Goal: Use online tool/utility: Utilize a website feature to perform a specific function

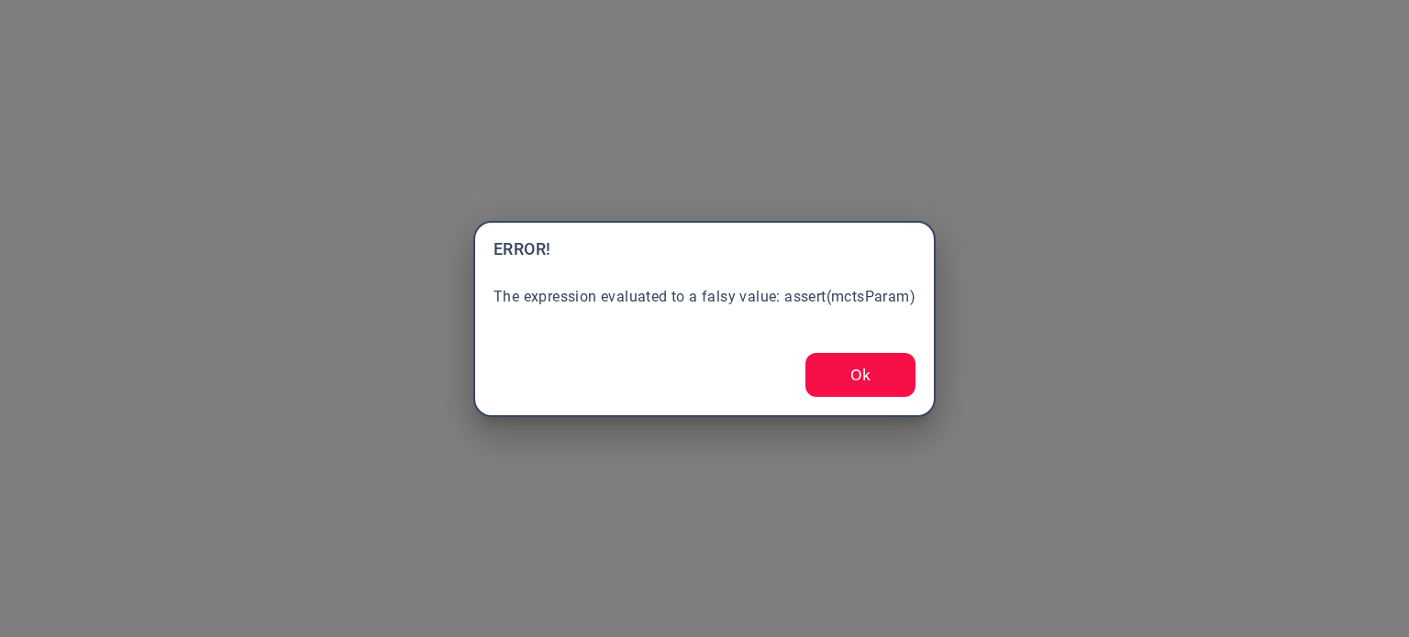
click at [833, 388] on button "Ok" at bounding box center [860, 375] width 110 height 44
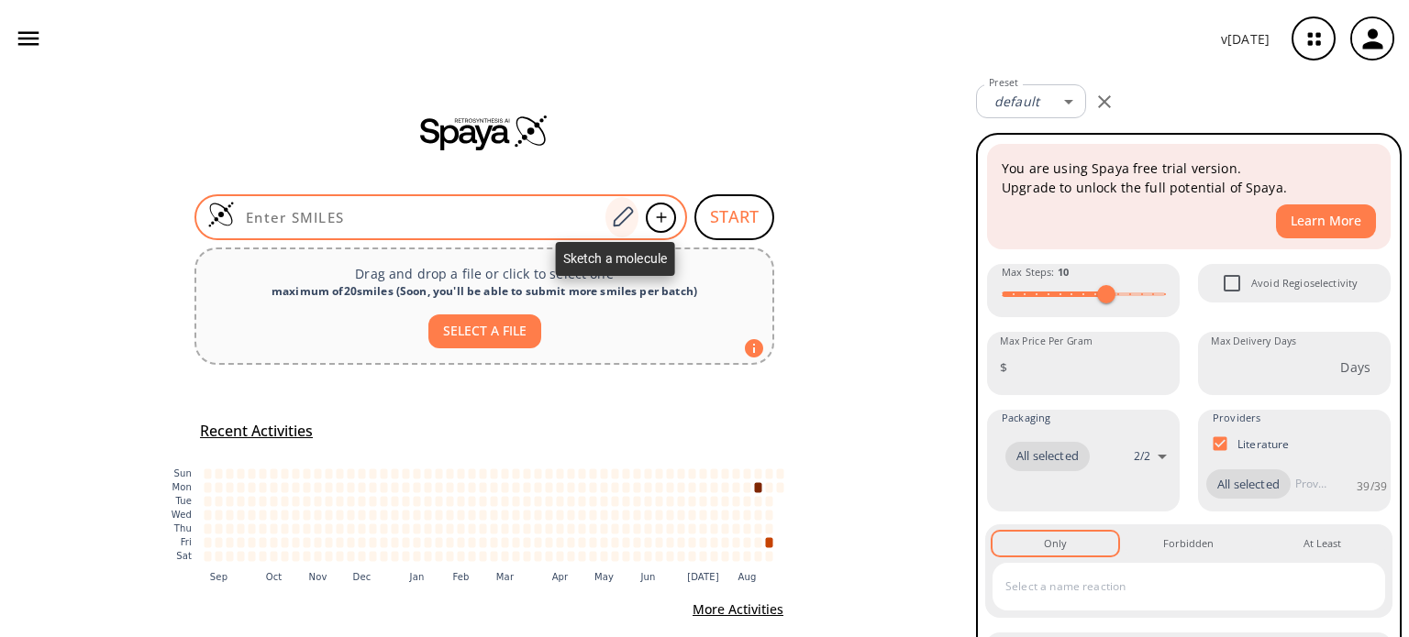
click at [617, 223] on icon at bounding box center [622, 217] width 25 height 24
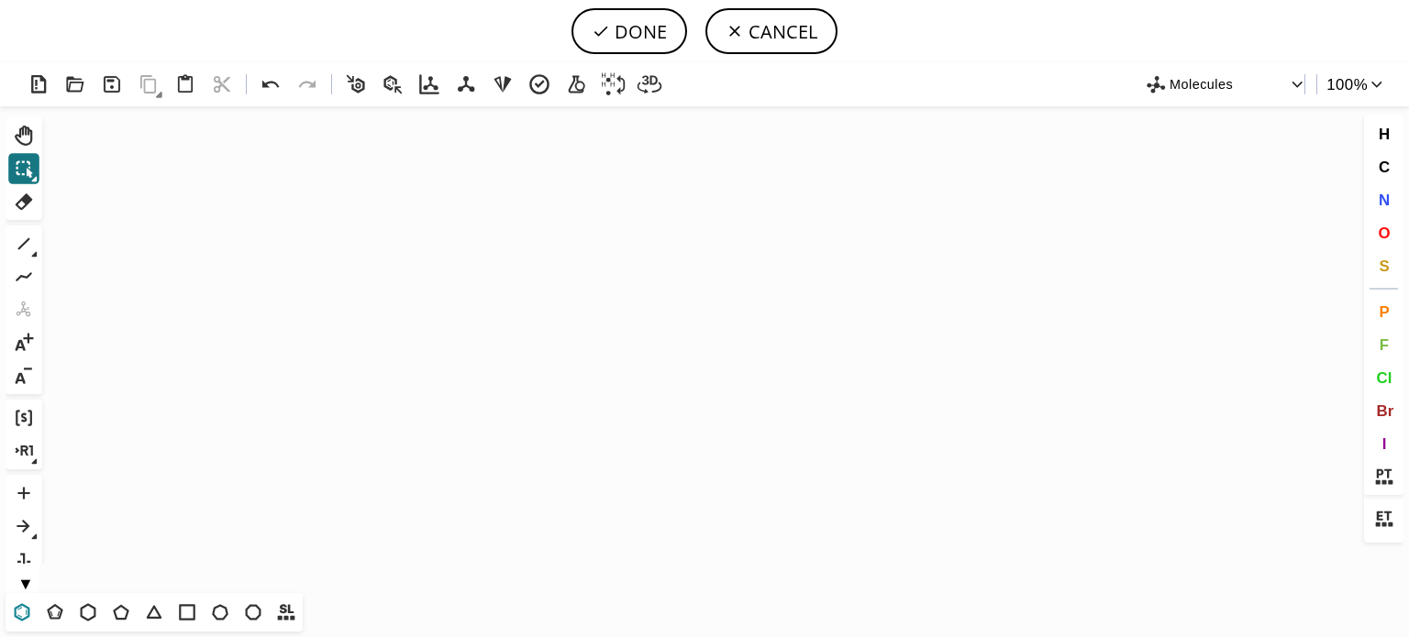
click at [23, 608] on icon at bounding box center [22, 613] width 24 height 24
click at [631, 256] on icon "Created with [PERSON_NAME] 2.3.0" at bounding box center [705, 349] width 1310 height 487
click at [29, 238] on icon at bounding box center [24, 244] width 12 height 12
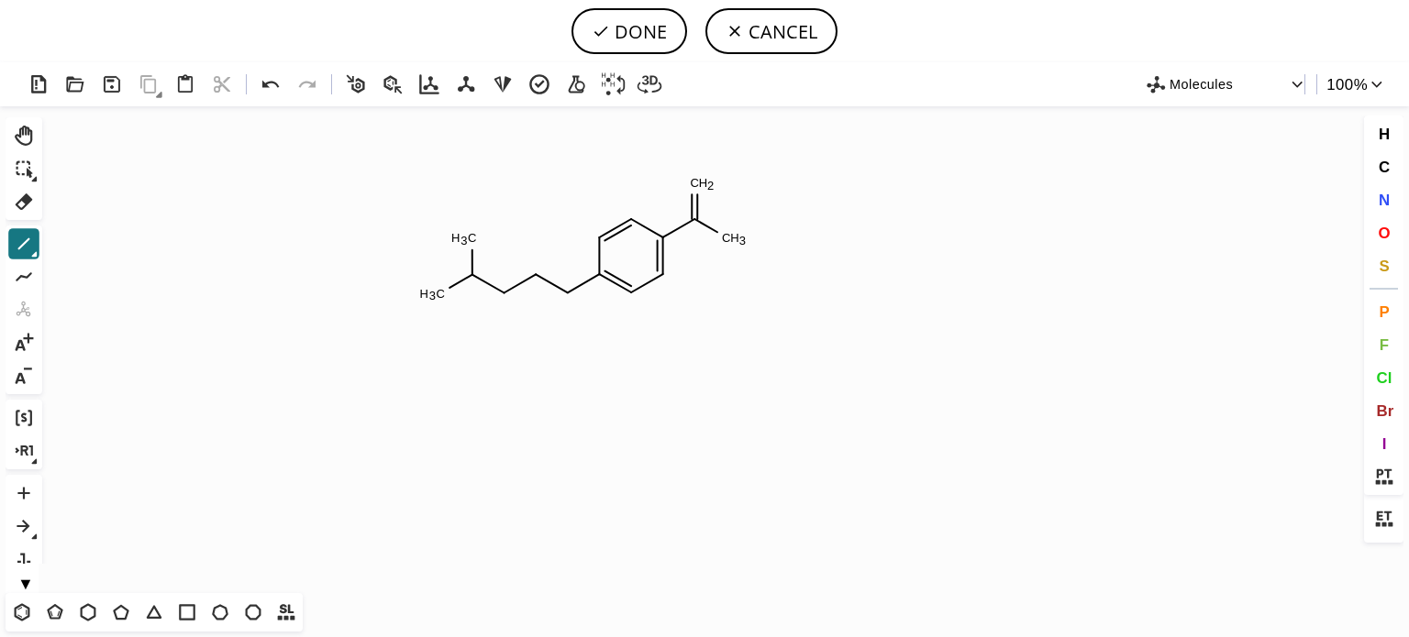
drag, startPoint x: 1375, startPoint y: 231, endPoint x: 1023, endPoint y: 231, distance: 351.3
click at [1356, 231] on div "Created with [PERSON_NAME] 2.3.0 C H 3 C H 3 C H 3 C H 2 Molecules 100 % Ctrl+A…" at bounding box center [704, 349] width 1409 height 575
click at [271, 87] on icon at bounding box center [271, 85] width 27 height 27
click at [275, 85] on icon at bounding box center [271, 85] width 27 height 27
click at [1378, 234] on span "O" at bounding box center [1384, 232] width 12 height 17
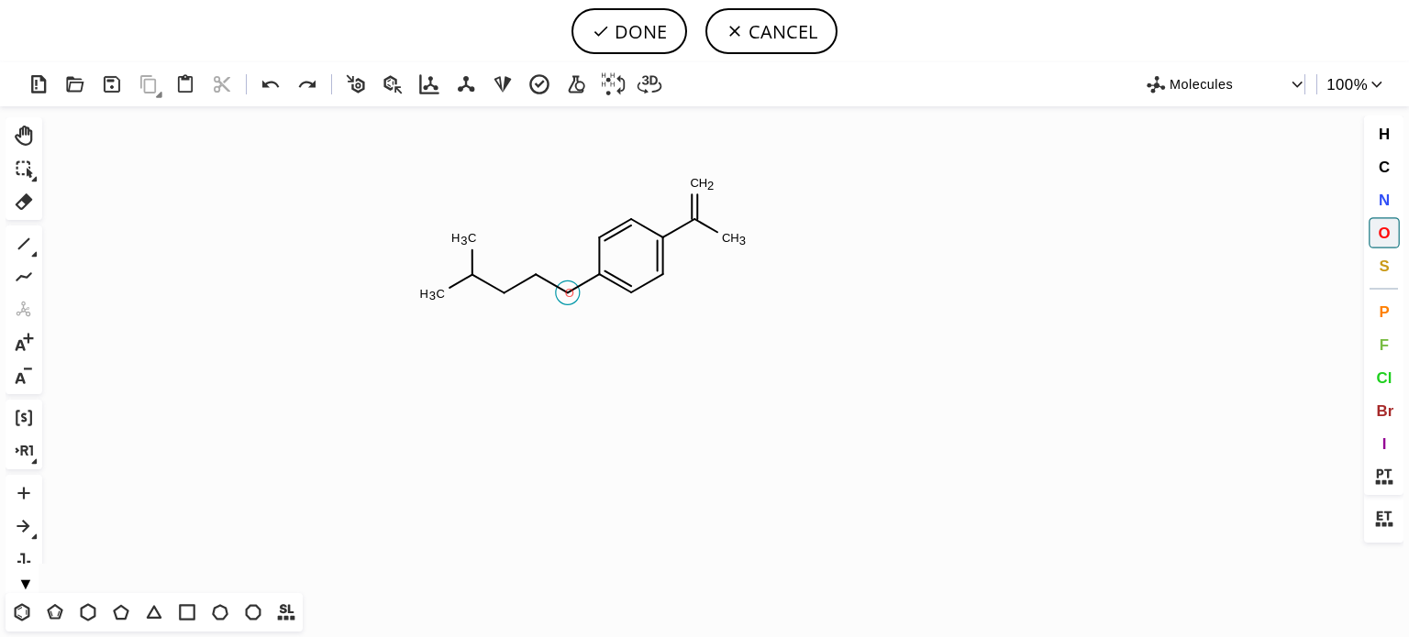
click at [570, 293] on tspan "O" at bounding box center [569, 293] width 9 height 14
drag, startPoint x: 1376, startPoint y: 196, endPoint x: 1145, endPoint y: 202, distance: 231.2
click at [1373, 195] on button "N" at bounding box center [1383, 199] width 31 height 31
click at [475, 285] on tspan "N" at bounding box center [474, 286] width 9 height 14
drag, startPoint x: 1383, startPoint y: 230, endPoint x: 1360, endPoint y: 227, distance: 23.2
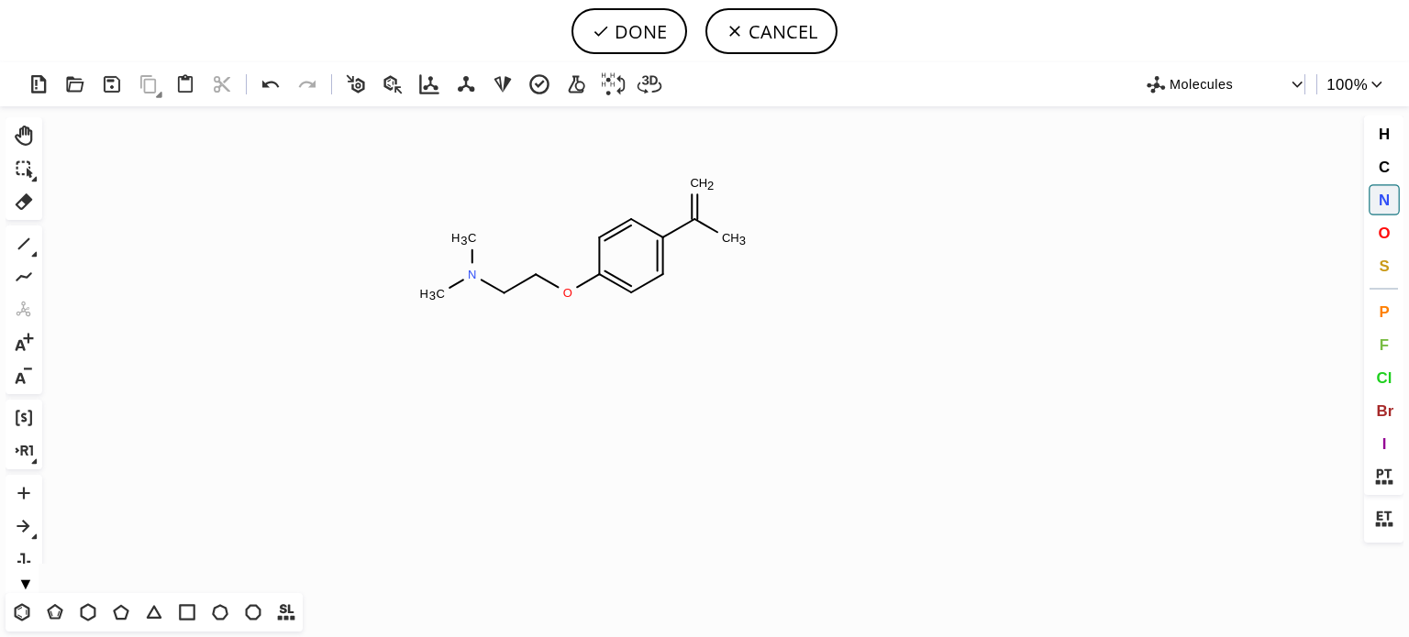
click at [1380, 230] on span "O" at bounding box center [1384, 232] width 12 height 17
click at [703, 189] on tspan "O" at bounding box center [702, 190] width 9 height 14
click at [1378, 127] on span "H" at bounding box center [1383, 133] width 11 height 17
click at [736, 237] on tspan "H" at bounding box center [735, 237] width 9 height 14
click at [638, 35] on button "DONE" at bounding box center [629, 31] width 116 height 46
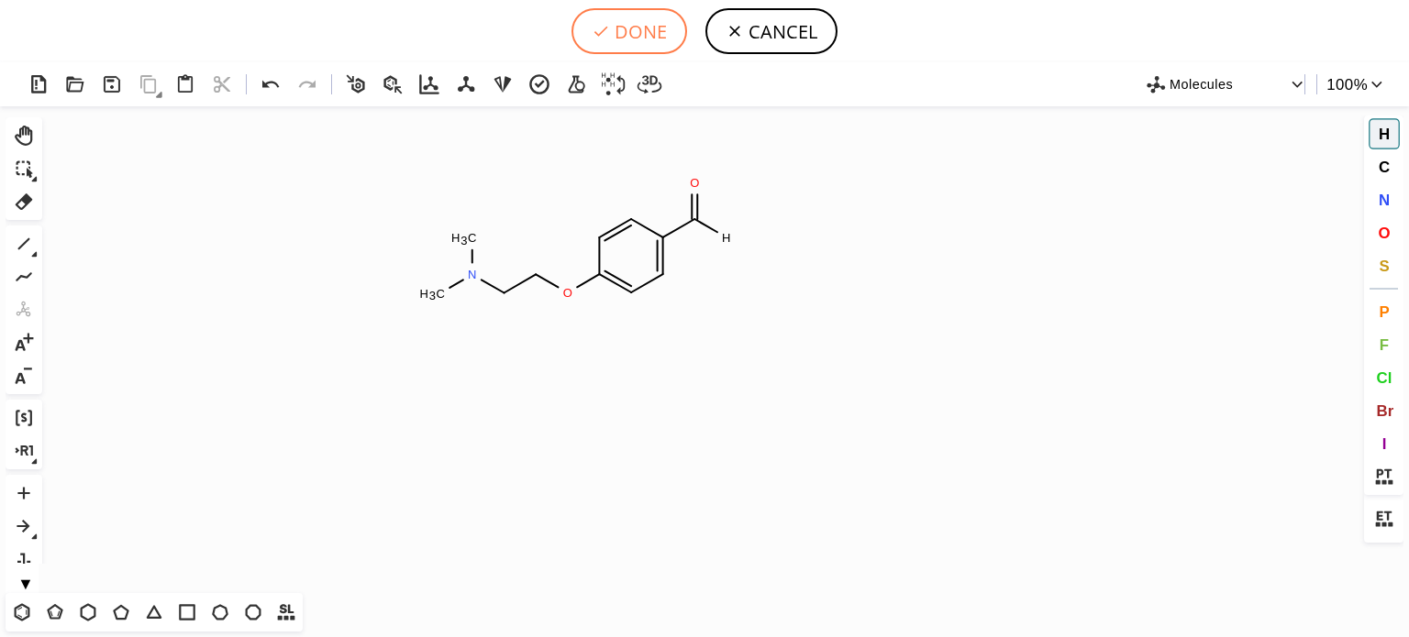
type input "C1C(OCCN(C)C)=CC=C(C(=O)[H])C=1"
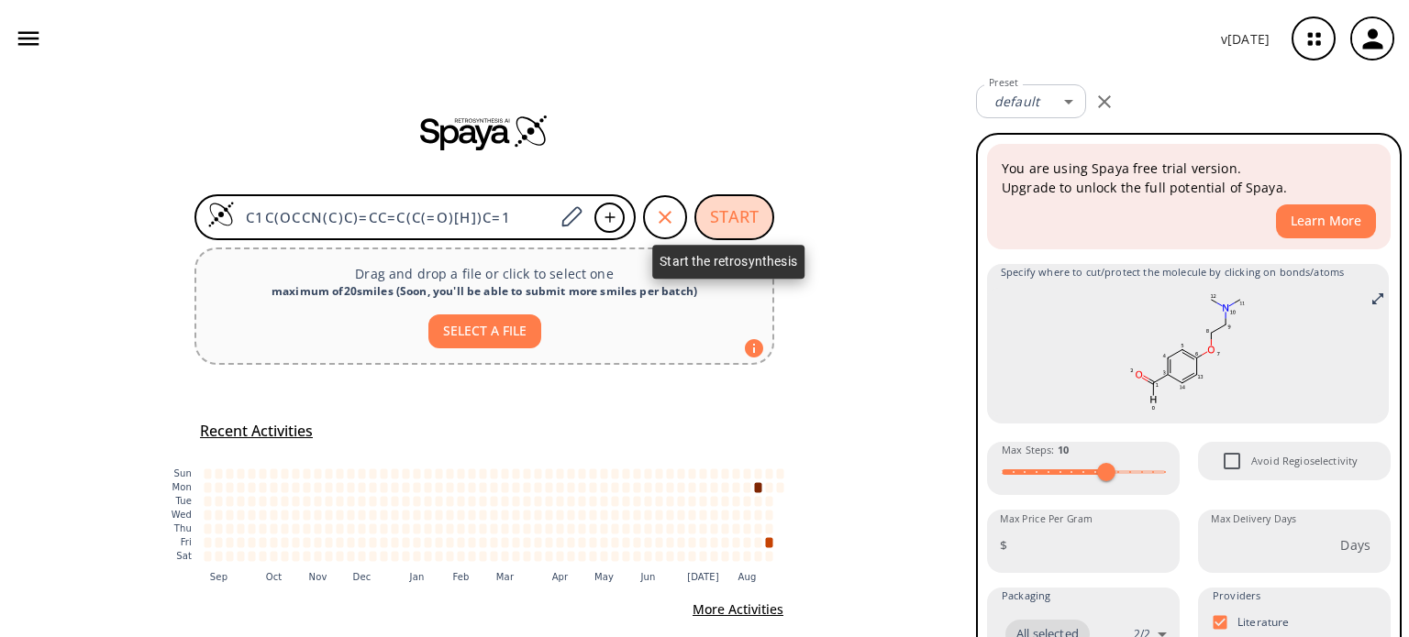
click at [715, 216] on button "START" at bounding box center [734, 217] width 80 height 46
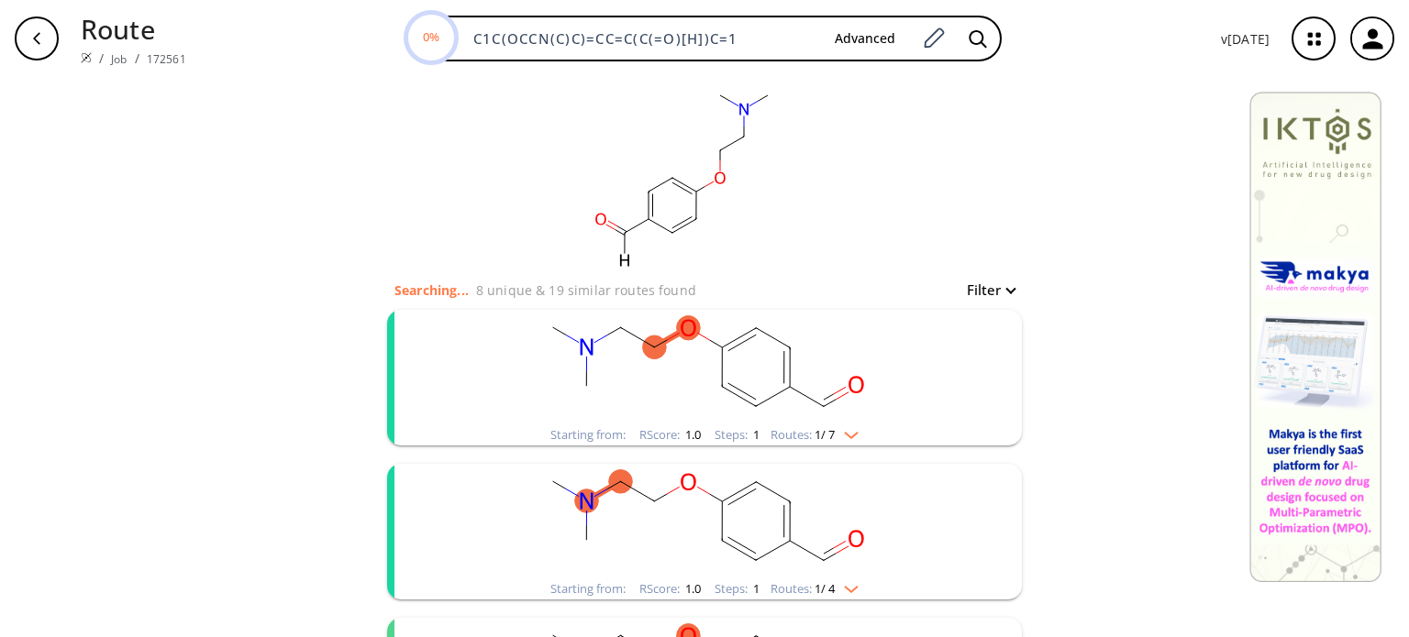
click at [844, 439] on div "Routes: 1 / 7" at bounding box center [814, 435] width 88 height 12
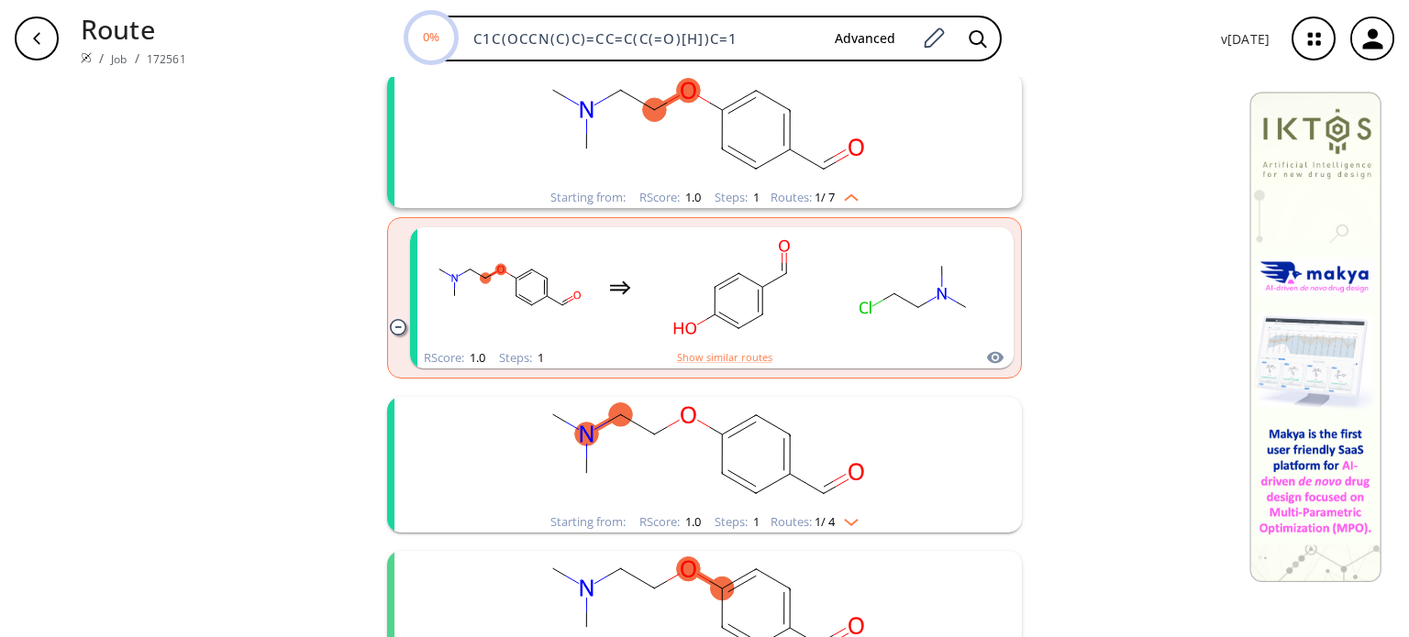
scroll to position [275, 0]
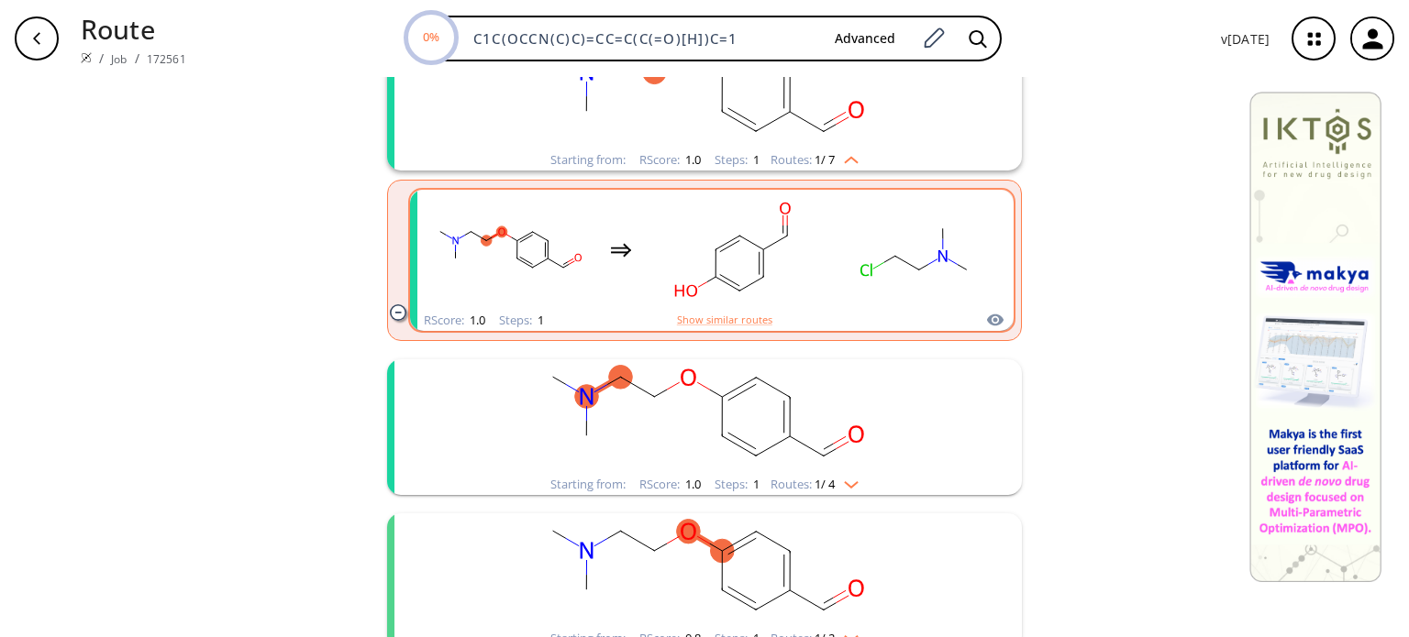
click at [840, 282] on rect "clusters" at bounding box center [916, 250] width 165 height 115
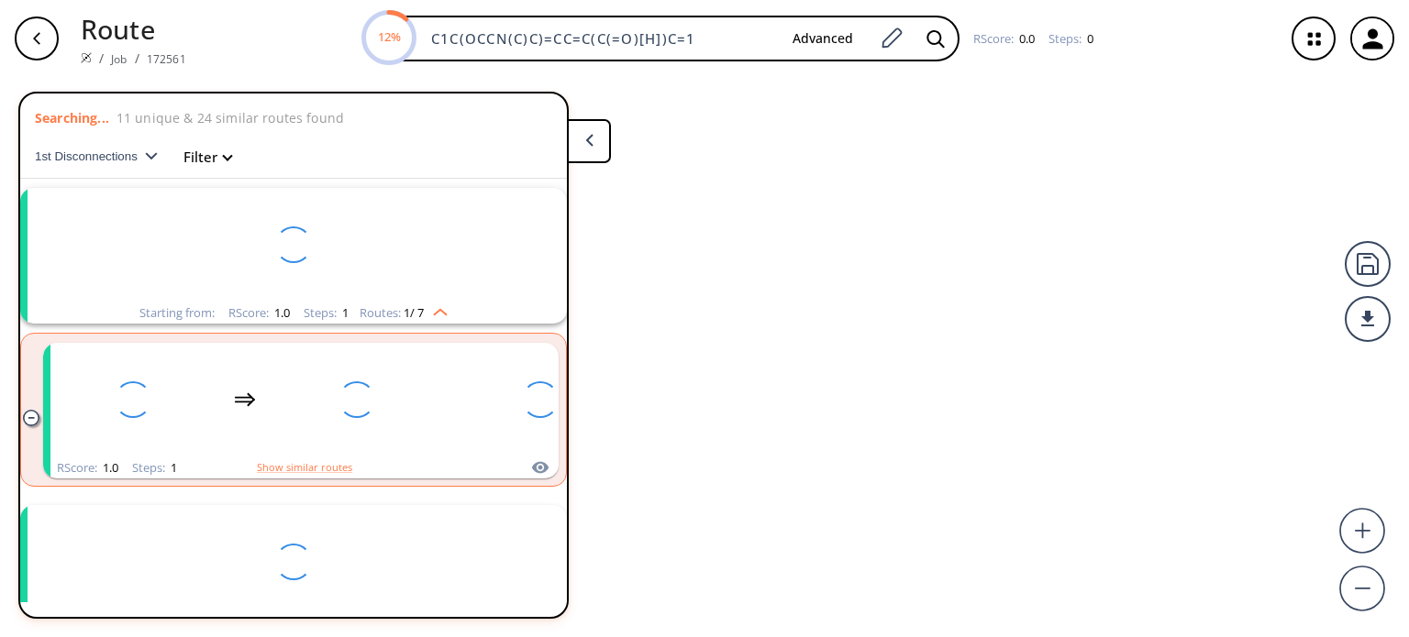
scroll to position [40, 0]
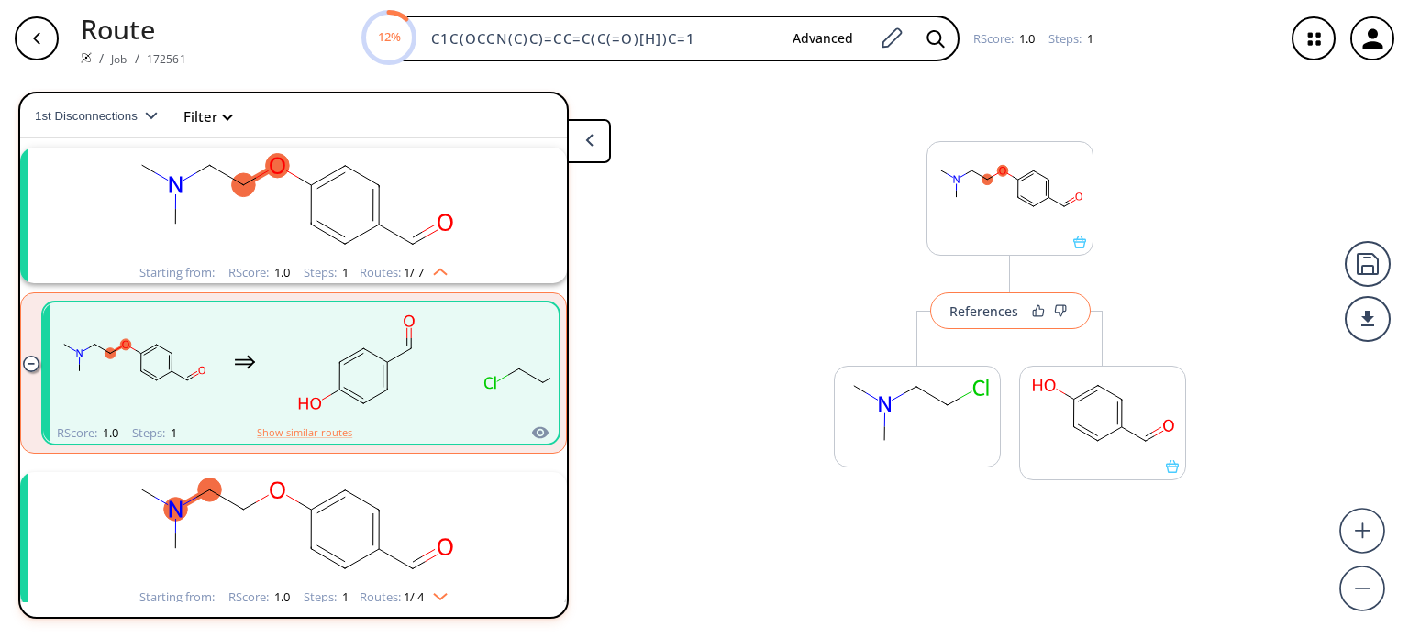
click at [965, 299] on button "References" at bounding box center [1010, 311] width 160 height 37
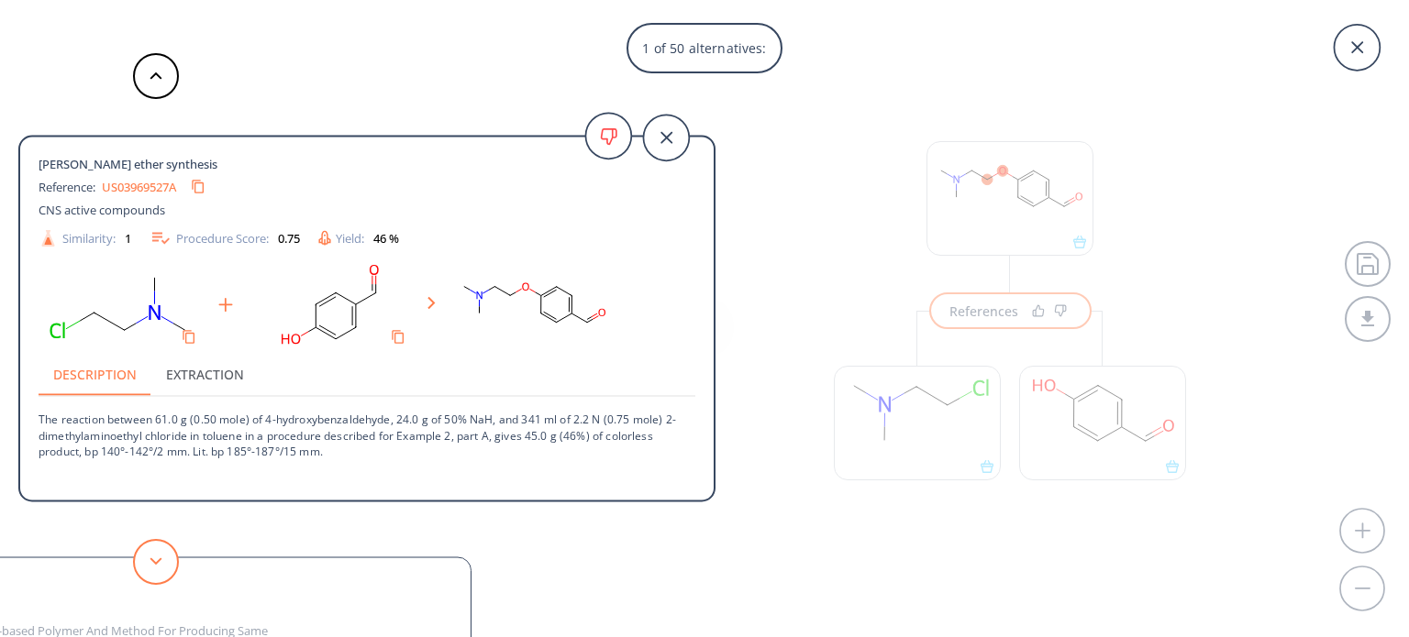
click at [161, 564] on icon at bounding box center [155, 562] width 13 height 8
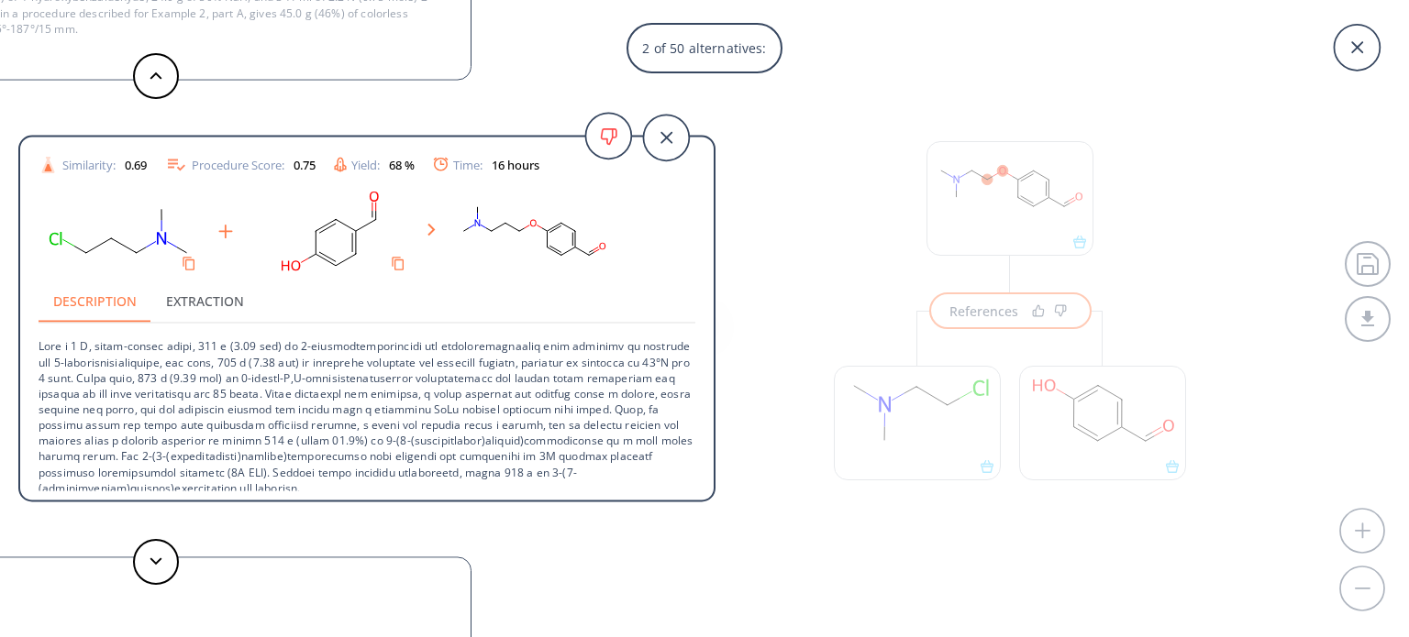
scroll to position [81, 0]
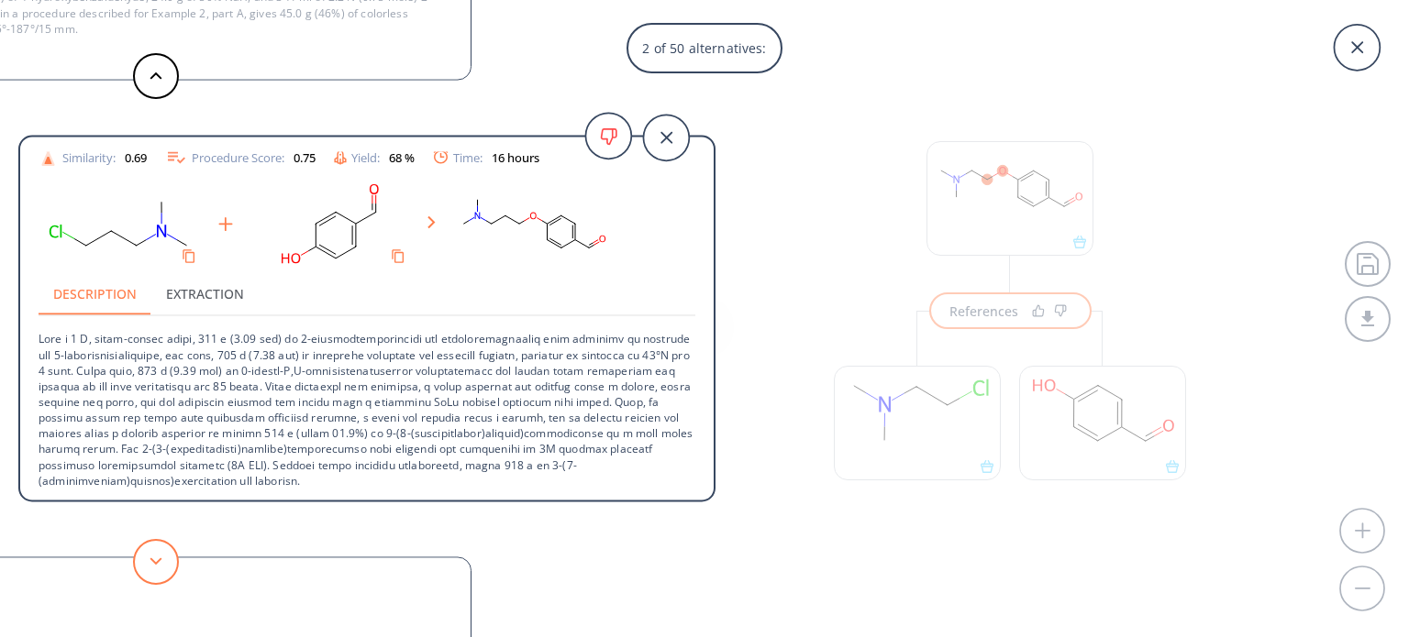
click at [149, 555] on button at bounding box center [156, 562] width 46 height 46
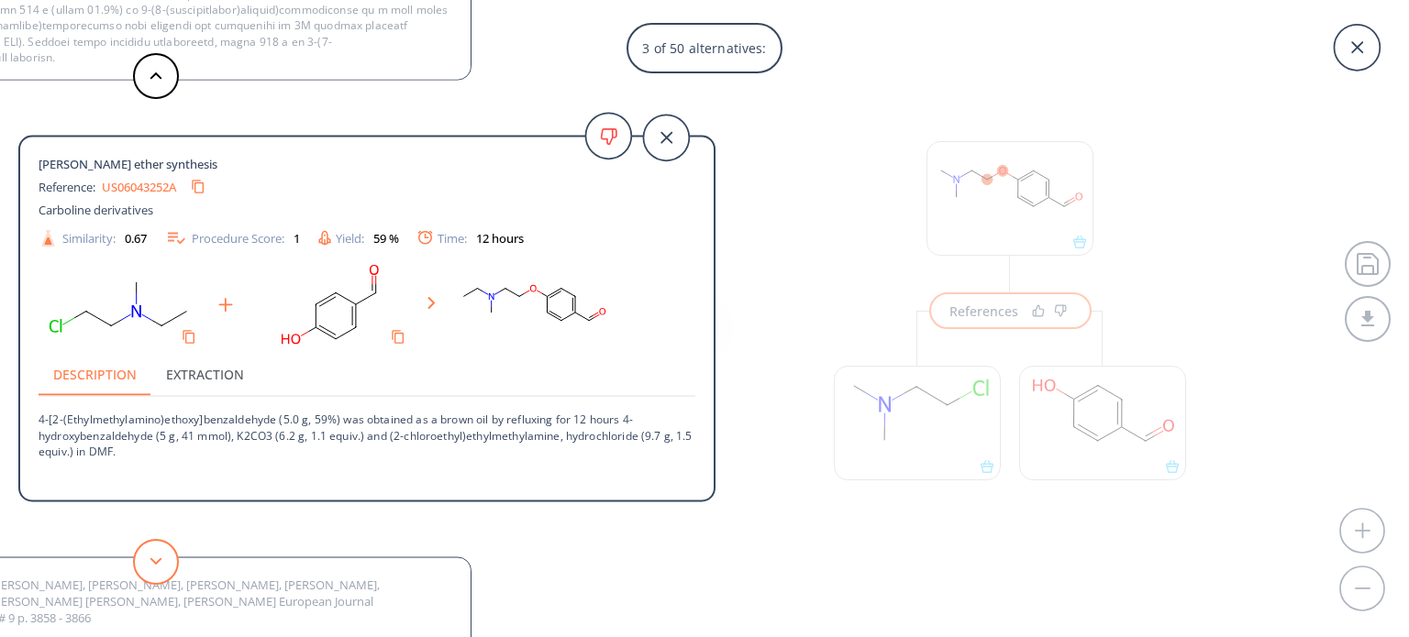
click at [161, 565] on icon at bounding box center [155, 562] width 13 height 8
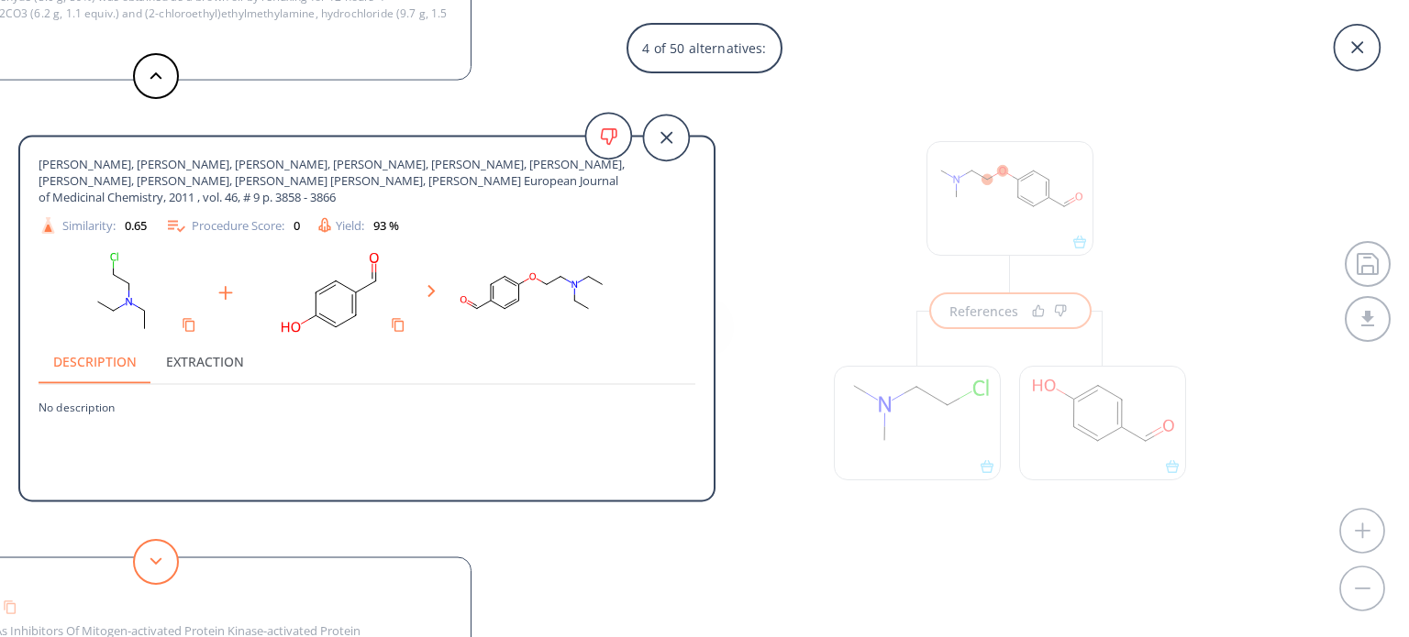
click at [161, 565] on icon at bounding box center [155, 562] width 13 height 8
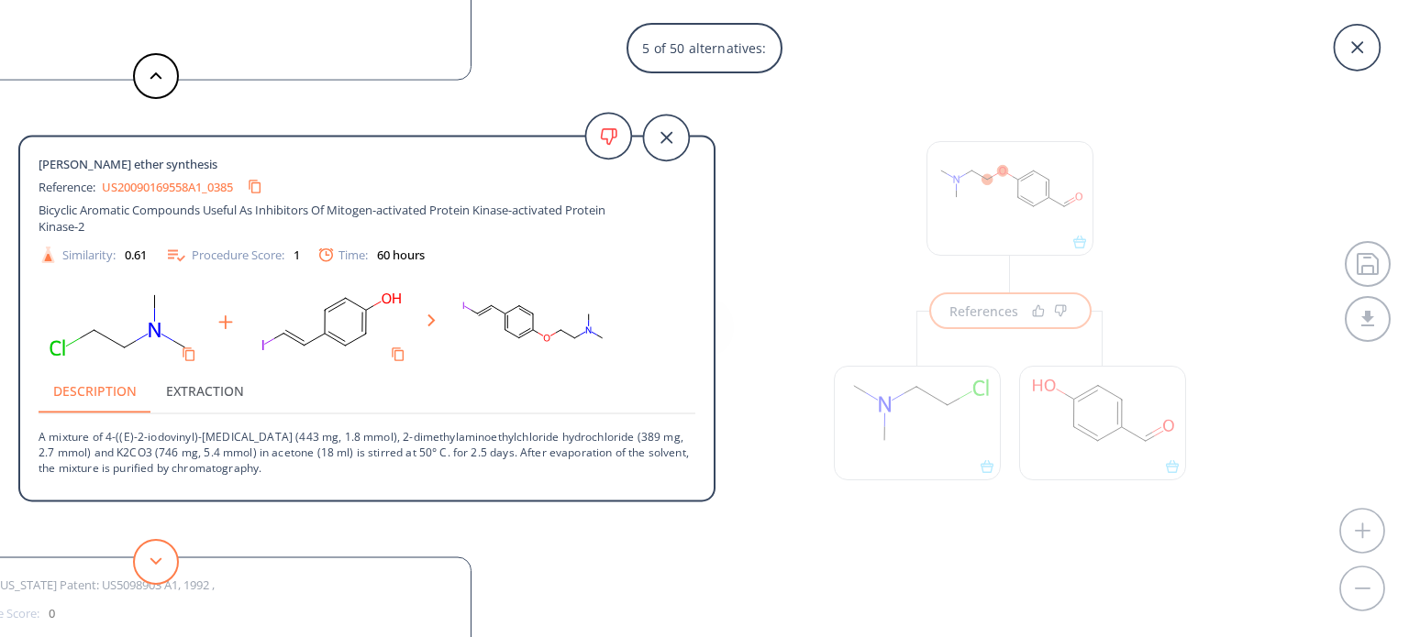
click at [166, 559] on button at bounding box center [156, 562] width 46 height 46
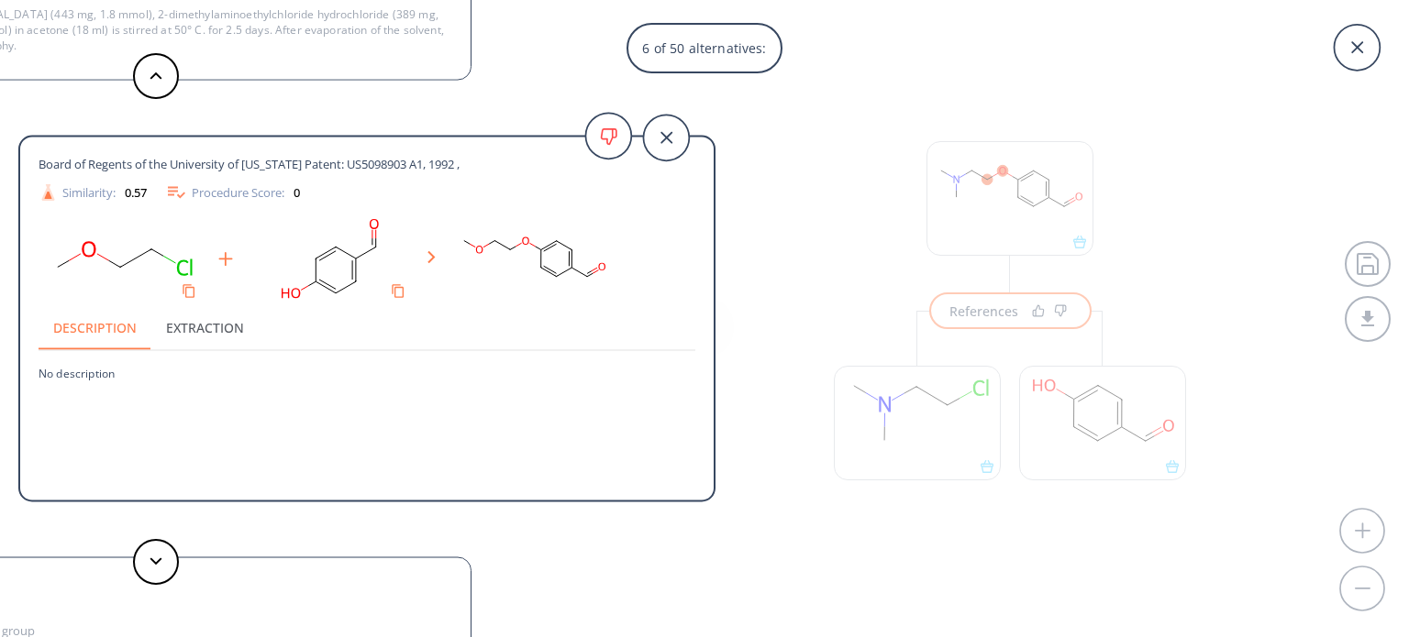
click at [924, 417] on div "6 of 50 alternatives: [PERSON_NAME] ether synthesis Reference: US03969527A CNS …" at bounding box center [704, 318] width 1409 height 637
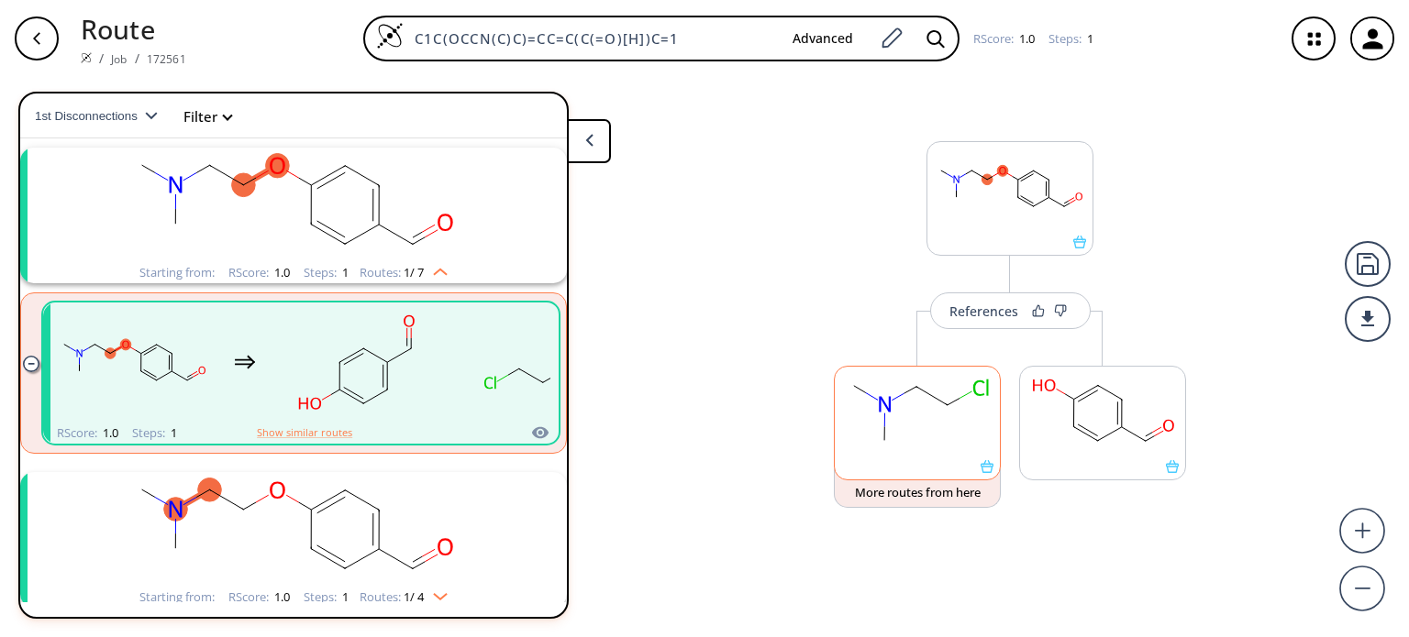
click at [920, 417] on rect at bounding box center [917, 414] width 165 height 94
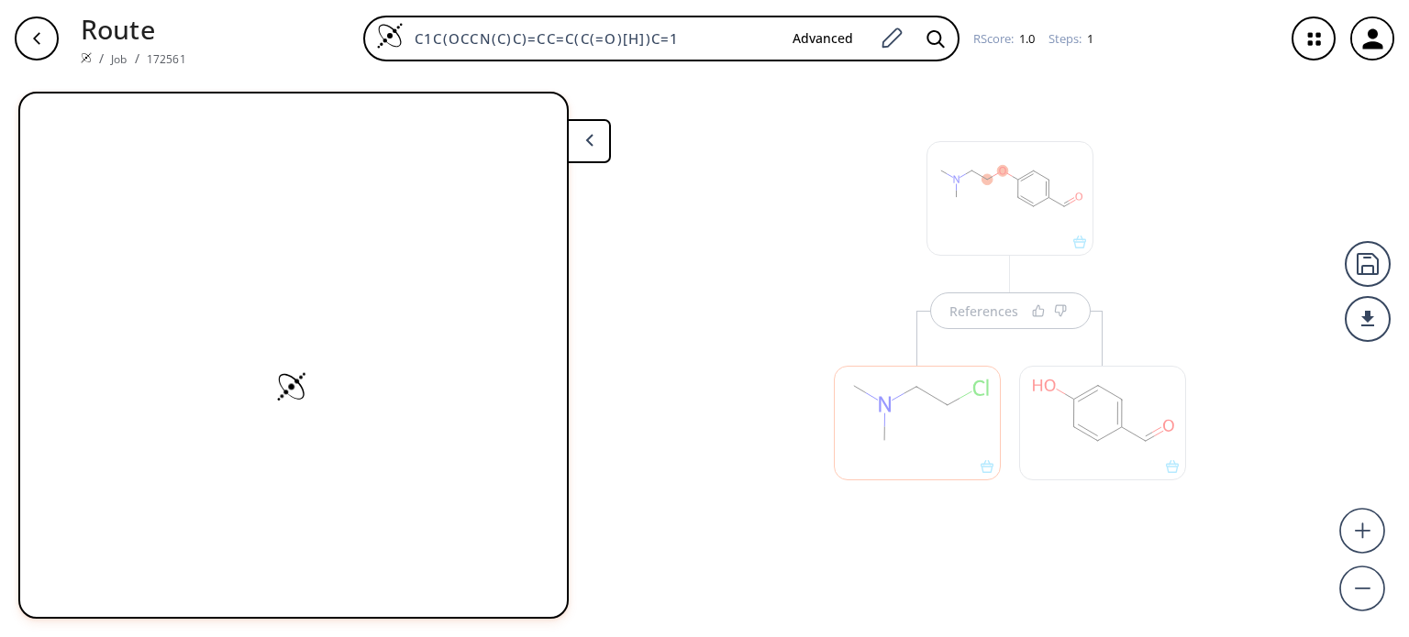
scroll to position [0, 0]
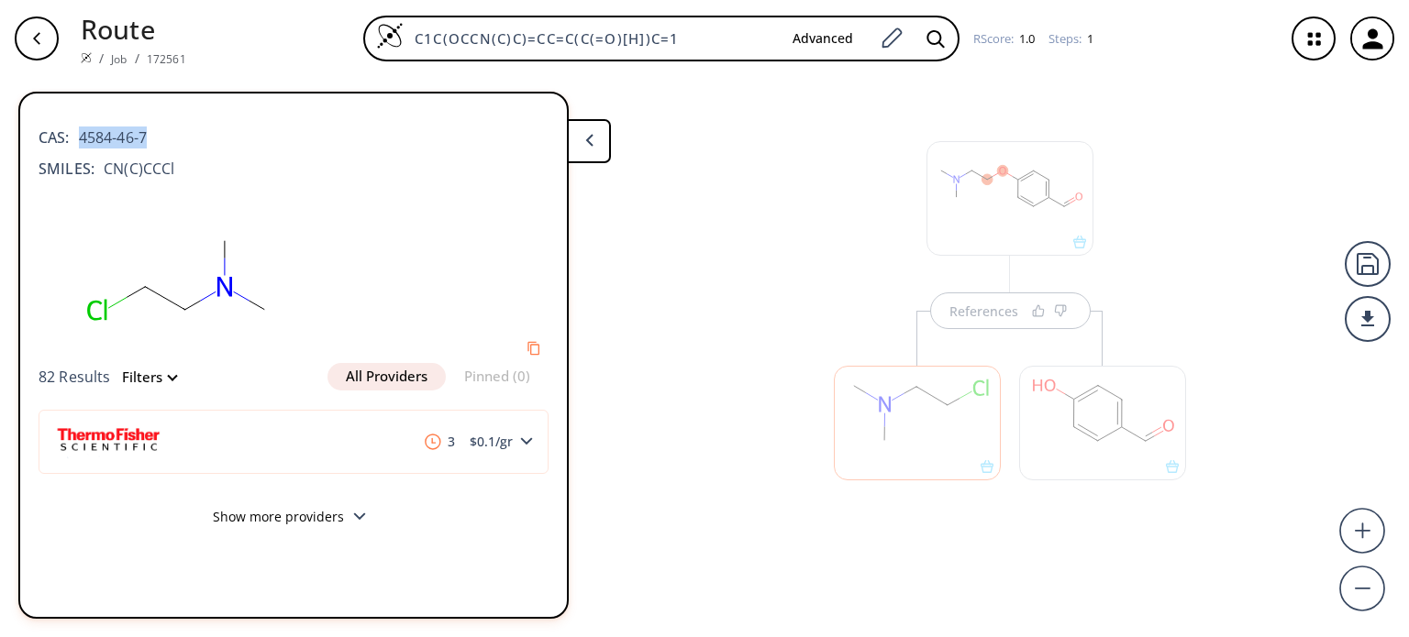
drag, startPoint x: 149, startPoint y: 132, endPoint x: 74, endPoint y: 139, distance: 74.6
click at [74, 139] on div "CAS: 4584-46-7" at bounding box center [294, 128] width 510 height 40
copy span "4584-46-7"
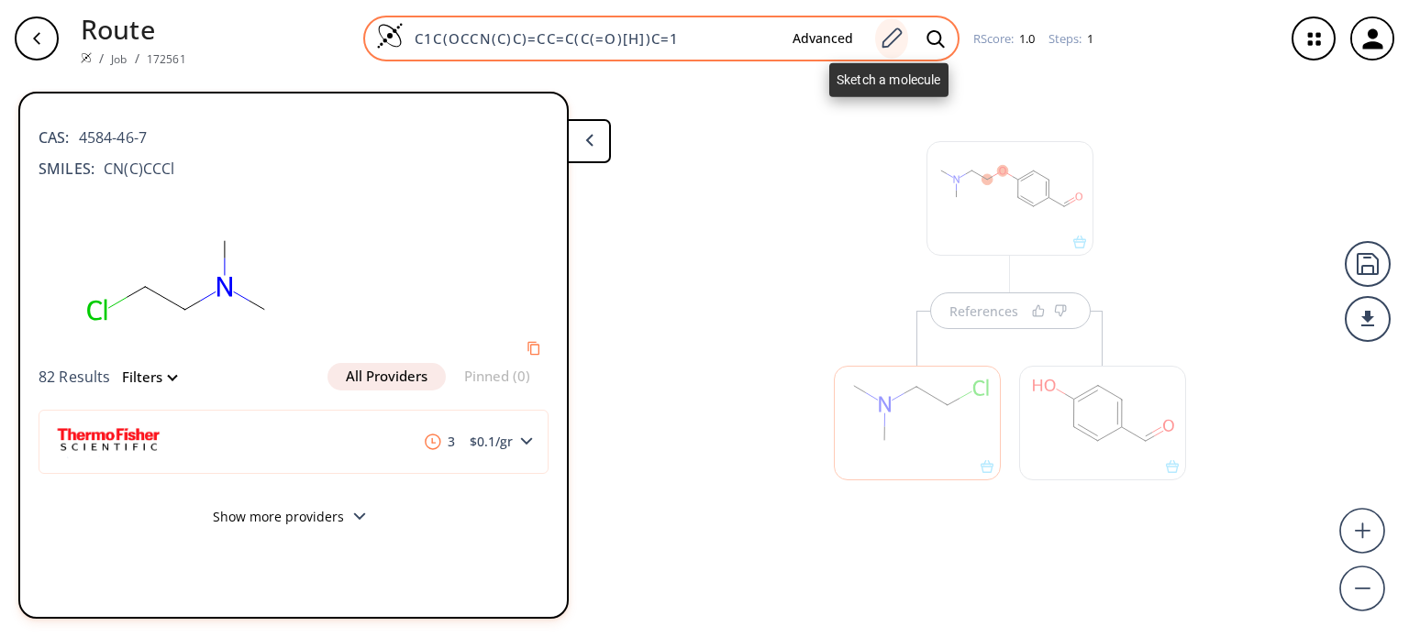
click at [897, 47] on icon at bounding box center [891, 39] width 25 height 24
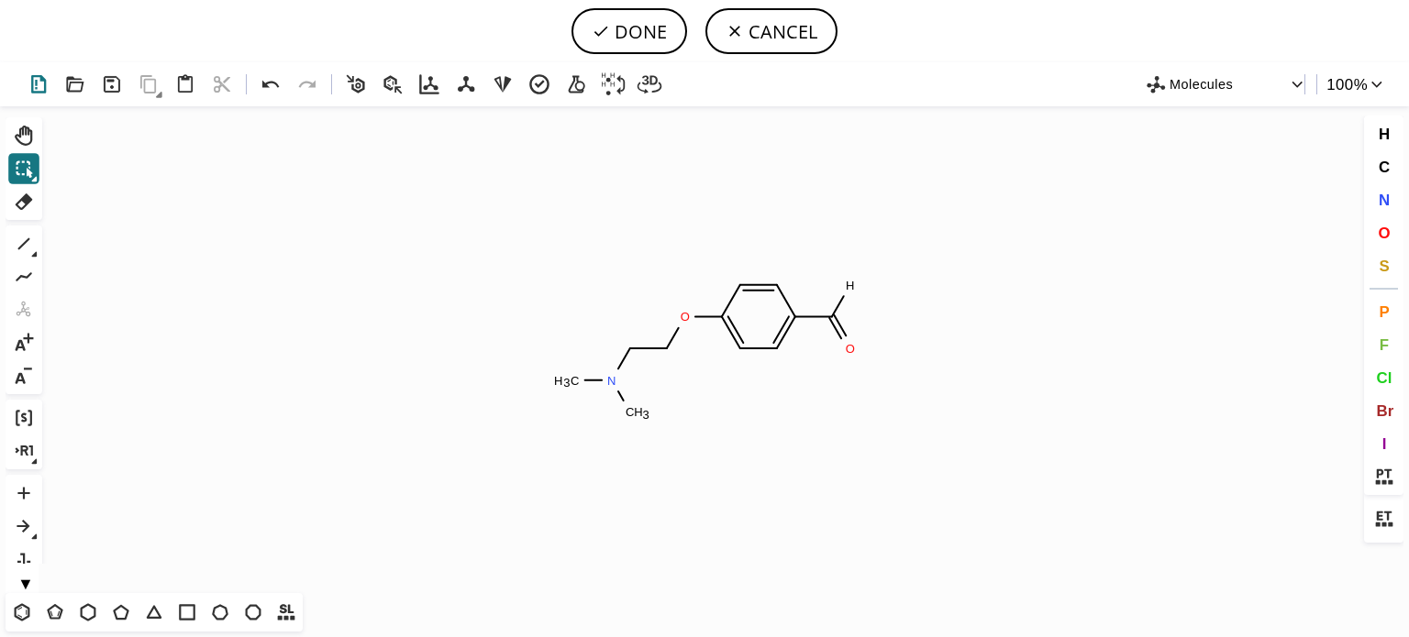
click at [45, 83] on icon at bounding box center [38, 84] width 15 height 18
click at [15, 608] on icon at bounding box center [22, 613] width 24 height 24
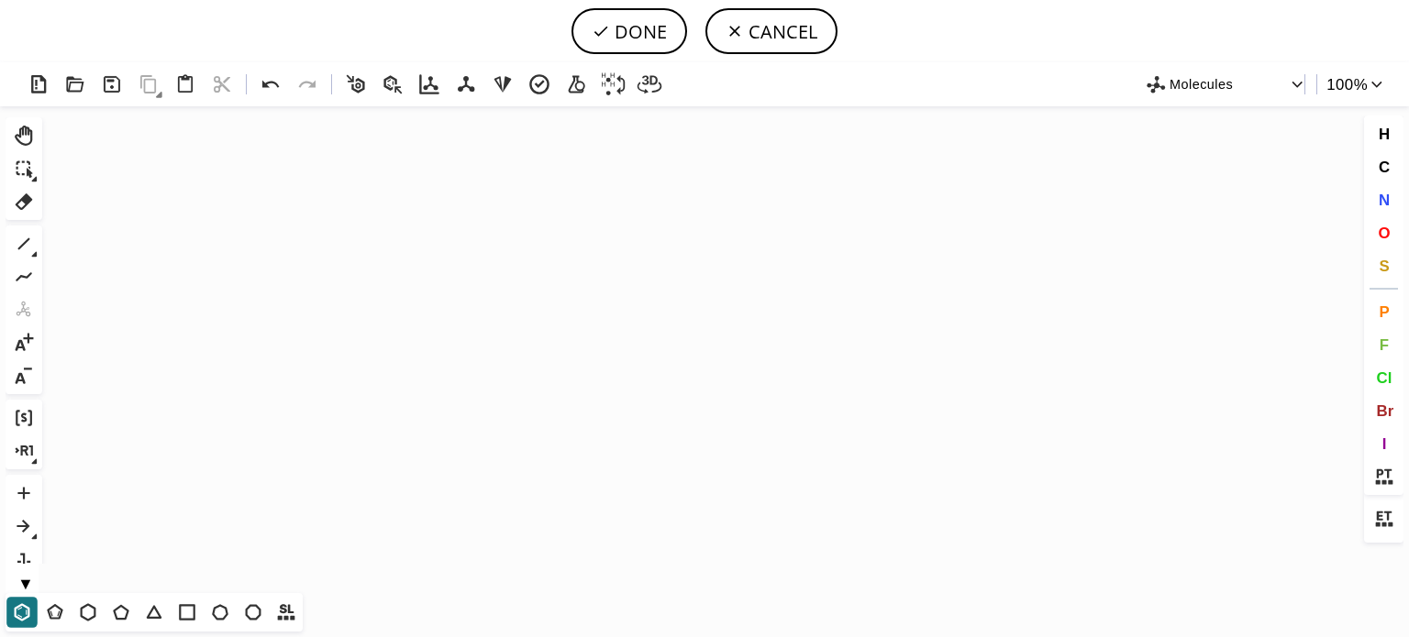
click at [201, 388] on icon "Created with [PERSON_NAME] 2.3.0" at bounding box center [705, 349] width 1310 height 487
click at [26, 241] on icon at bounding box center [24, 244] width 12 height 12
drag, startPoint x: 25, startPoint y: 620, endPoint x: 360, endPoint y: 414, distance: 393.2
click at [48, 595] on div "T T T T T T T T Shift+T" at bounding box center [154, 612] width 297 height 39
drag, startPoint x: 18, startPoint y: 616, endPoint x: 23, endPoint y: 604, distance: 12.8
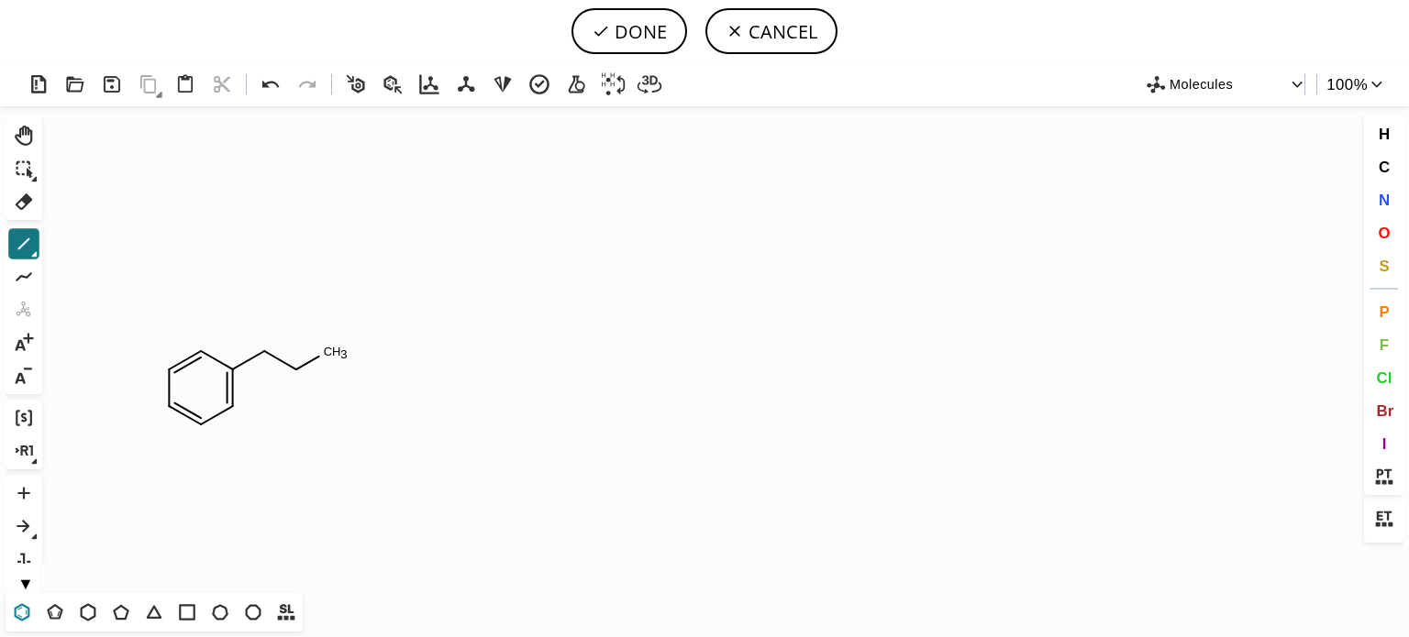
click at [18, 615] on icon at bounding box center [22, 613] width 24 height 24
click at [348, 348] on icon "Created with [PERSON_NAME] 2.3.0 C H 3" at bounding box center [705, 349] width 1310 height 487
click at [275, 86] on icon at bounding box center [271, 85] width 27 height 27
click at [28, 245] on icon at bounding box center [24, 244] width 24 height 24
drag, startPoint x: 18, startPoint y: 611, endPoint x: 396, endPoint y: 422, distance: 422.5
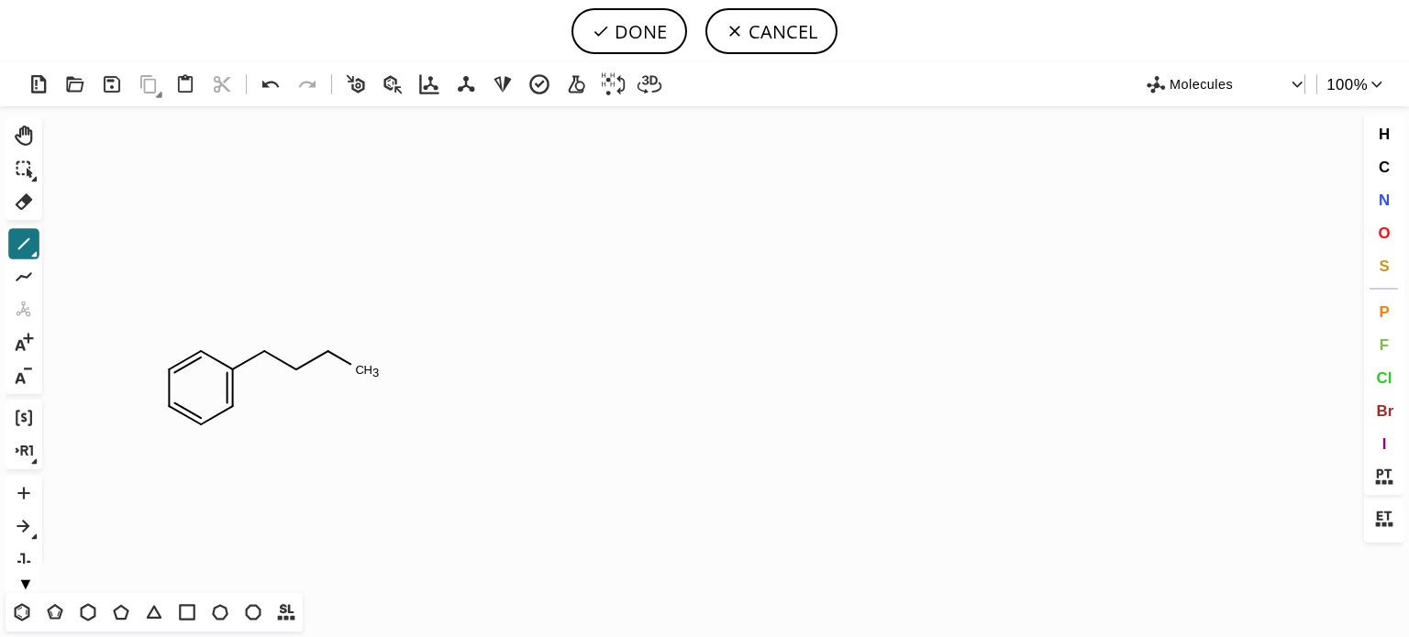
click at [21, 607] on icon at bounding box center [22, 613] width 24 height 24
drag, startPoint x: 1378, startPoint y: 197, endPoint x: 1350, endPoint y: 190, distance: 29.4
click at [1378, 195] on span "N" at bounding box center [1383, 199] width 11 height 17
click at [326, 353] on tspan "N" at bounding box center [326, 354] width 9 height 14
click at [22, 204] on icon at bounding box center [24, 202] width 24 height 24
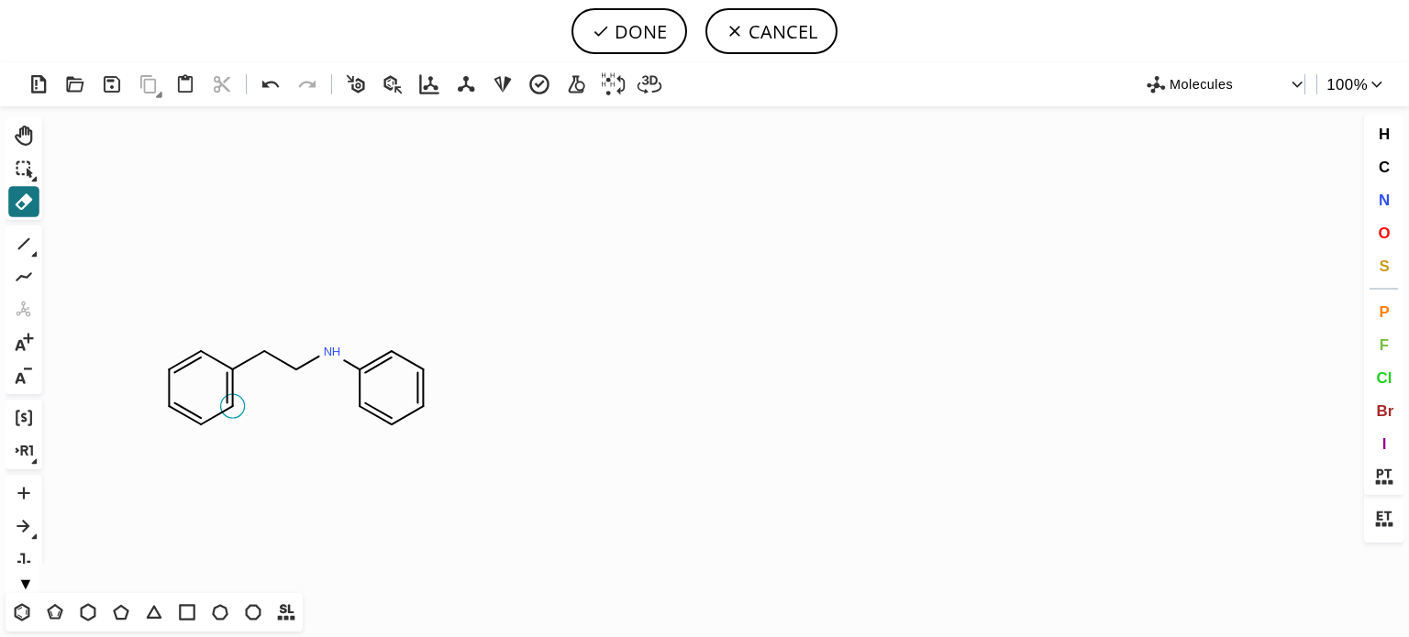
click at [233, 410] on circle at bounding box center [233, 406] width 24 height 24
drag, startPoint x: 221, startPoint y: 366, endPoint x: 170, endPoint y: 385, distance: 54.9
click at [197, 362] on circle at bounding box center [201, 351] width 24 height 24
click at [172, 402] on circle at bounding box center [169, 406] width 24 height 24
click at [212, 421] on tspan "H" at bounding box center [209, 425] width 9 height 14
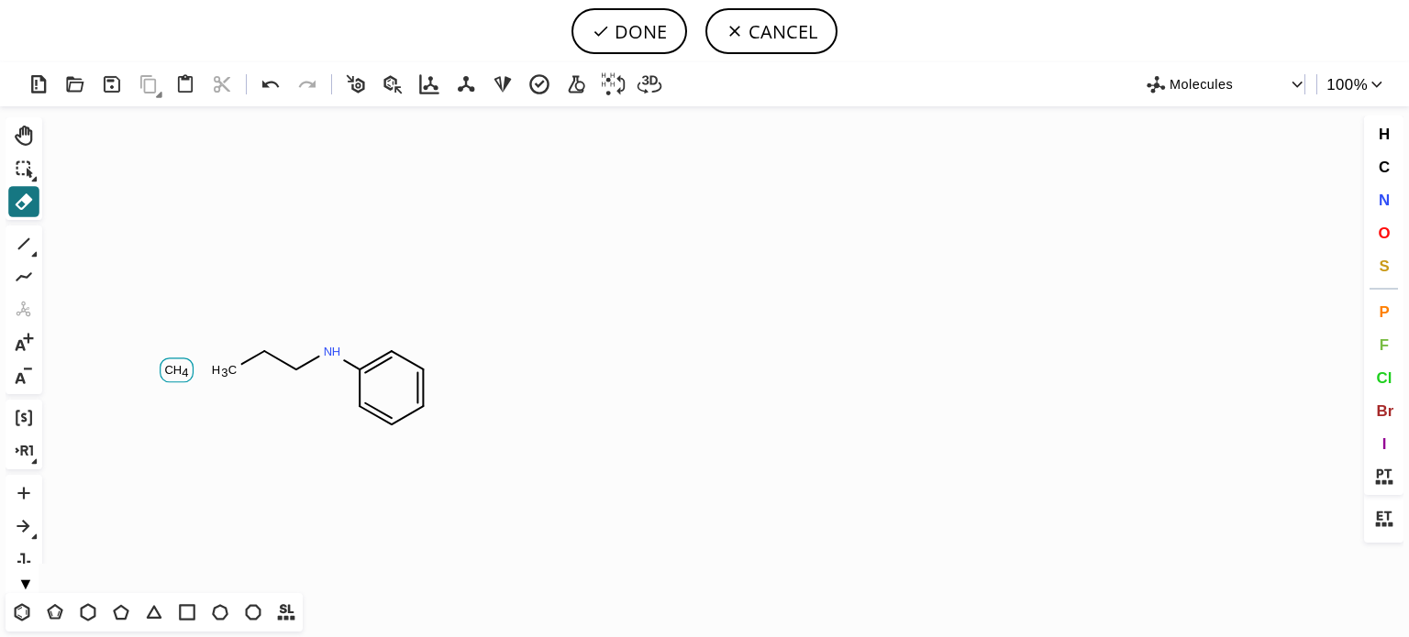
drag, startPoint x: 172, startPoint y: 370, endPoint x: 205, endPoint y: 363, distance: 33.6
click at [173, 369] on tspan "H" at bounding box center [177, 370] width 9 height 14
click at [228, 366] on tspan "C" at bounding box center [232, 370] width 9 height 14
click at [18, 607] on icon at bounding box center [23, 611] width 16 height 17
click at [21, 238] on icon at bounding box center [24, 244] width 24 height 24
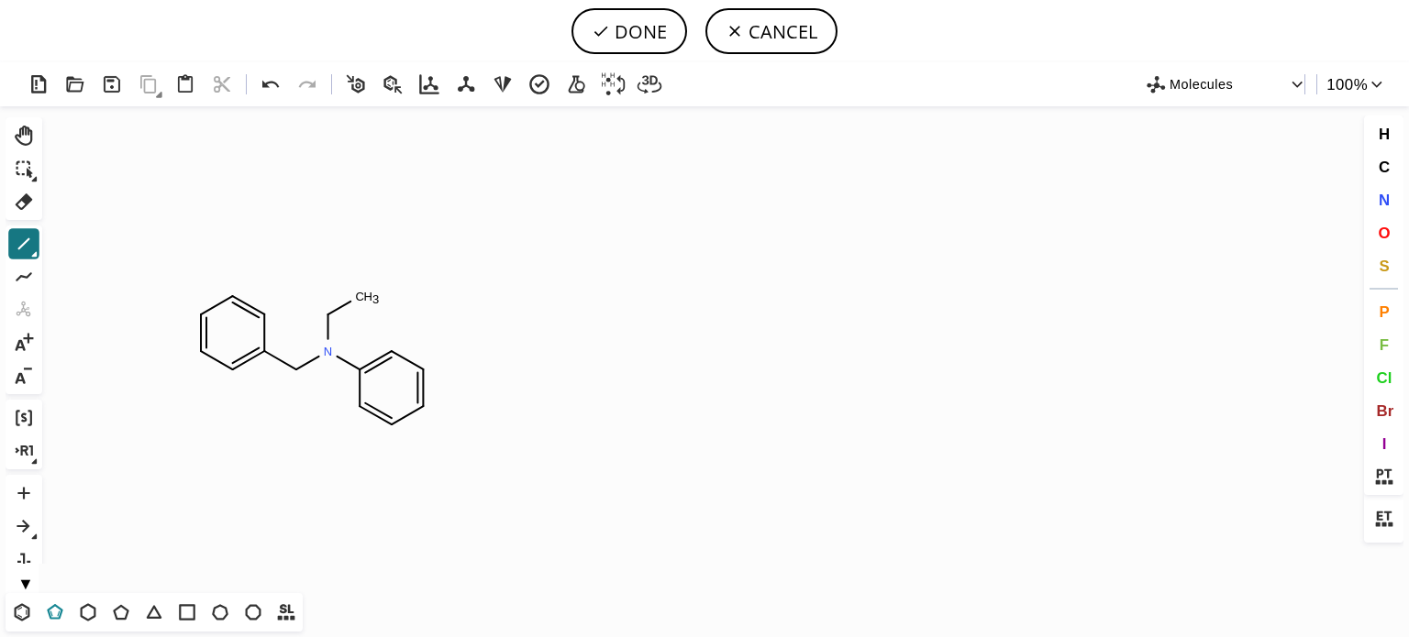
click at [55, 608] on icon at bounding box center [55, 613] width 24 height 24
click at [122, 609] on icon at bounding box center [121, 613] width 24 height 24
click at [1389, 200] on span "N" at bounding box center [1383, 199] width 11 height 17
click at [366, 262] on tspan "N" at bounding box center [365, 263] width 9 height 14
click at [396, 311] on tspan "N" at bounding box center [396, 311] width 9 height 14
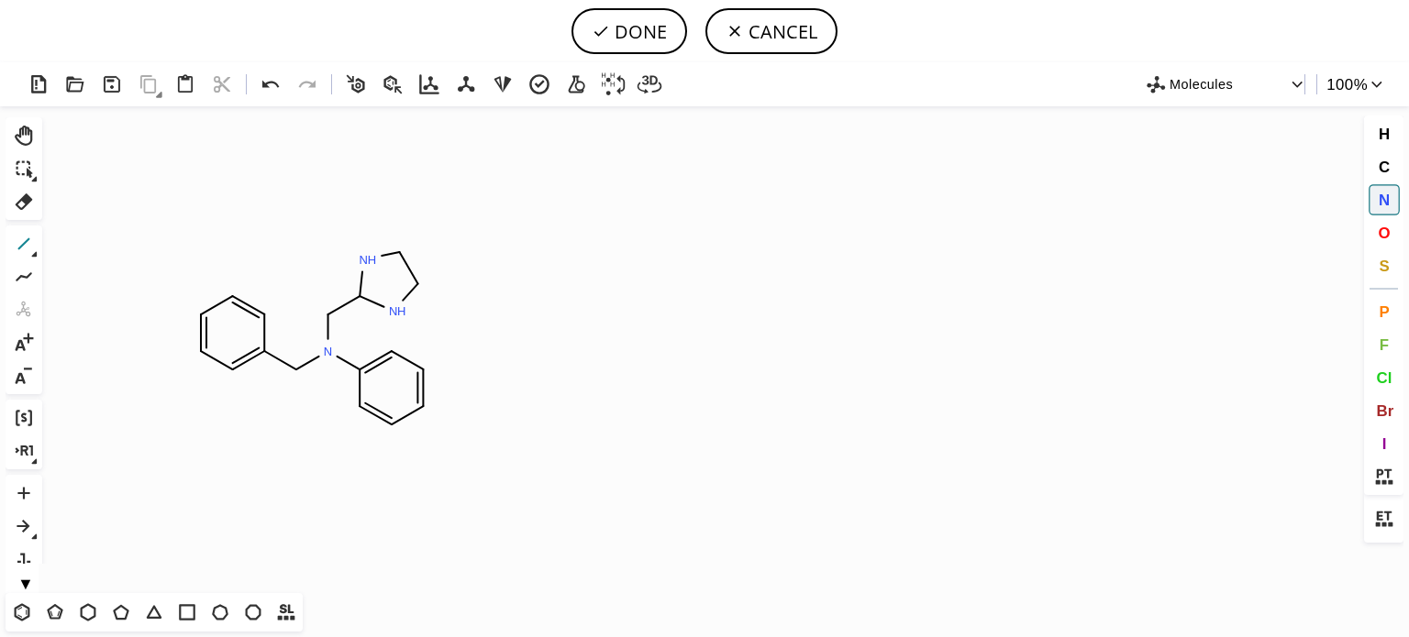
click at [17, 243] on icon at bounding box center [24, 244] width 24 height 24
click at [653, 21] on button "DONE" at bounding box center [629, 31] width 116 height 46
type input "C1(C=CC=CC=1)CN(CC1=NC=CN1)C1C=CC=CC=1"
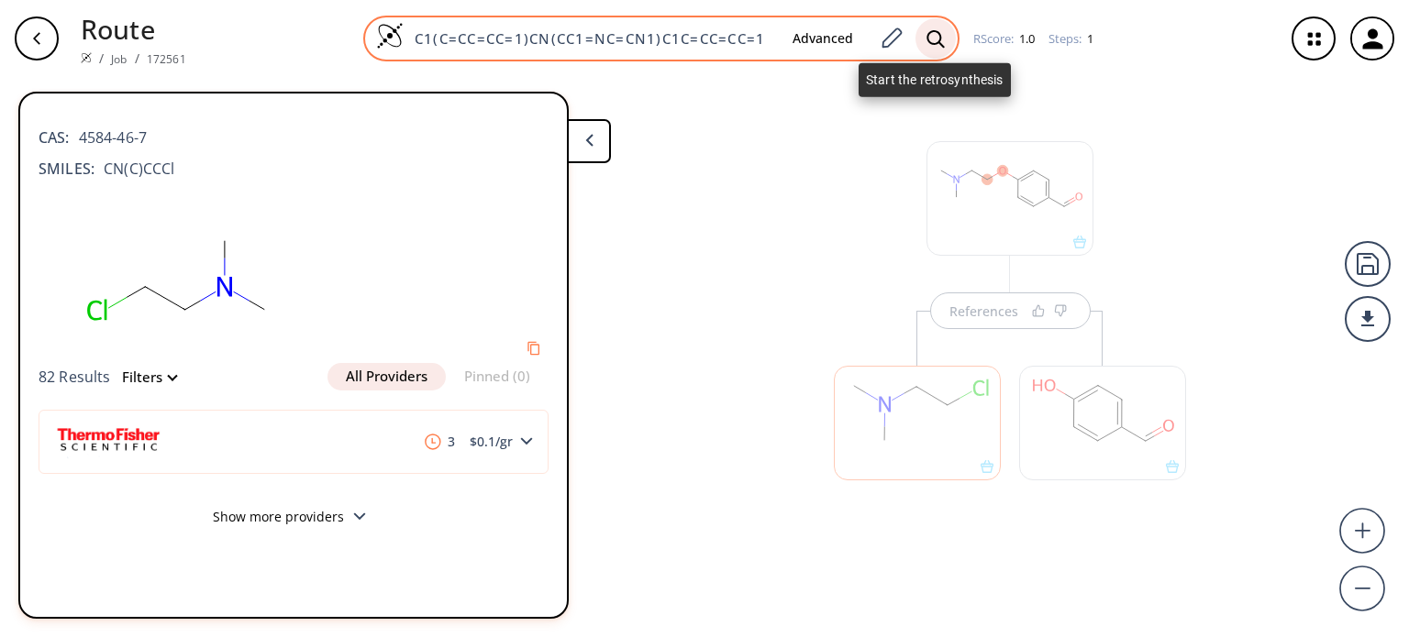
click at [931, 37] on icon at bounding box center [935, 38] width 18 height 19
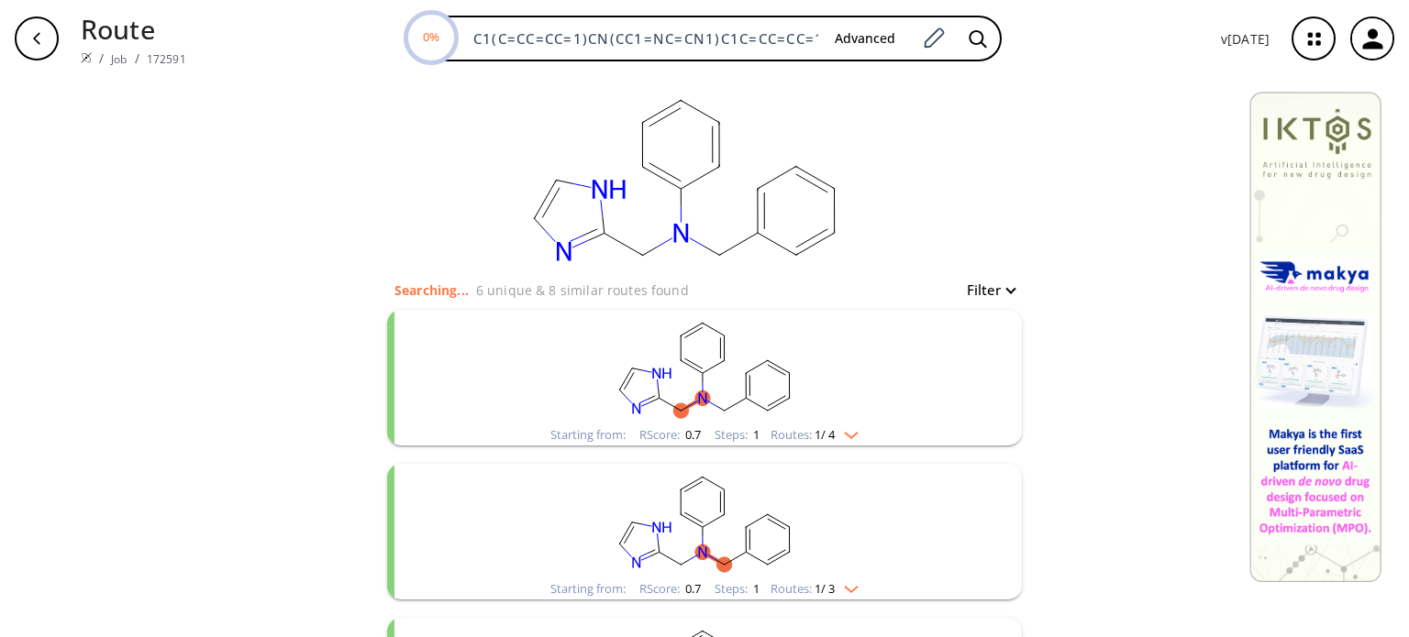
click at [853, 433] on img "clusters" at bounding box center [847, 432] width 24 height 15
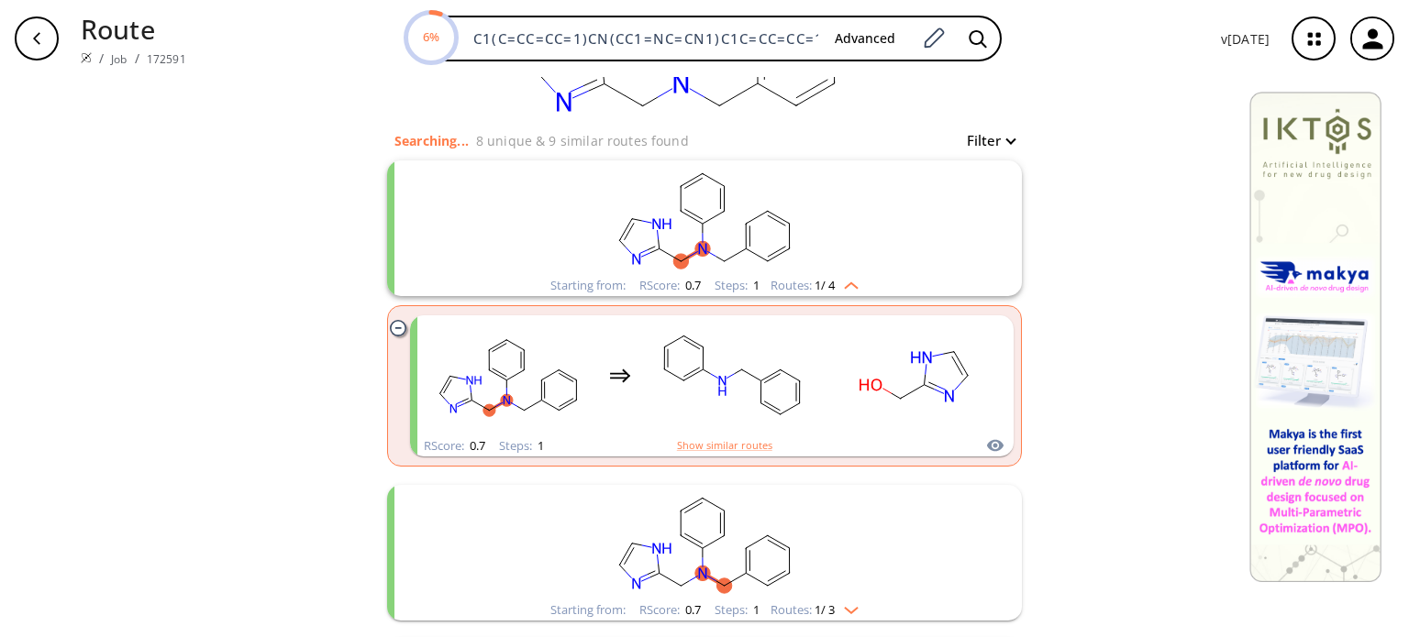
scroll to position [183, 0]
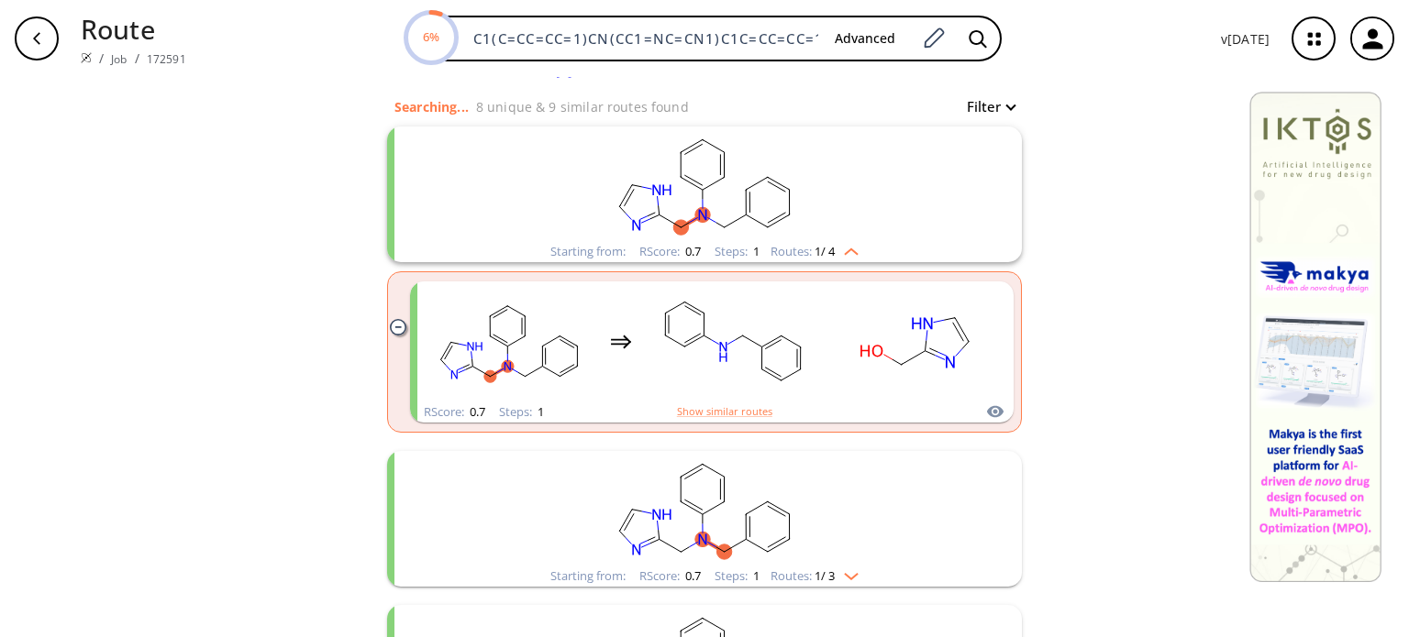
click at [858, 570] on div "Starting from: RScore : 0.7 Steps : 1 Routes: 1 / 3" at bounding box center [705, 576] width 336 height 21
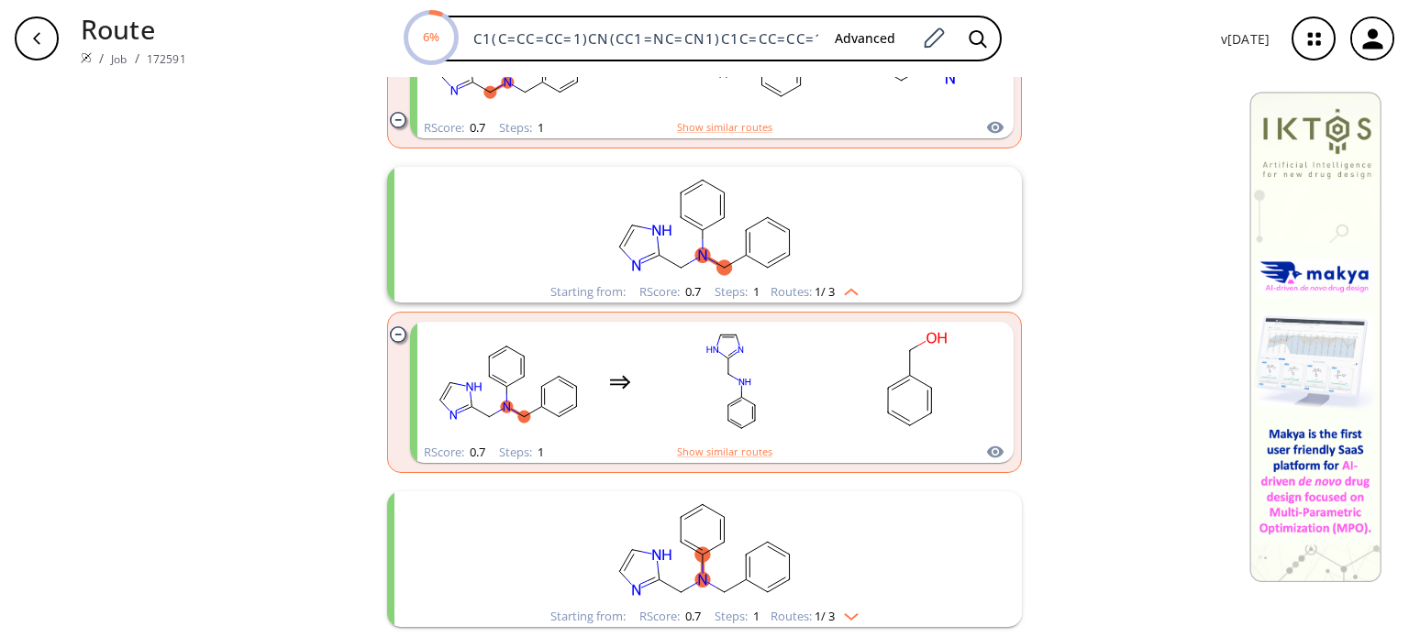
scroll to position [550, 0]
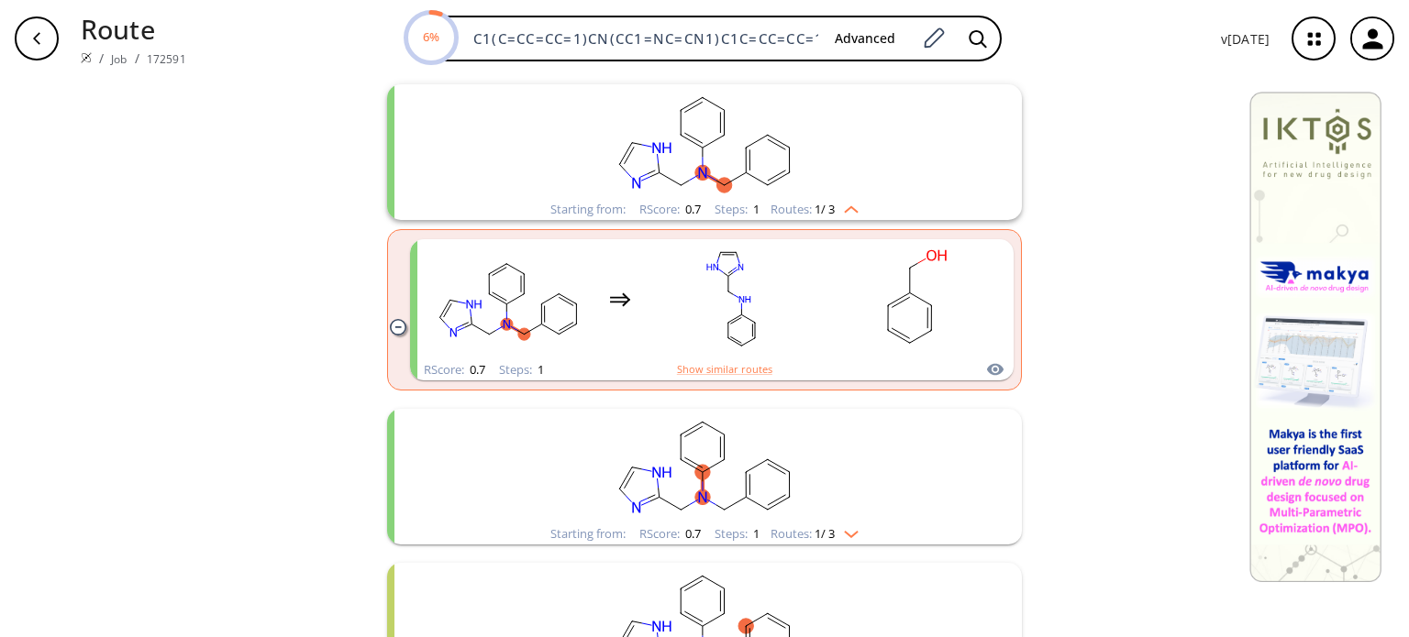
click at [845, 538] on div "Routes: 1 / 3" at bounding box center [814, 534] width 88 height 12
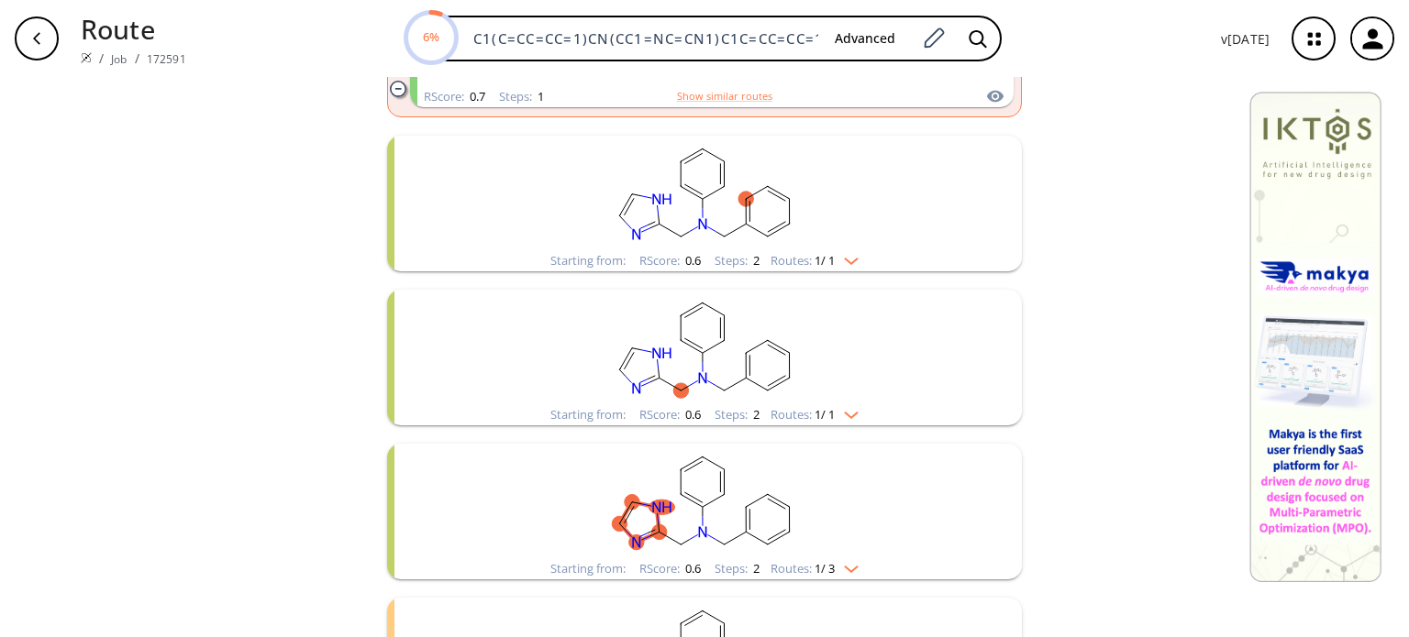
scroll to position [1284, 0]
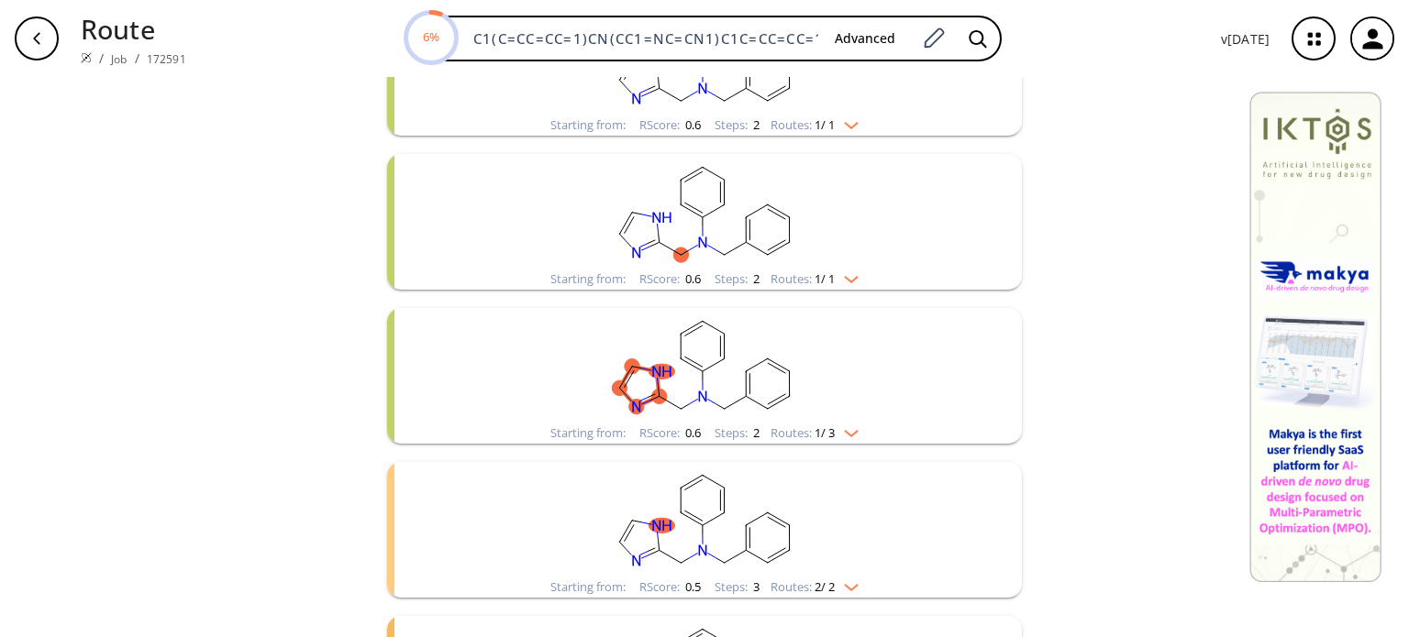
click at [858, 285] on div "Starting from: RScore : 0.6 Steps : 2 Routes: 1 / 1" at bounding box center [705, 279] width 336 height 21
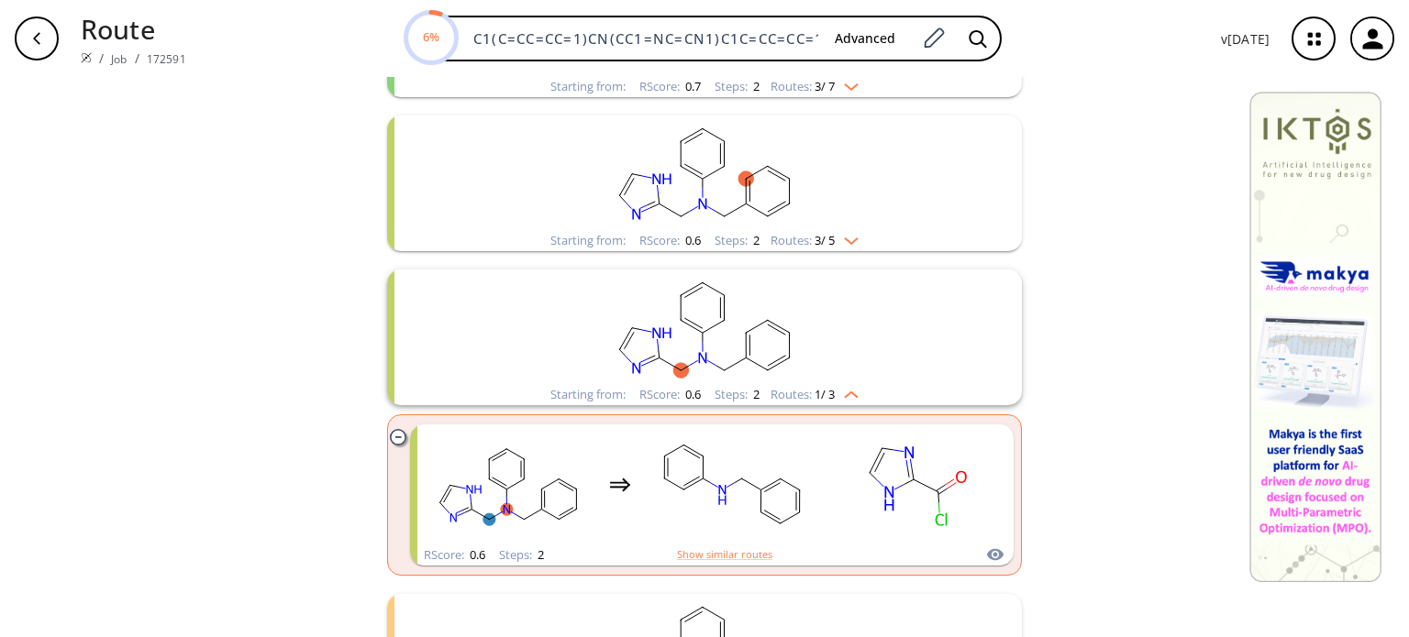
scroll to position [1467, 0]
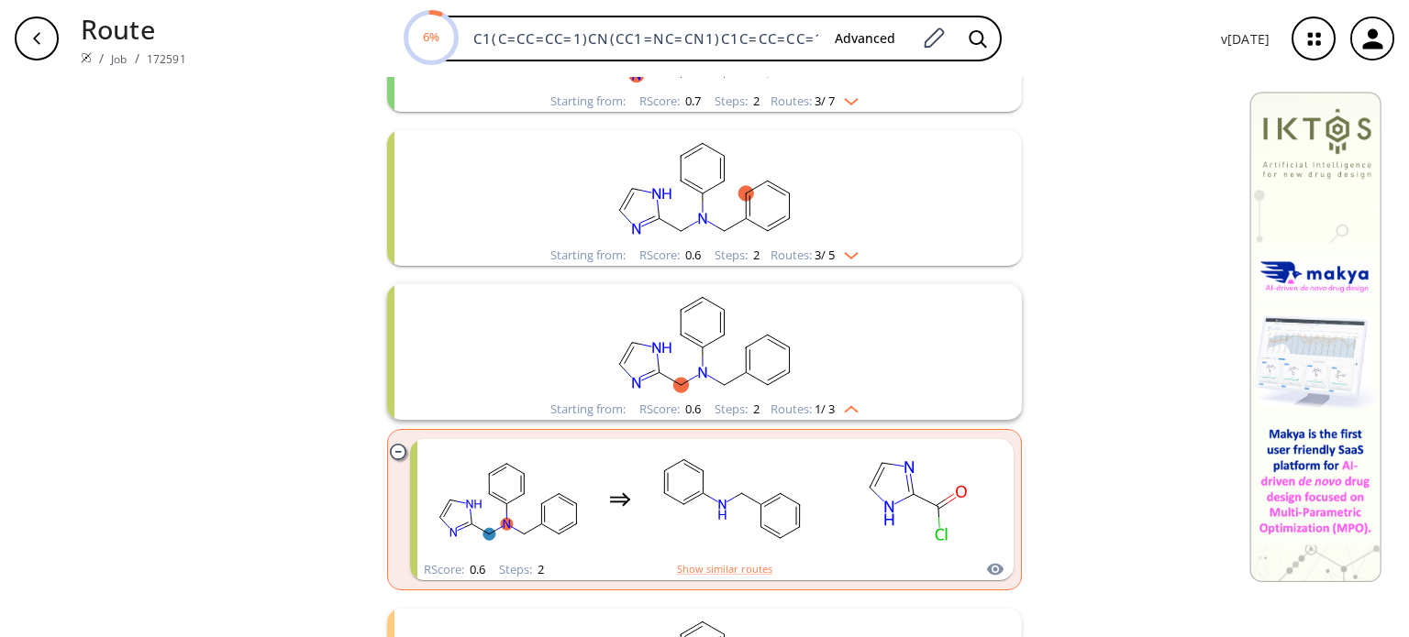
click at [866, 257] on div "Starting from: RScore : 0.6 Steps : 2 Routes: 3 / 5" at bounding box center [705, 255] width 336 height 21
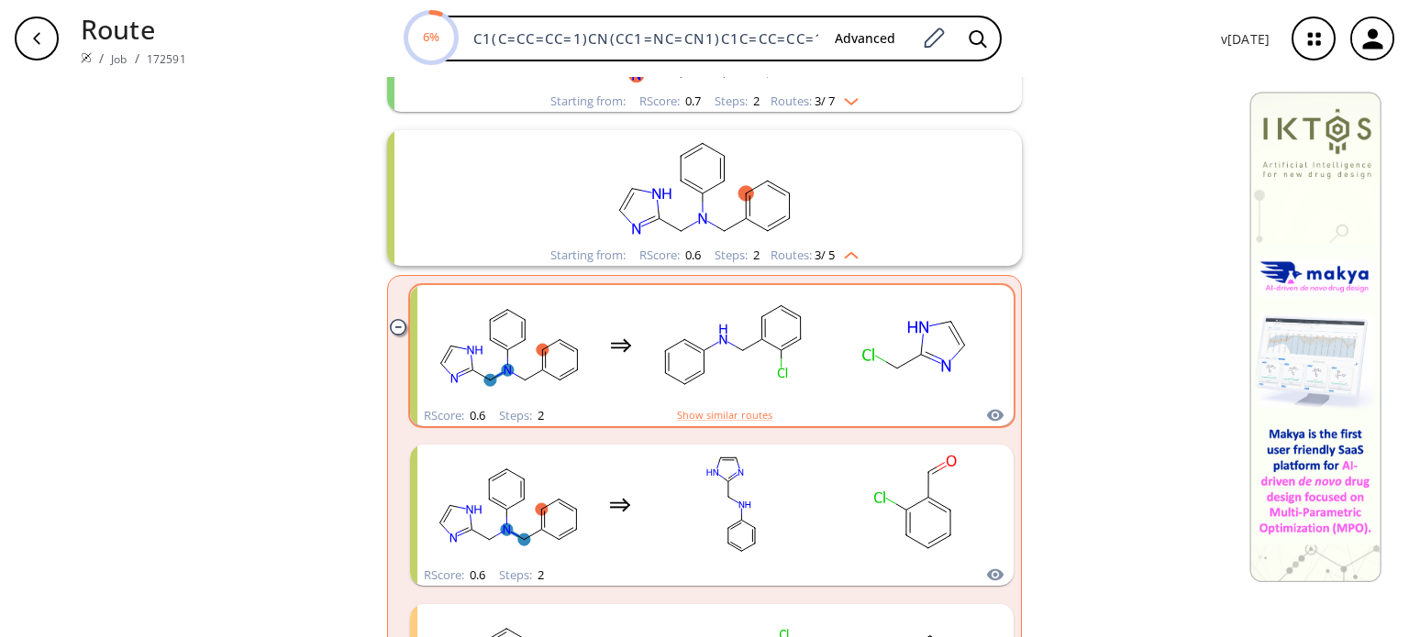
click at [834, 295] on rect "clusters" at bounding box center [916, 345] width 165 height 115
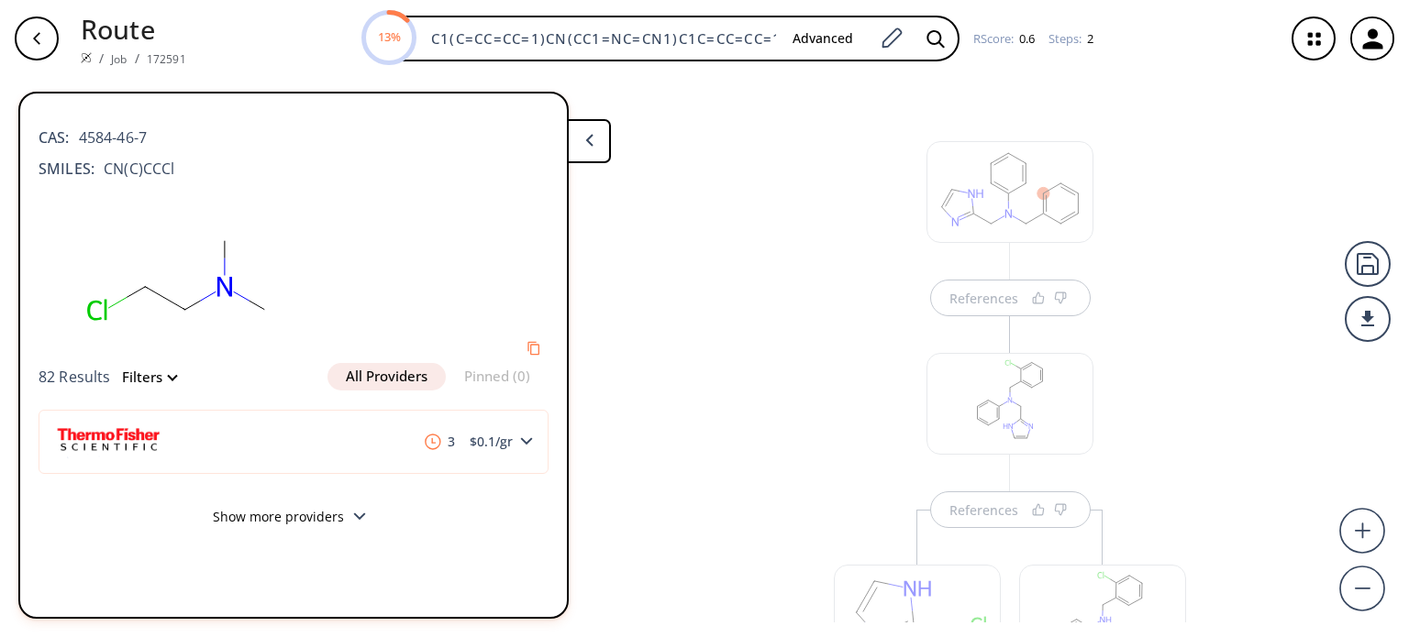
scroll to position [153, 0]
click at [944, 499] on div at bounding box center [917, 482] width 167 height 115
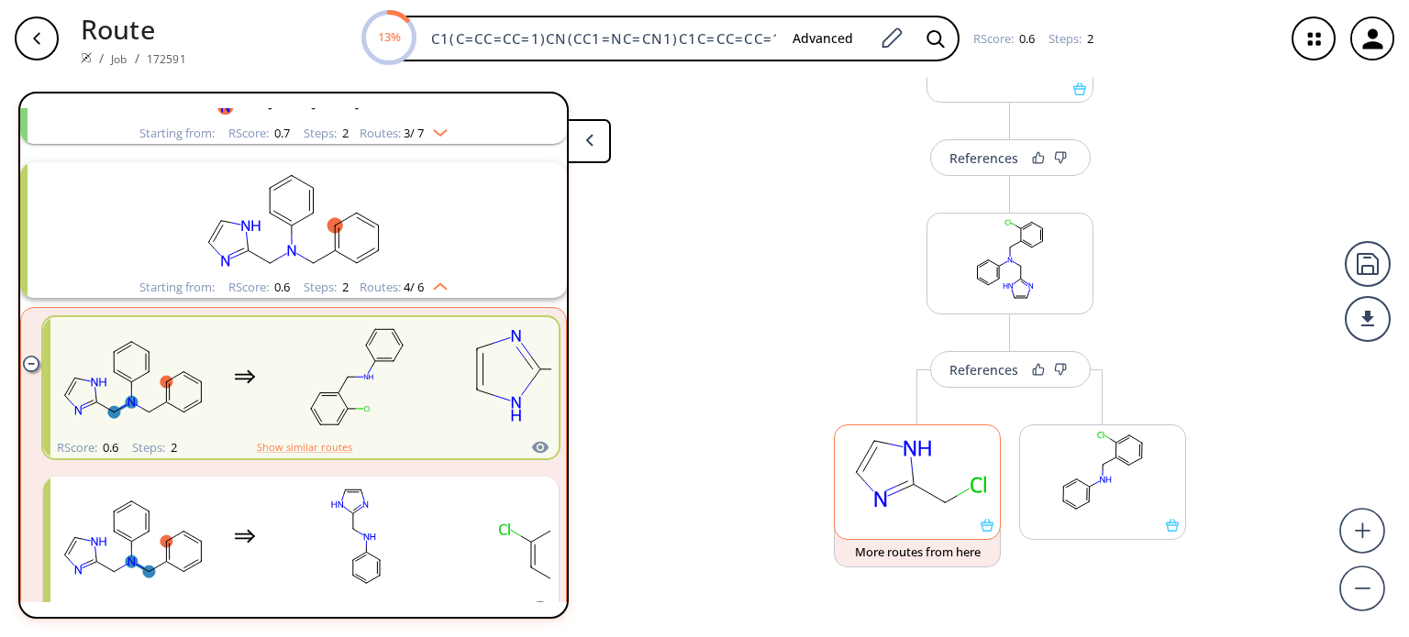
scroll to position [657, 0]
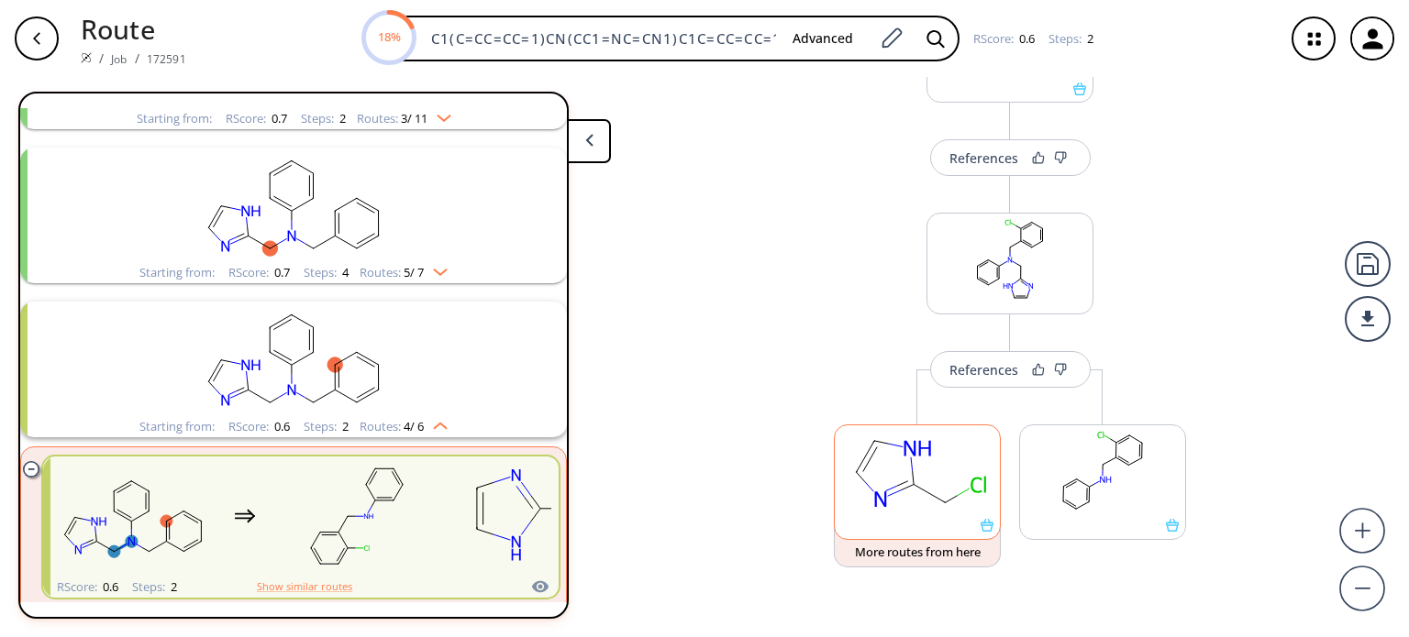
click at [962, 459] on rect at bounding box center [917, 473] width 165 height 94
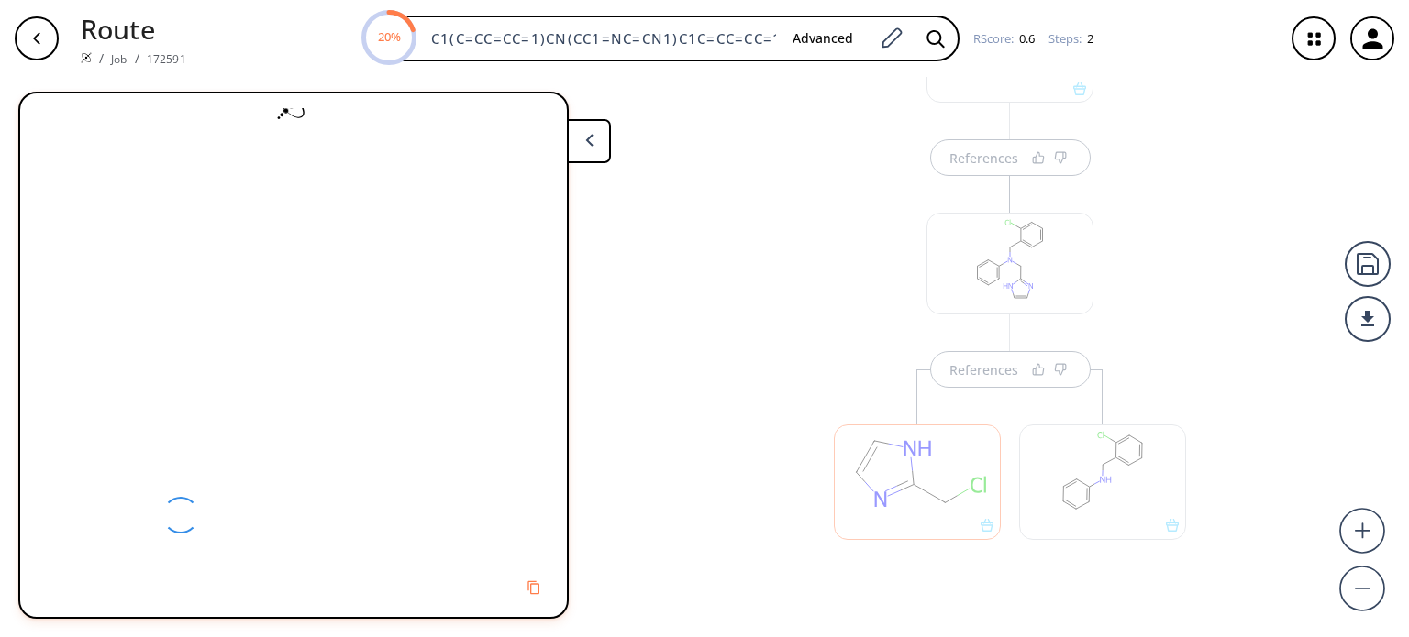
scroll to position [179, 0]
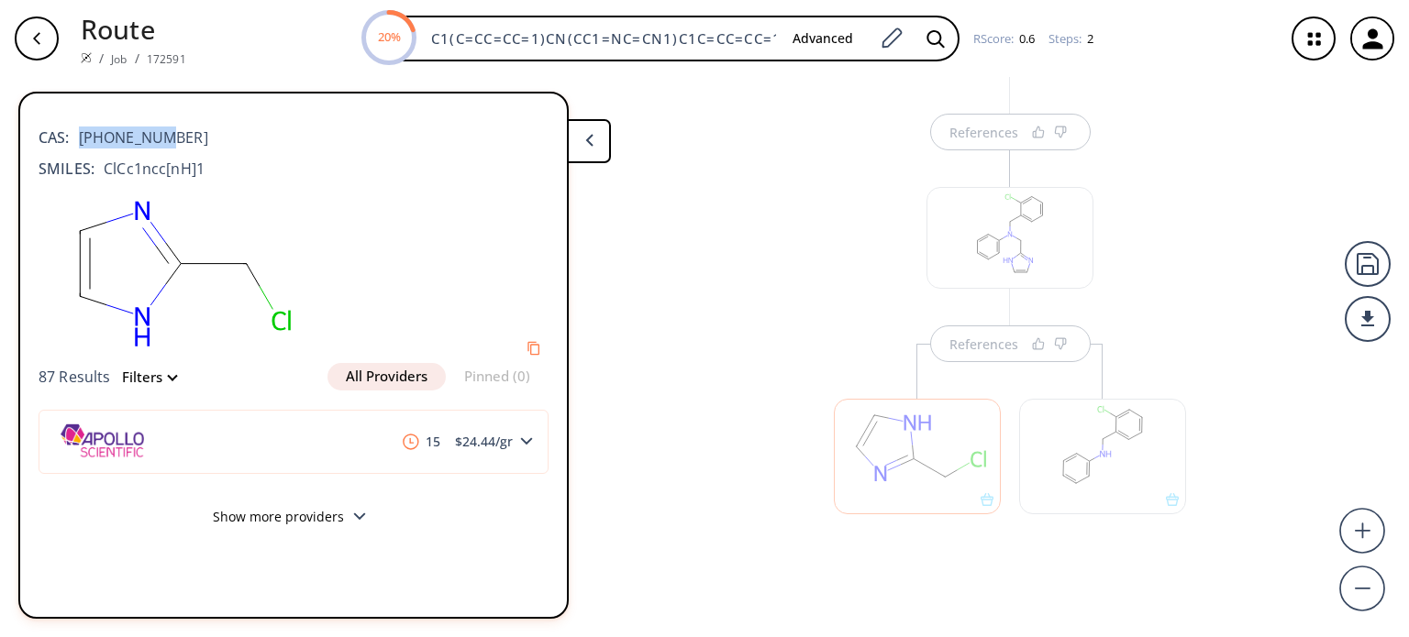
drag, startPoint x: 169, startPoint y: 134, endPoint x: 83, endPoint y: 144, distance: 86.8
click at [73, 135] on div "CAS: [PHONE_NUMBER]" at bounding box center [294, 128] width 510 height 40
copy span "[PHONE_NUMBER]"
click at [1128, 455] on div at bounding box center [1102, 456] width 167 height 115
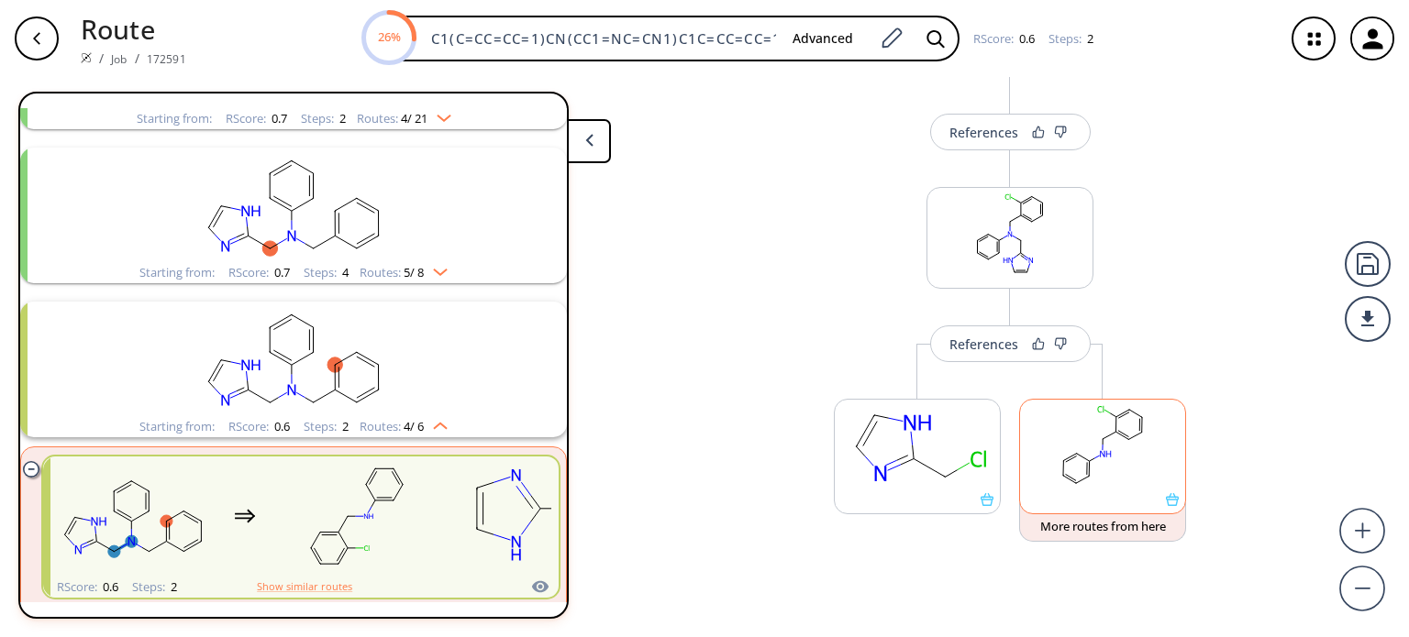
click at [1099, 469] on rect at bounding box center [1102, 447] width 165 height 94
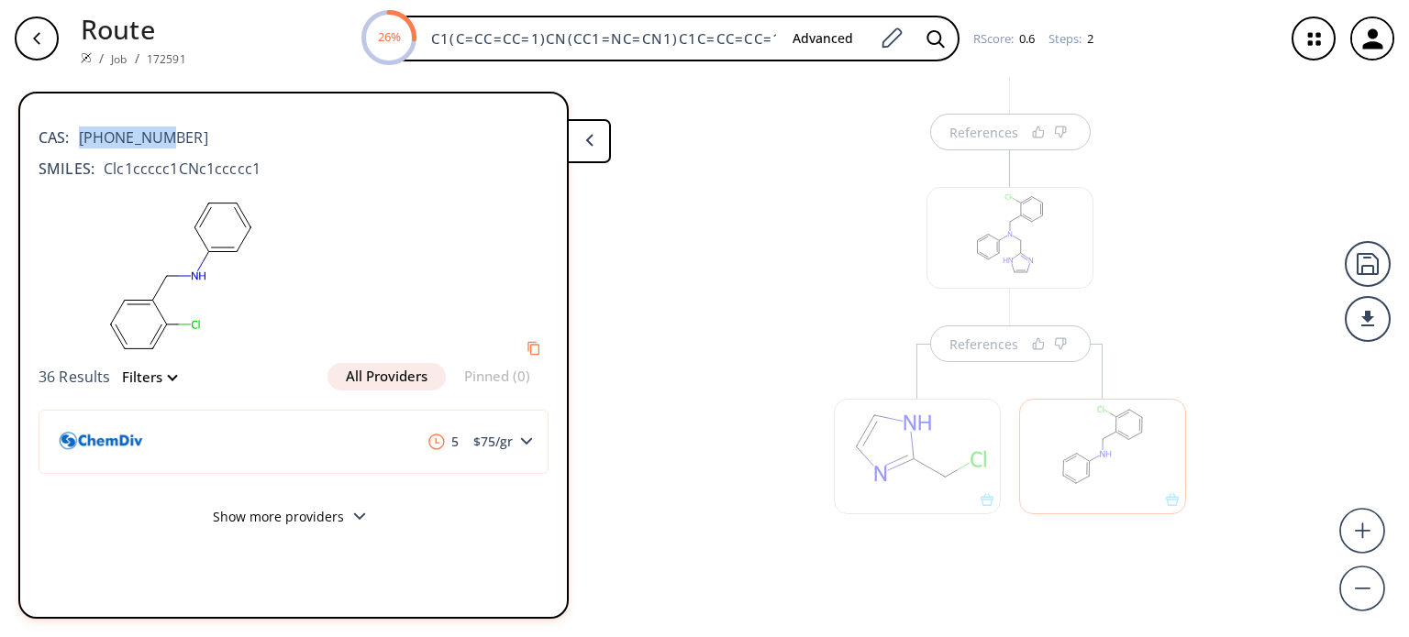
drag, startPoint x: 155, startPoint y: 139, endPoint x: 69, endPoint y: 132, distance: 86.5
click at [70, 132] on span "[PHONE_NUMBER]" at bounding box center [139, 138] width 138 height 22
copy span "[PHONE_NUMBER]"
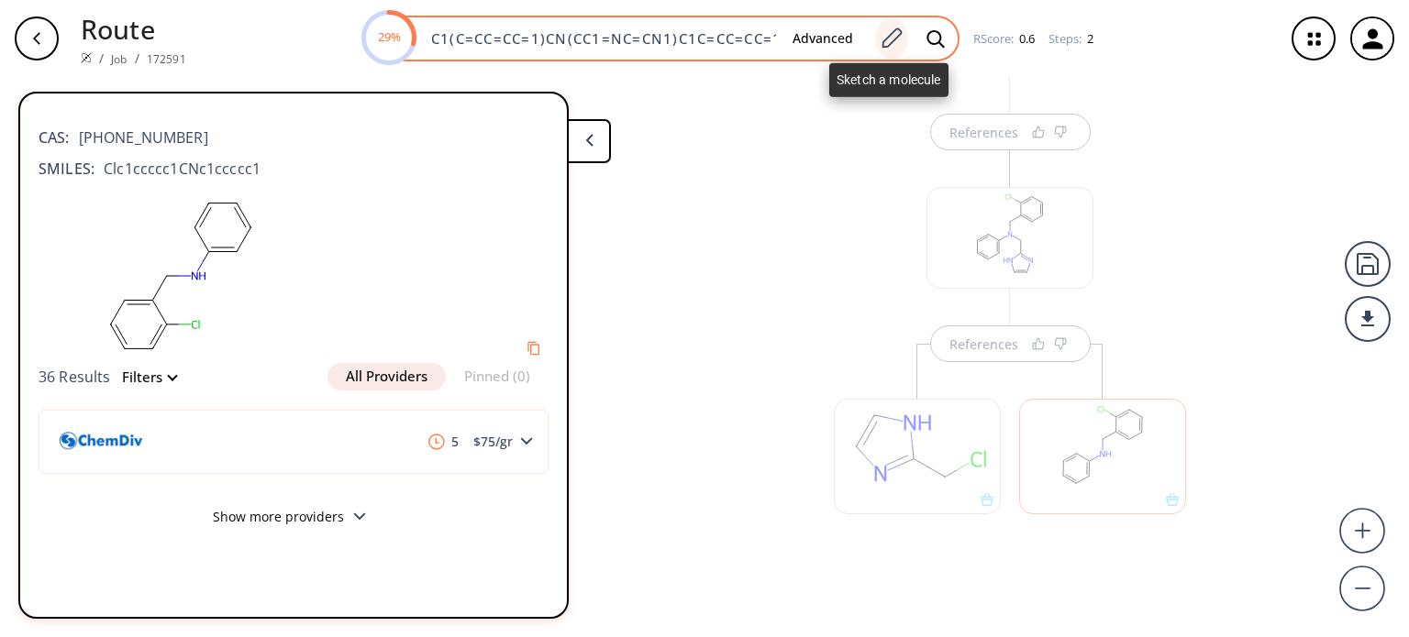
click at [888, 36] on icon at bounding box center [892, 38] width 20 height 20
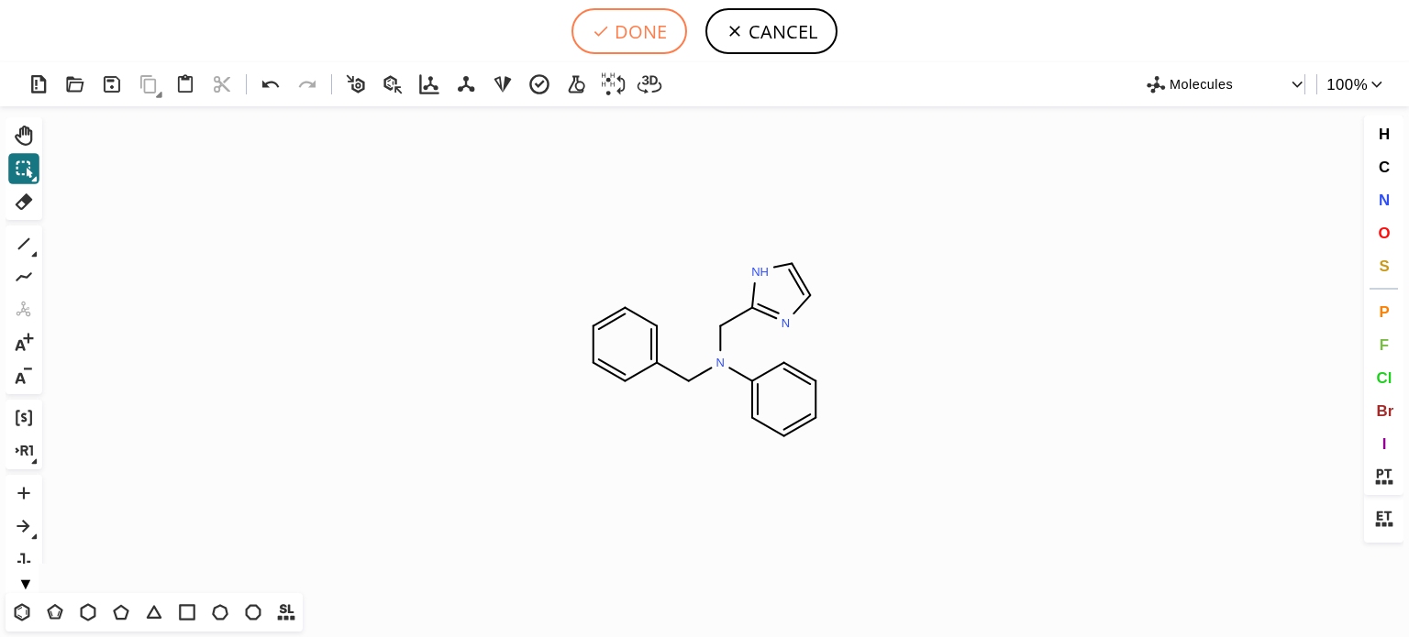
click at [644, 36] on button "DONE" at bounding box center [629, 31] width 116 height 46
type input "C1(CN(C2=CC=CC=C2)CC2NC=CN=2)=CC=CC=C1"
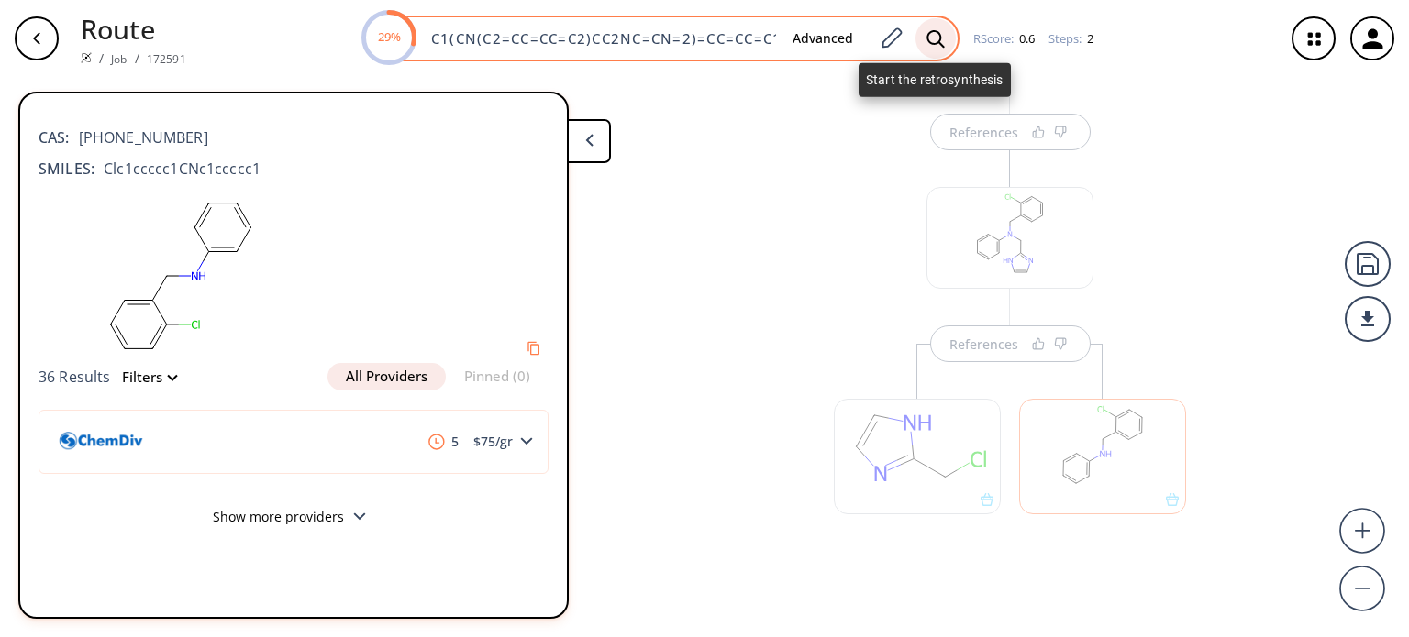
click at [935, 35] on icon at bounding box center [935, 38] width 18 height 19
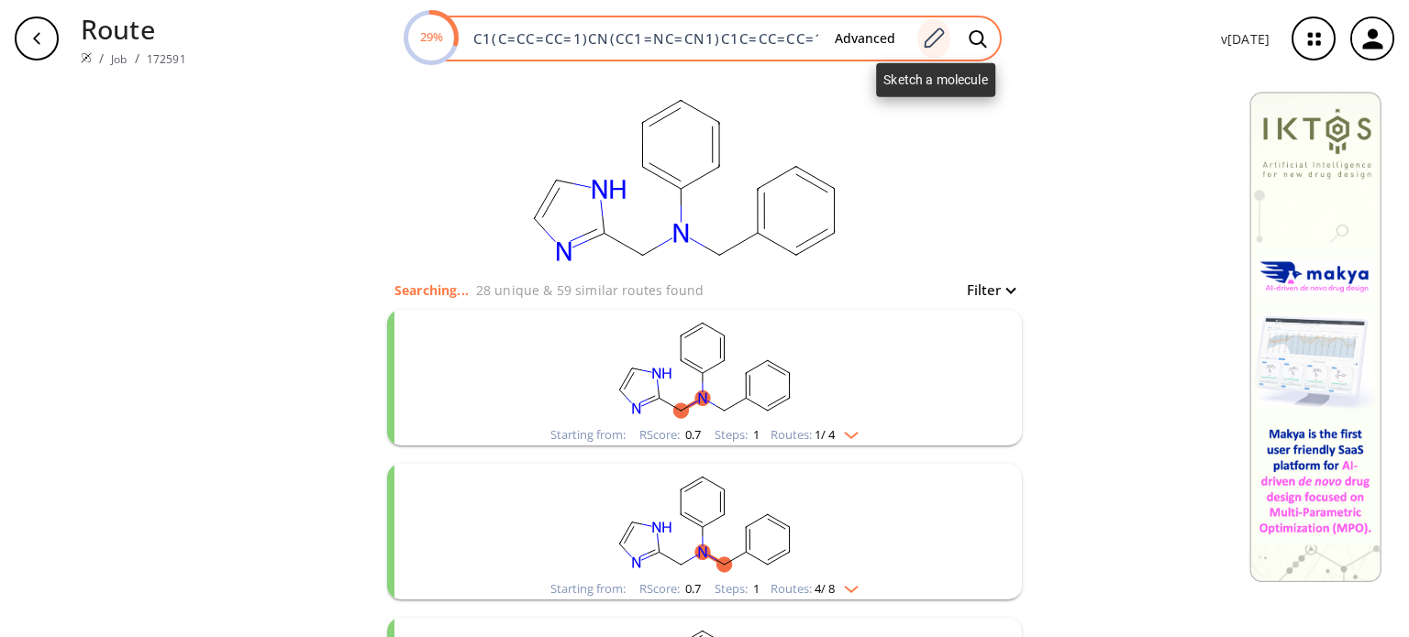
click at [942, 39] on icon at bounding box center [933, 39] width 25 height 24
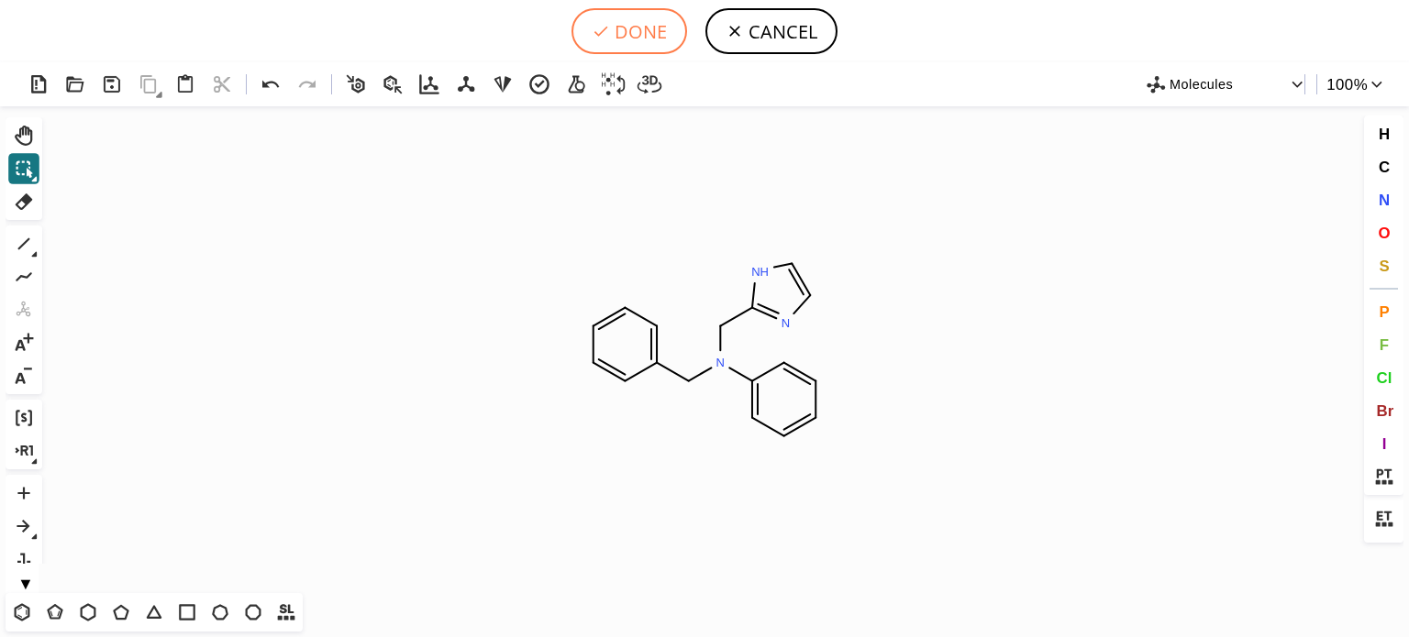
click at [656, 23] on button "DONE" at bounding box center [629, 31] width 116 height 46
type input "C1(CN(C2=CC=CC=C2)CC2NC=CN=2)=CC=CC=C1"
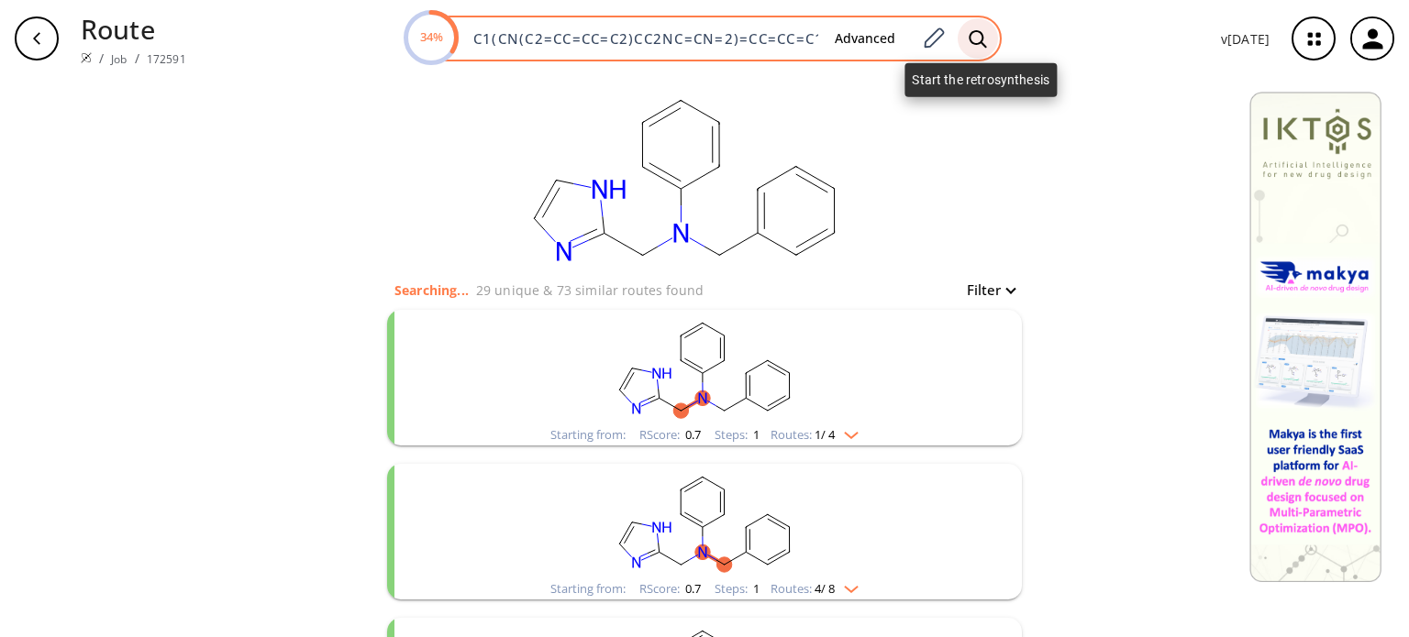
click at [983, 43] on icon at bounding box center [976, 37] width 17 height 17
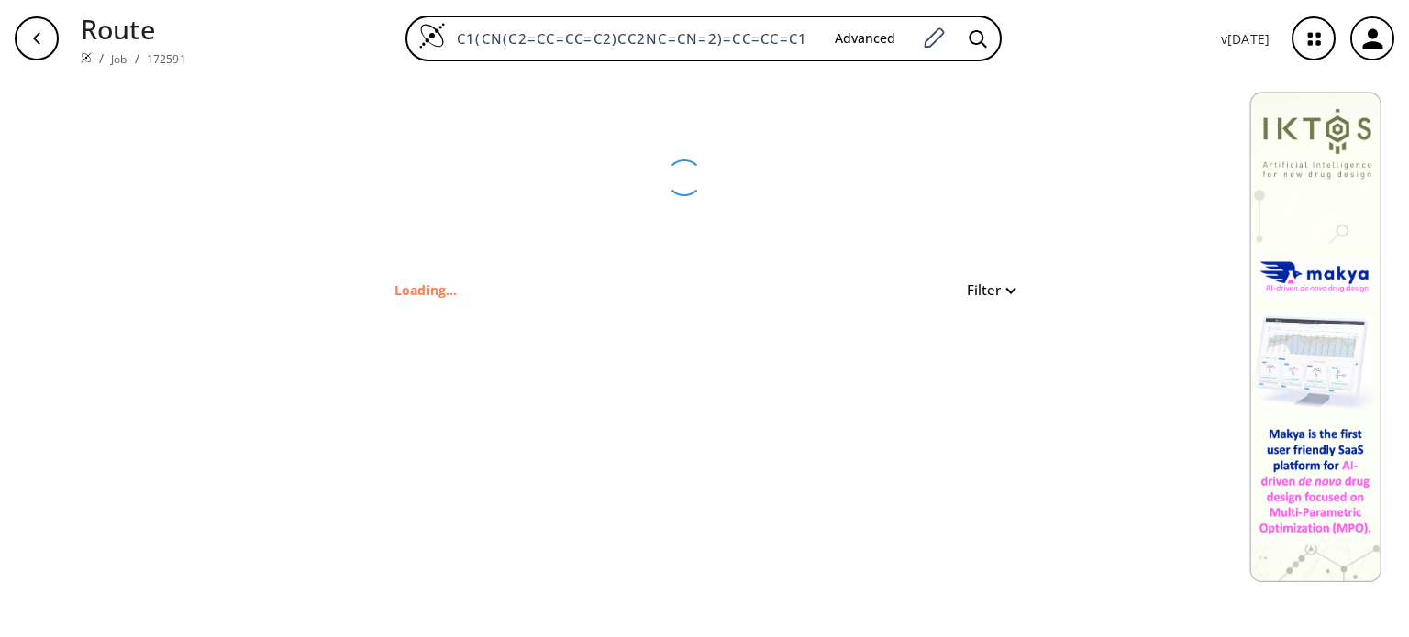
type input "C1(C=CC=CC=1)CN(CC1=NC=CN1)C1C=CC=CC=1"
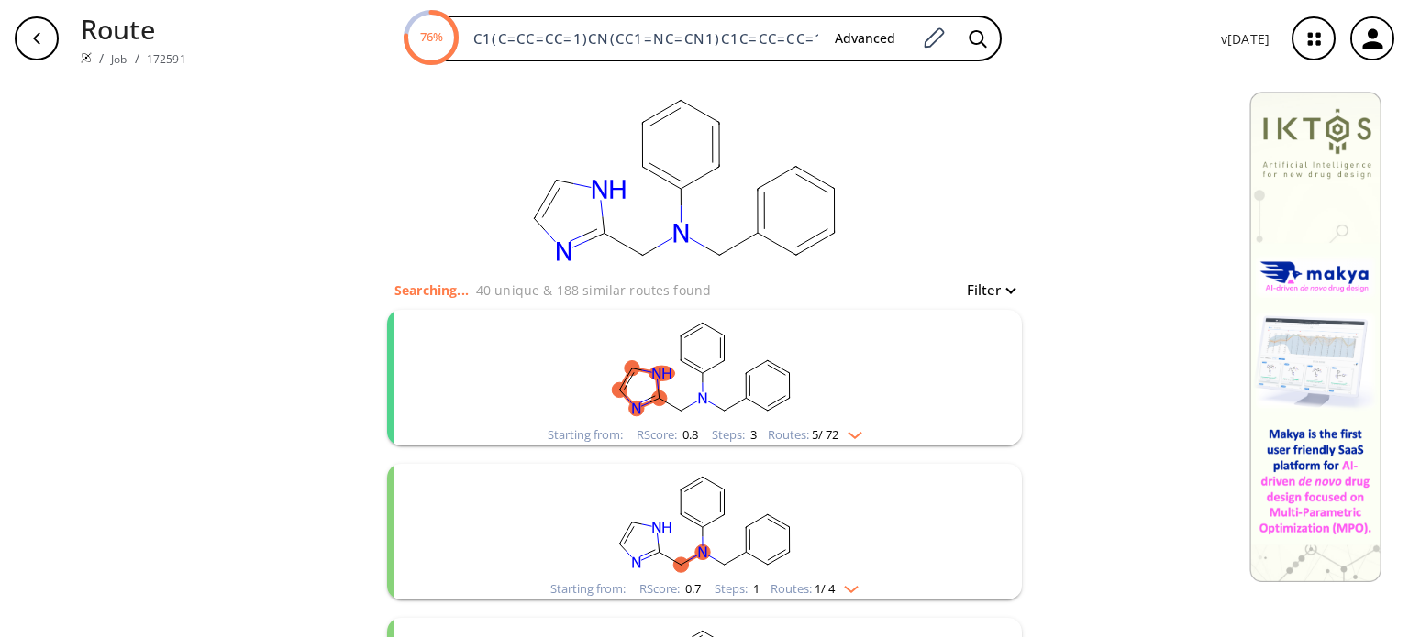
click at [842, 436] on img "clusters" at bounding box center [850, 432] width 24 height 15
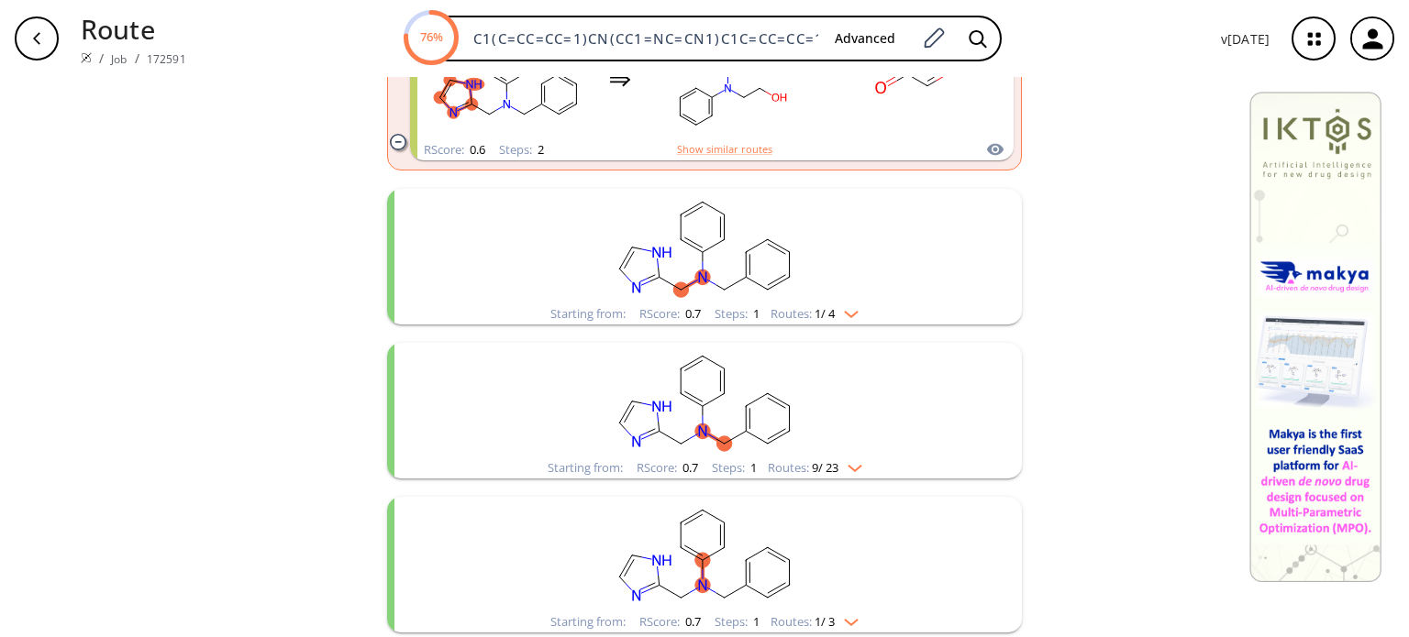
scroll to position [1101, 0]
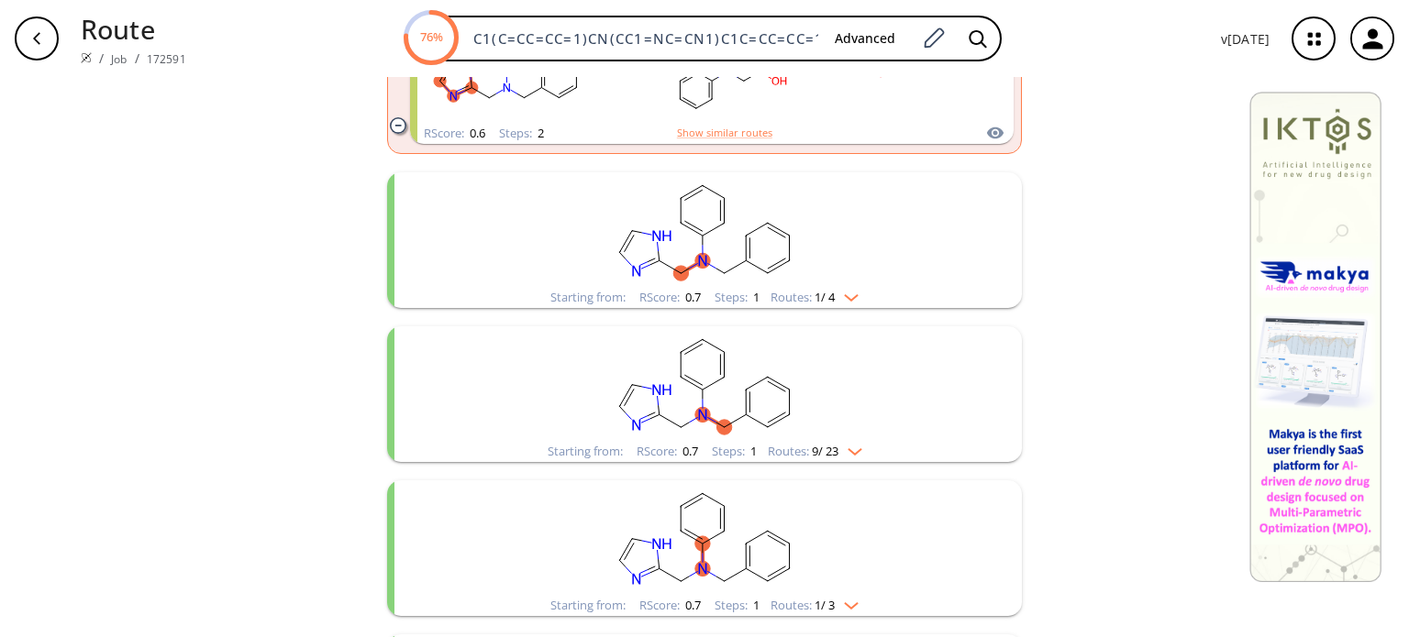
click at [848, 307] on div "Starting from: RScore : 0.7 Steps : 1 Routes: 1 / 4" at bounding box center [705, 297] width 336 height 21
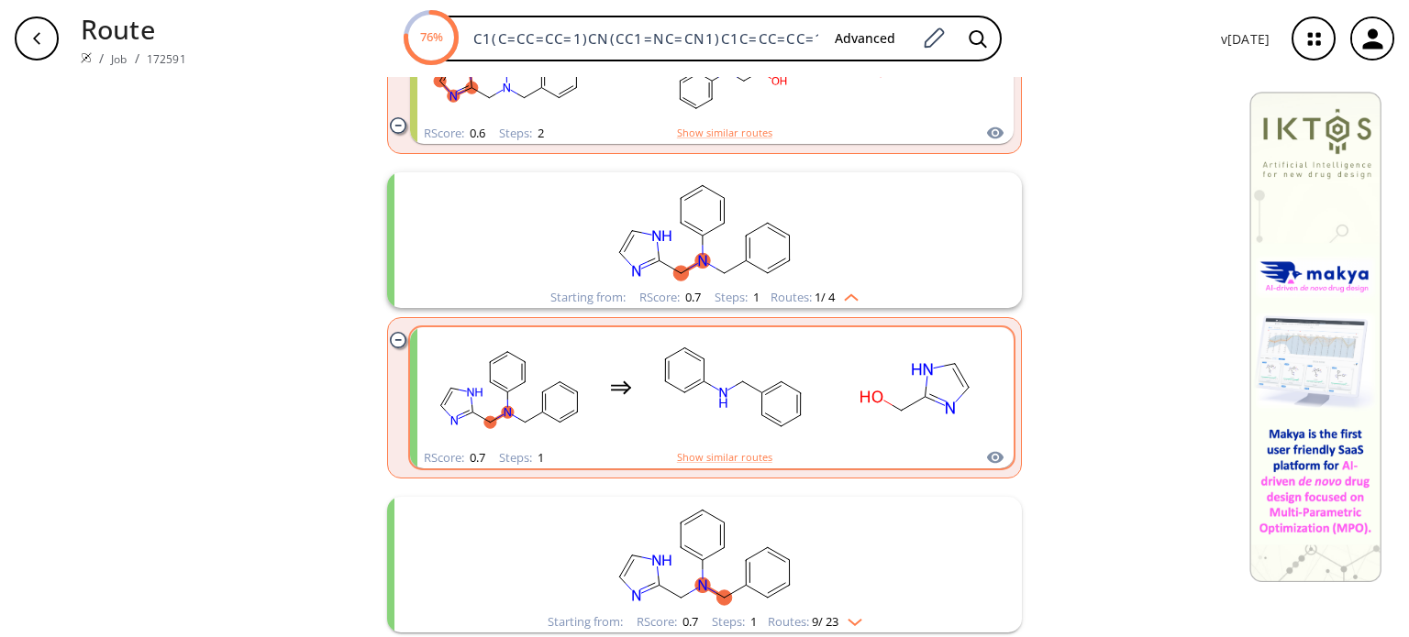
click at [851, 431] on rect "clusters" at bounding box center [916, 387] width 165 height 115
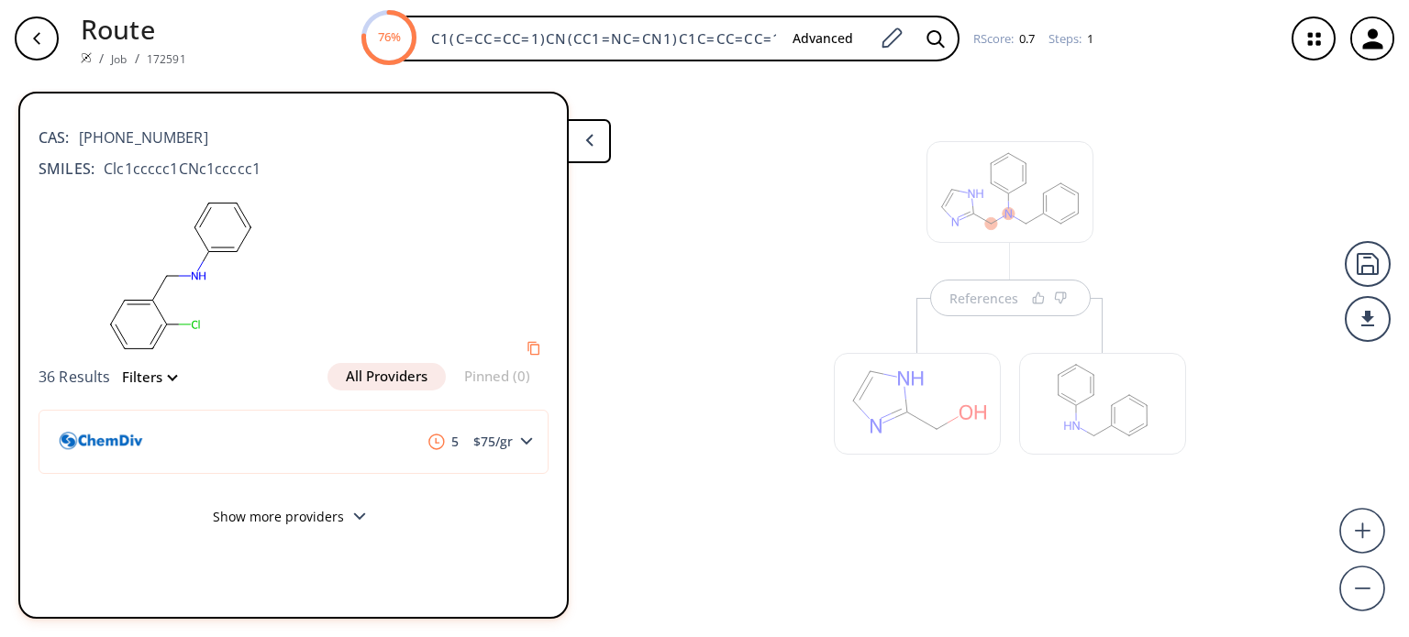
click at [994, 312] on div at bounding box center [916, 395] width 185 height 194
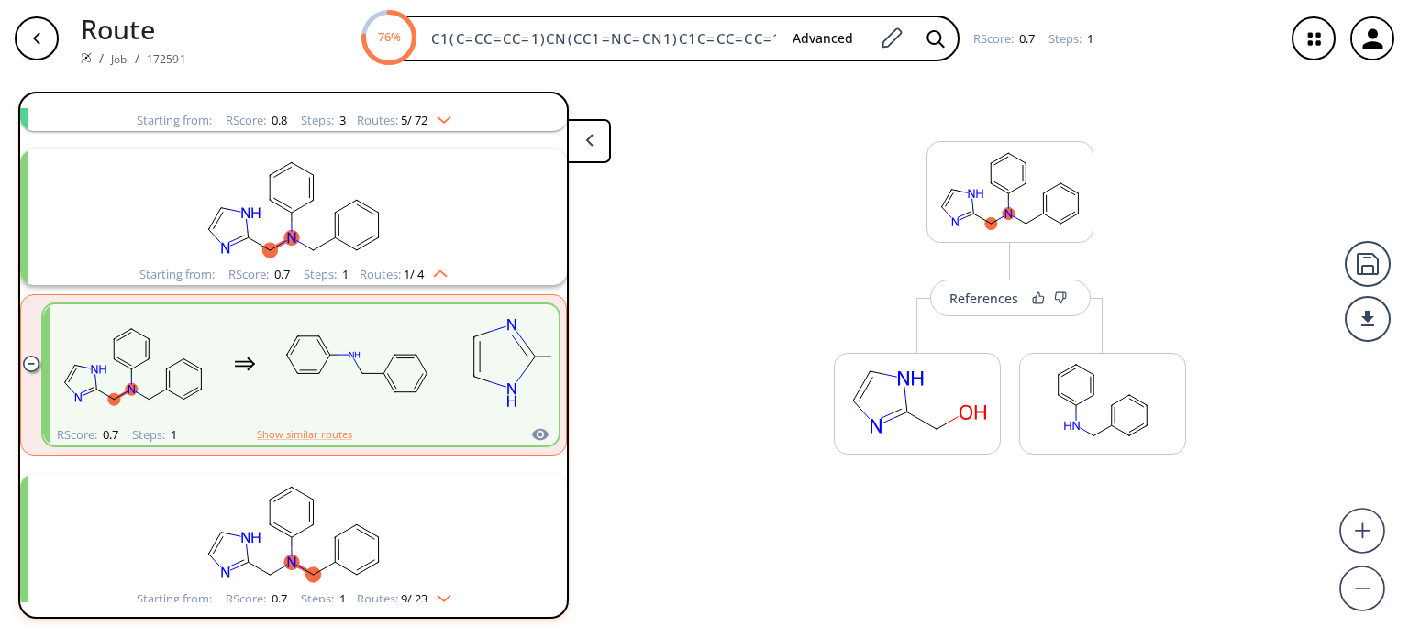
scroll to position [194, 0]
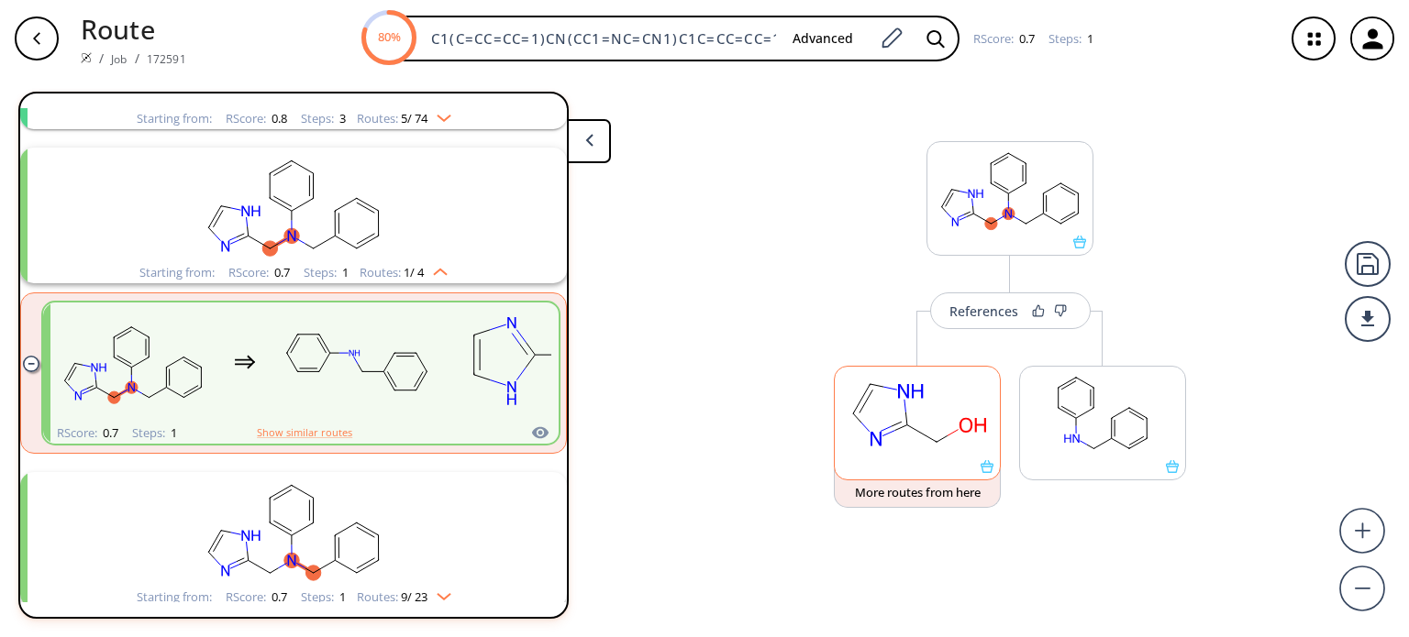
click at [923, 447] on rect at bounding box center [917, 414] width 165 height 94
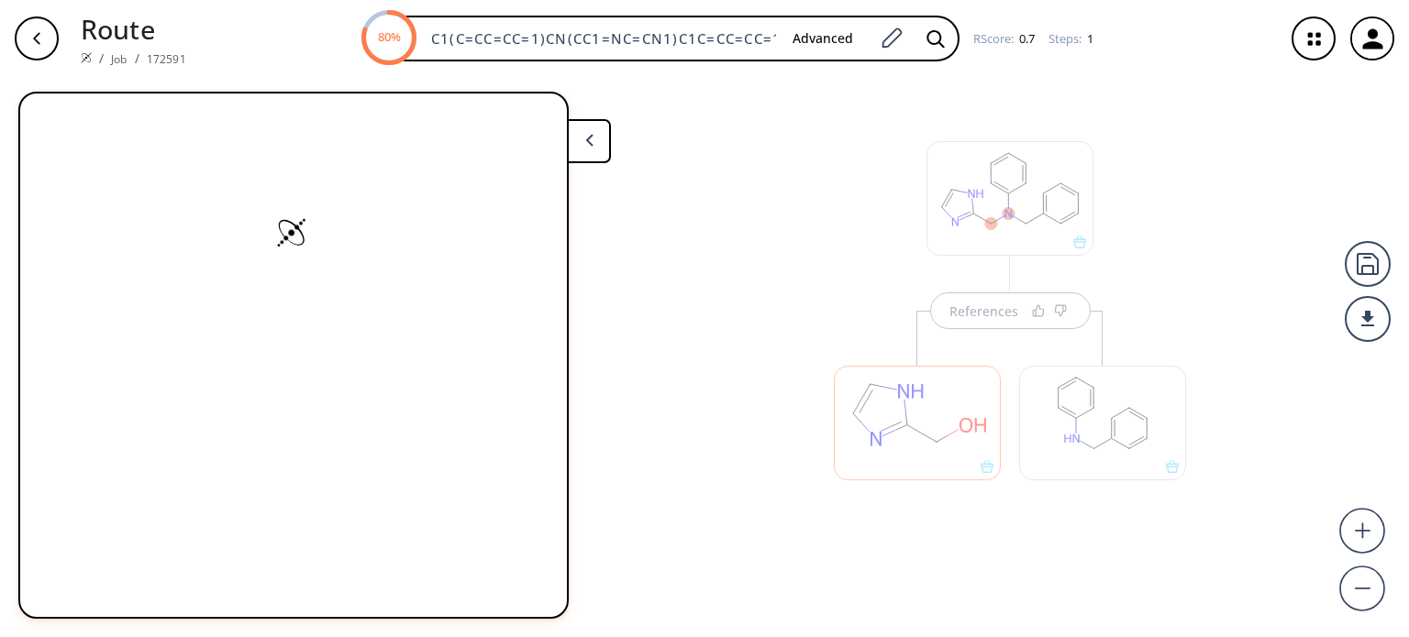
scroll to position [0, 0]
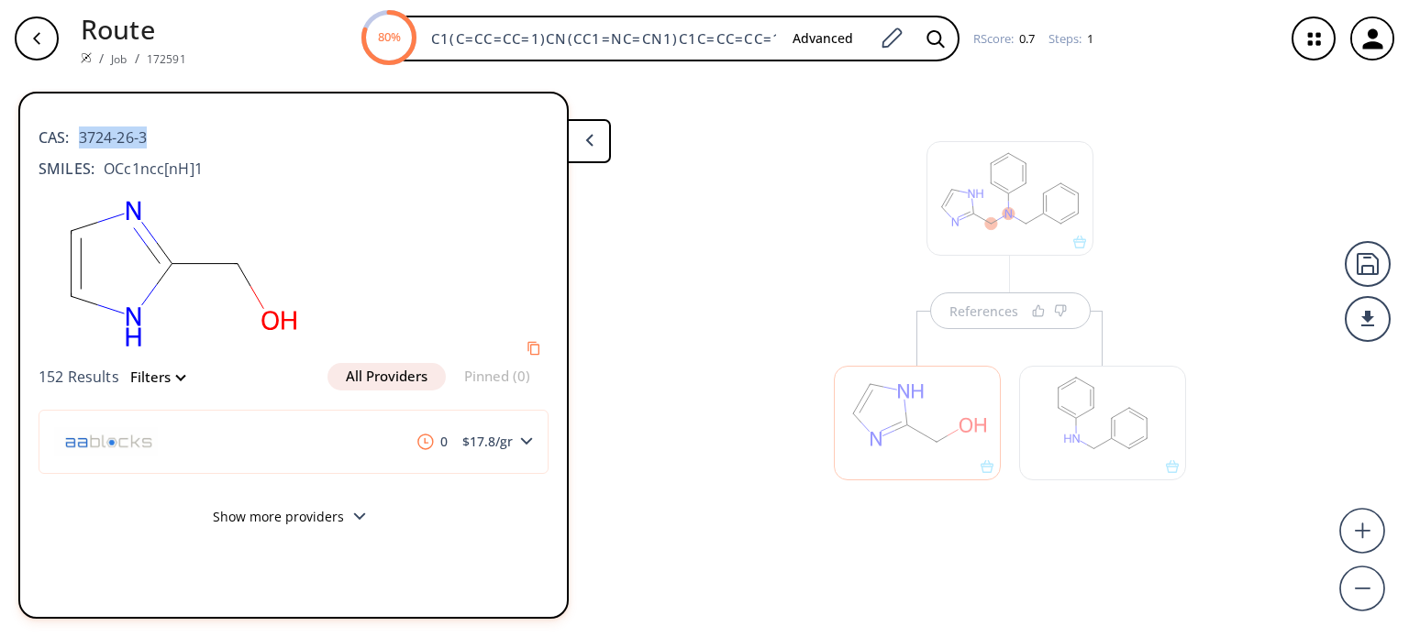
drag, startPoint x: 159, startPoint y: 140, endPoint x: 77, endPoint y: 183, distance: 91.9
click at [77, 142] on div "CAS: 3724-26-3" at bounding box center [294, 128] width 510 height 40
copy span "3724-26-3"
click at [987, 311] on div at bounding box center [916, 414] width 185 height 206
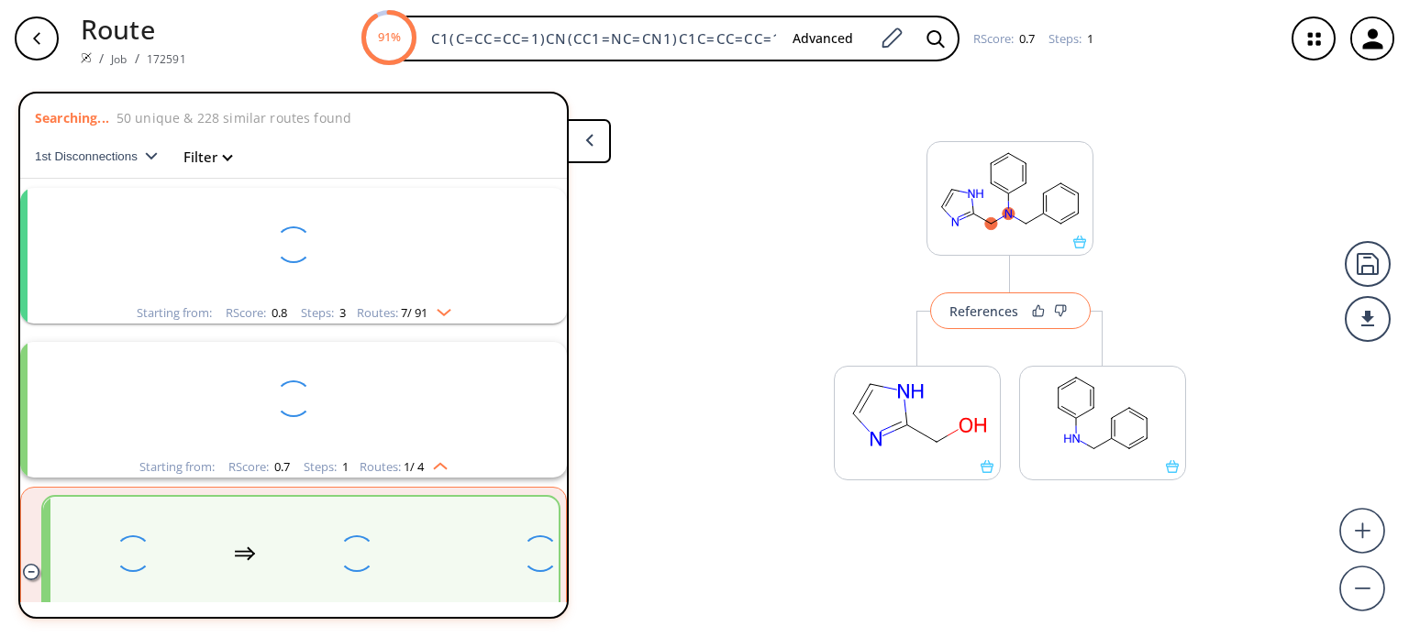
scroll to position [194, 0]
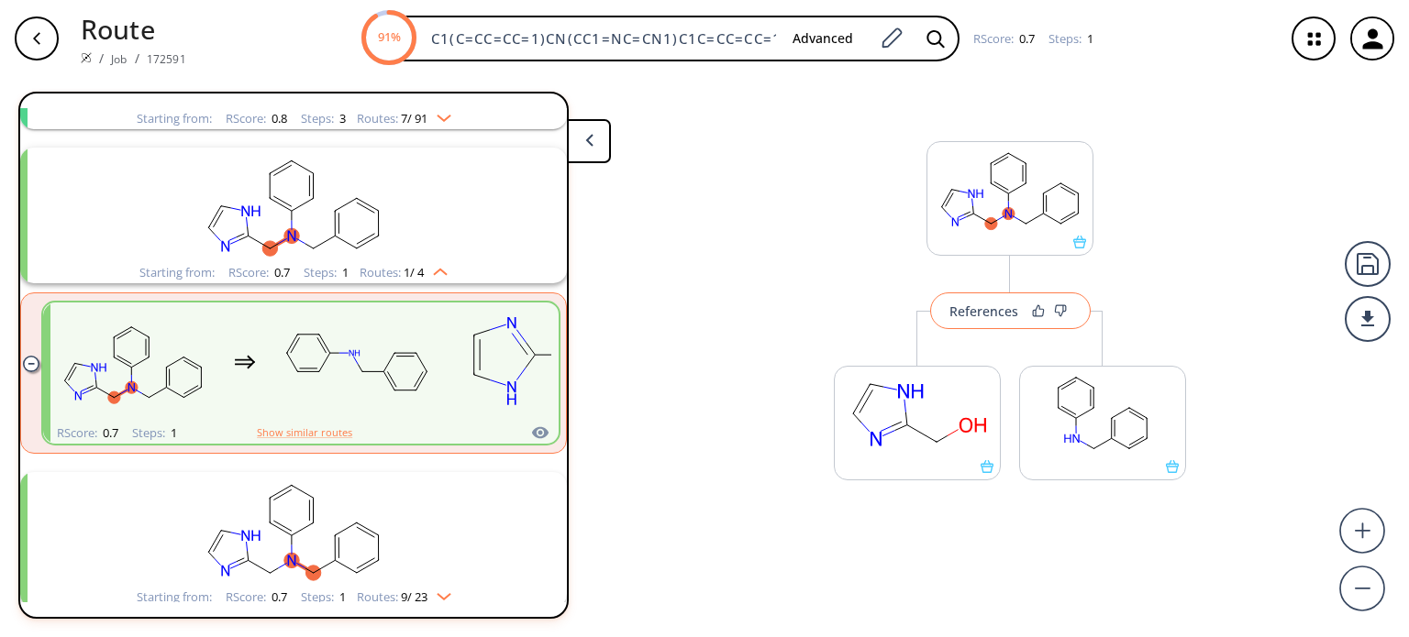
click at [987, 310] on div "References" at bounding box center [983, 311] width 69 height 12
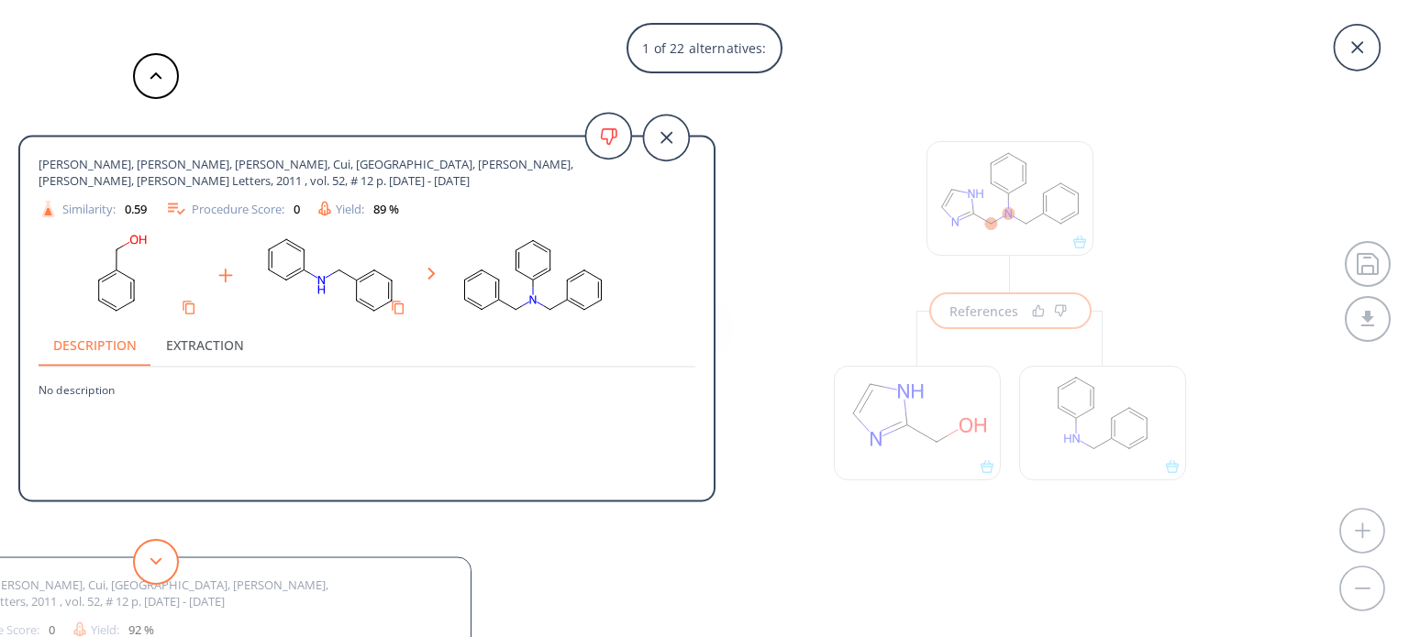
click at [151, 556] on button at bounding box center [156, 562] width 46 height 46
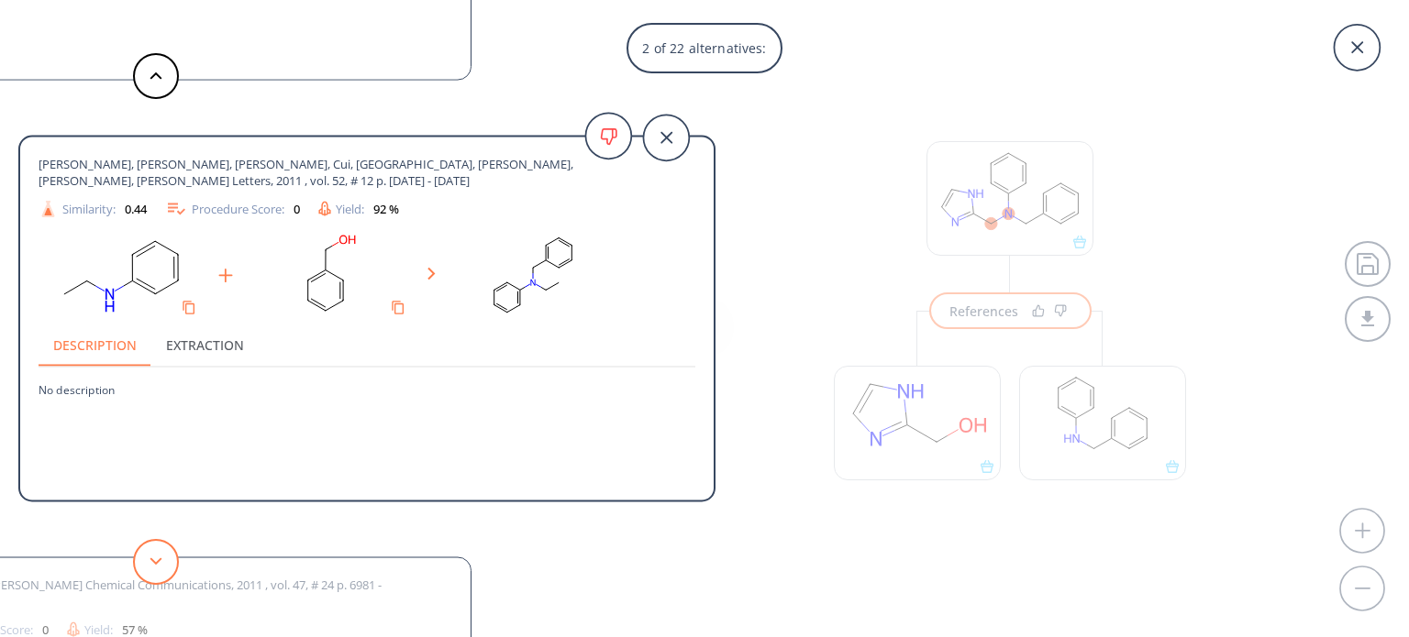
click at [155, 557] on button at bounding box center [156, 562] width 46 height 46
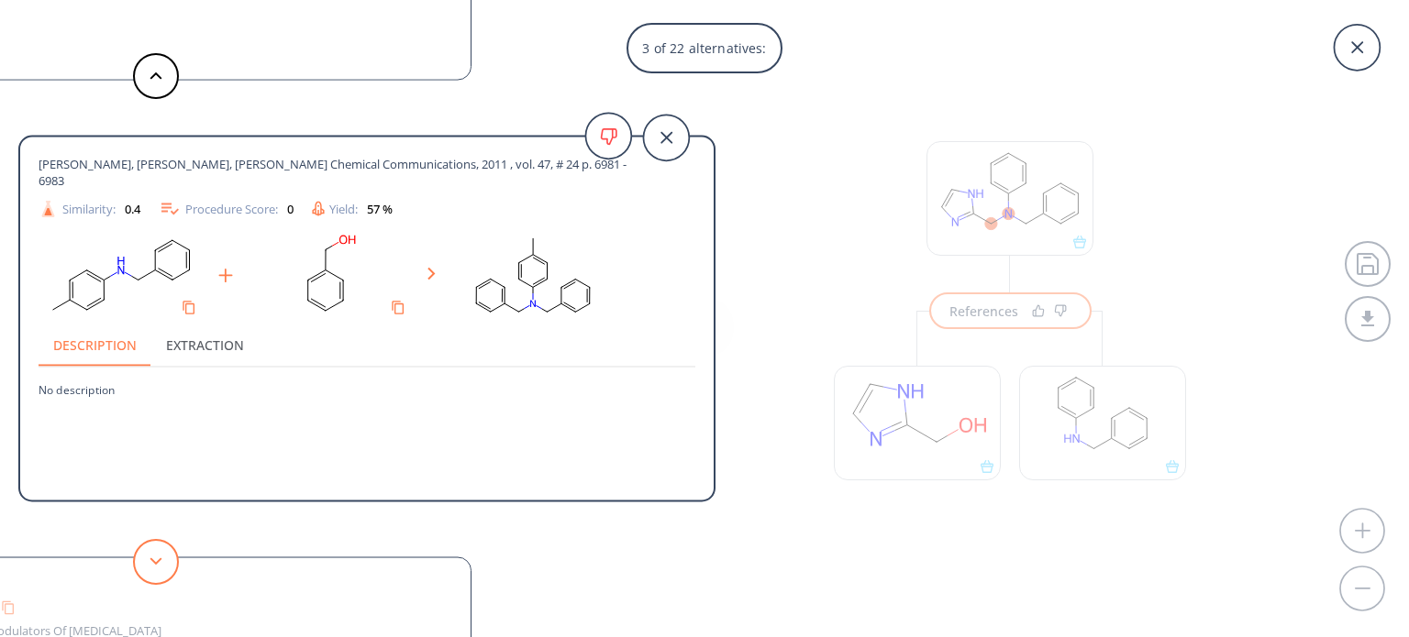
click at [156, 556] on button at bounding box center [156, 562] width 46 height 46
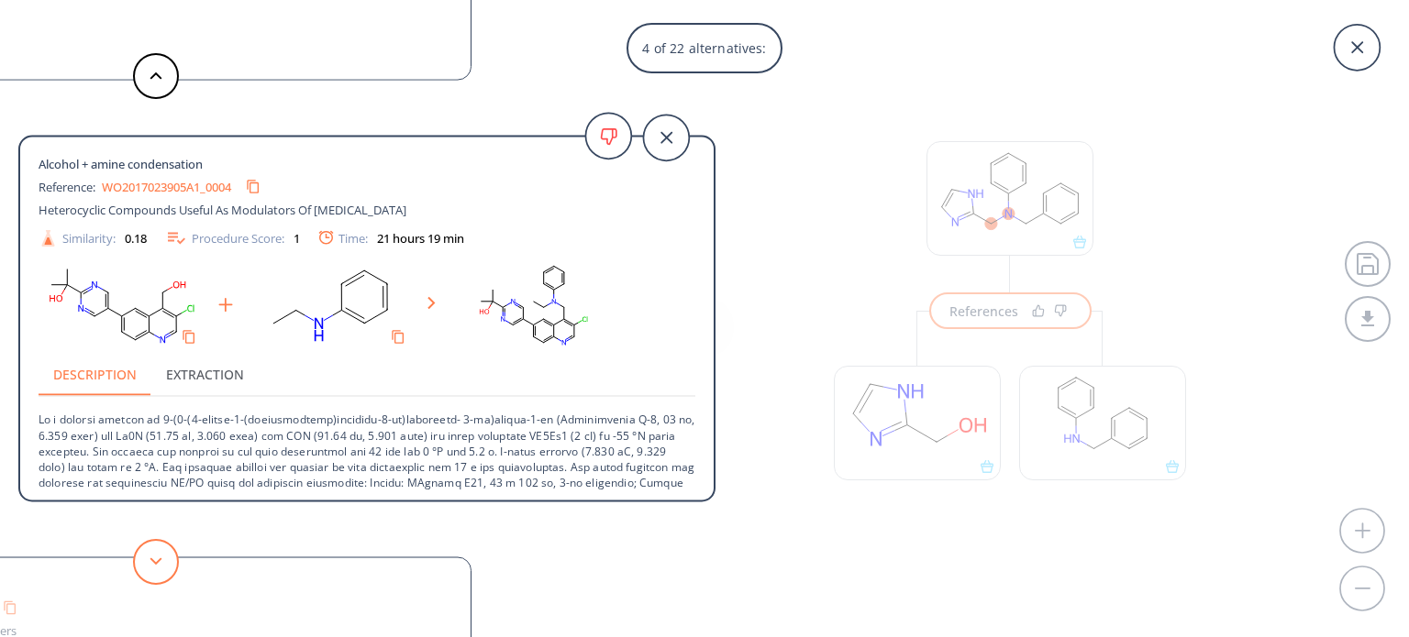
click at [156, 554] on button at bounding box center [156, 562] width 46 height 46
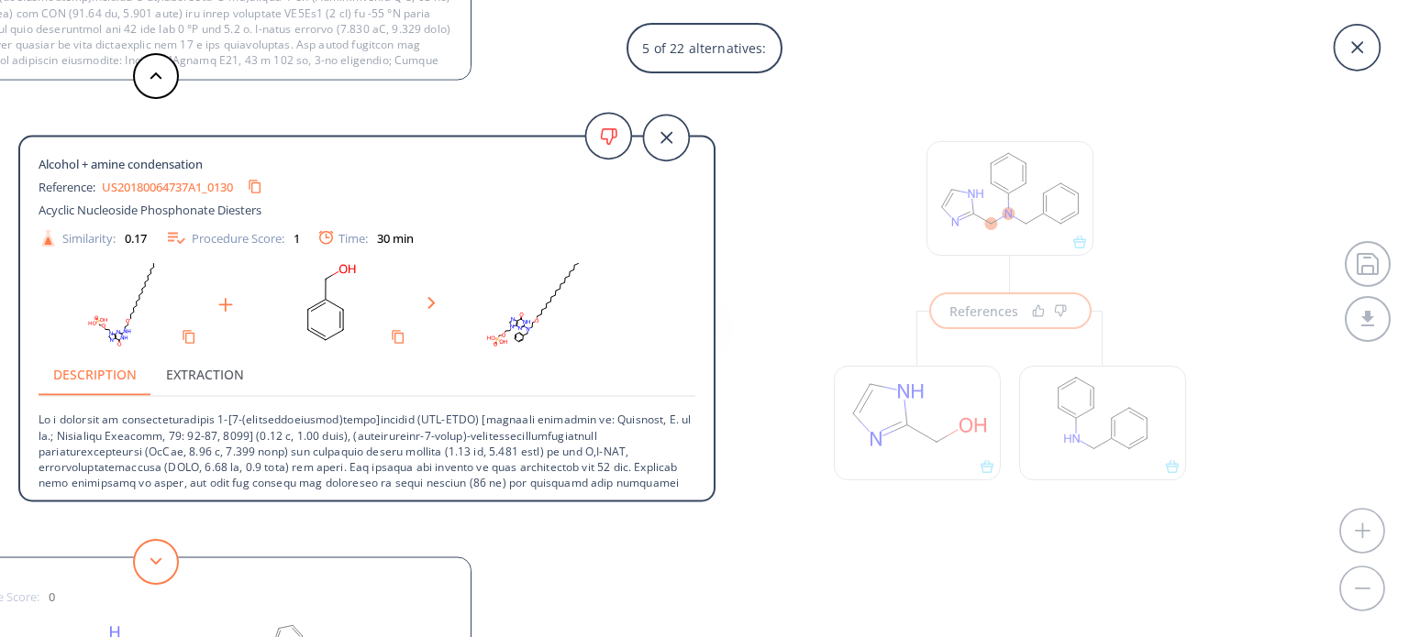
click at [154, 553] on button at bounding box center [156, 562] width 46 height 46
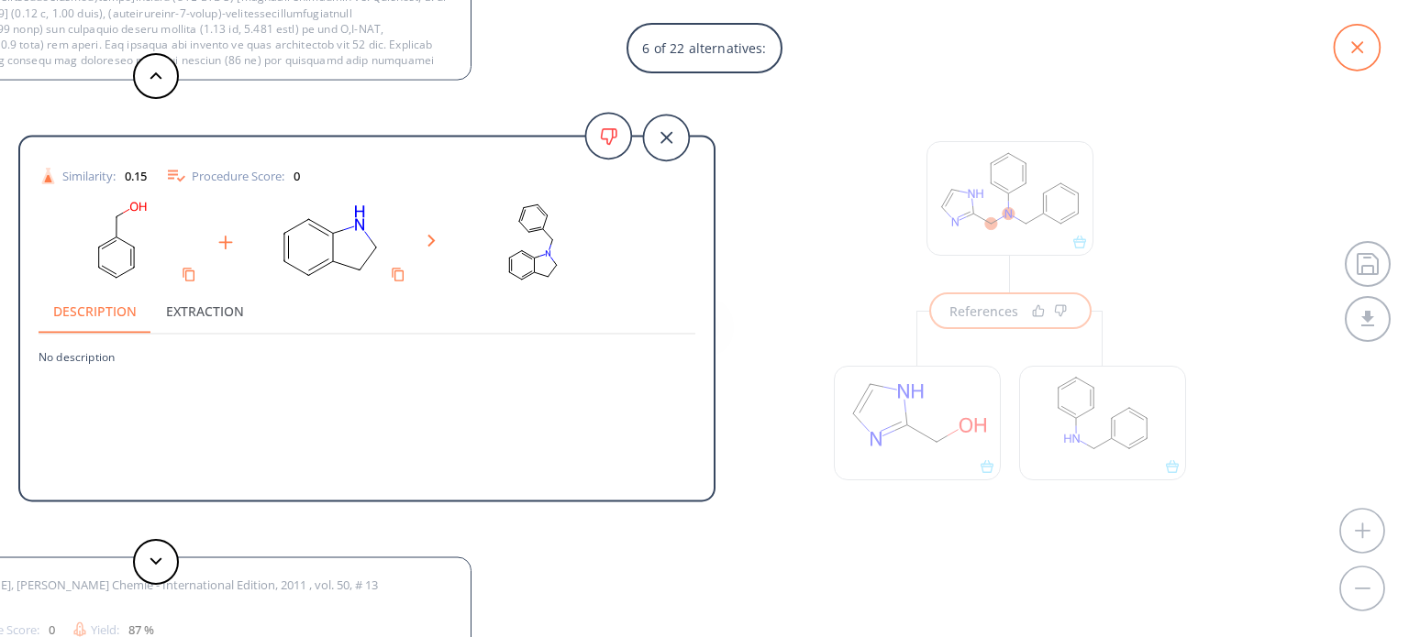
click at [1368, 49] on icon at bounding box center [1356, 48] width 46 height 46
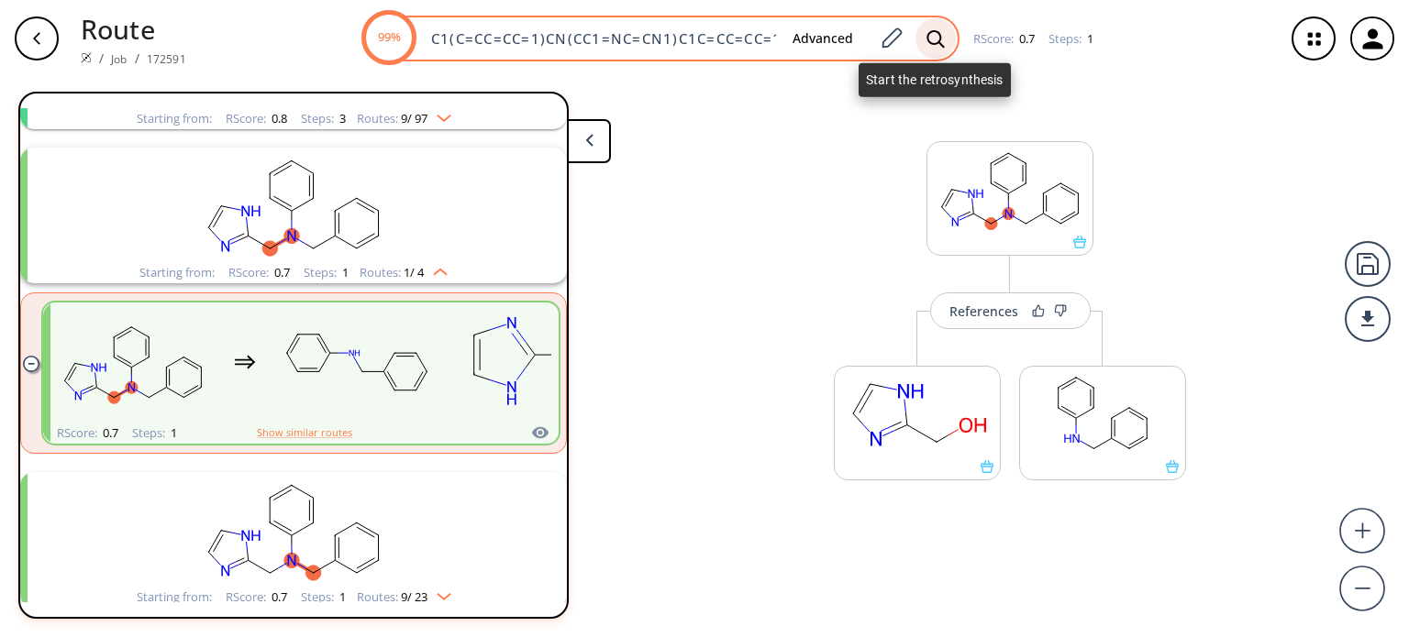
click at [941, 31] on icon at bounding box center [935, 38] width 18 height 19
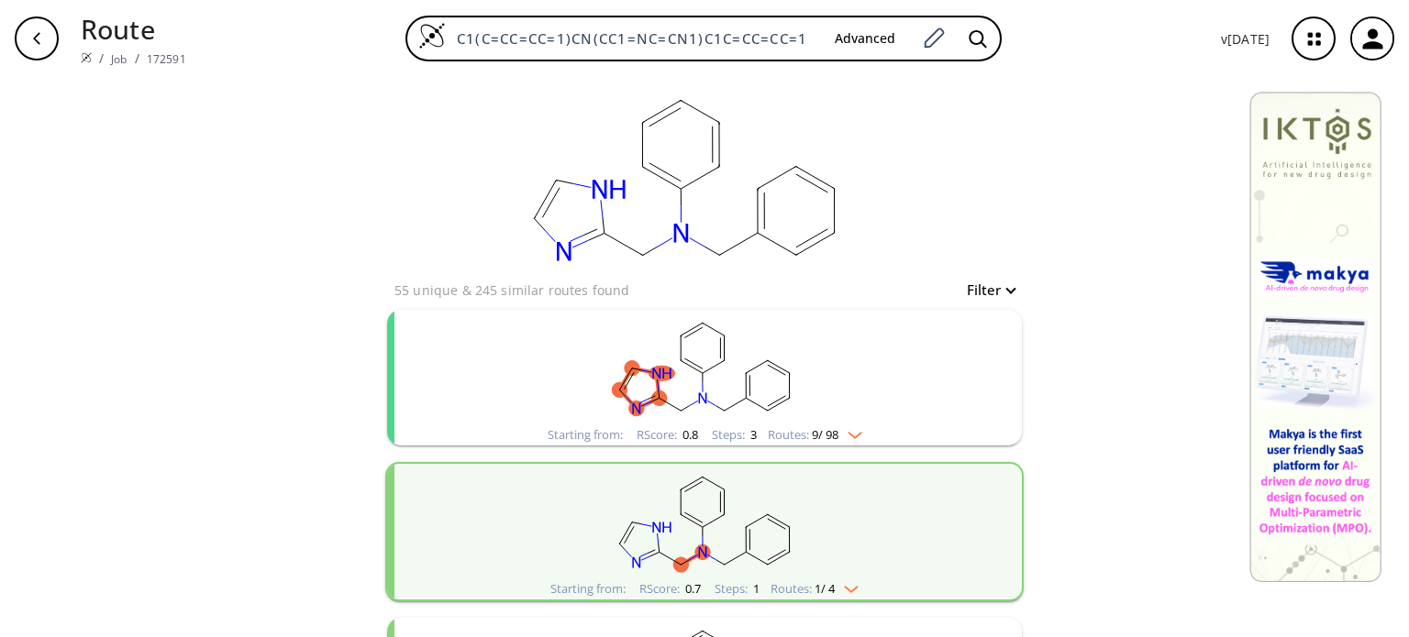
click at [852, 436] on img "clusters" at bounding box center [850, 432] width 24 height 15
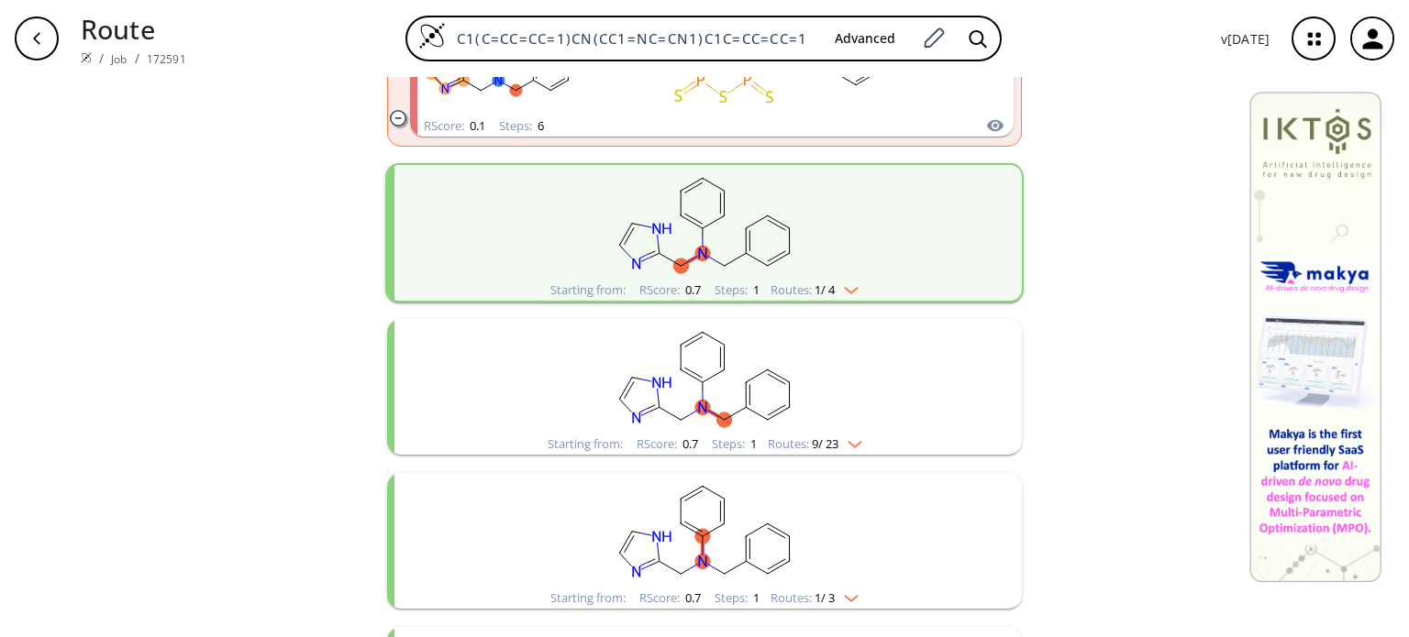
scroll to position [1834, 0]
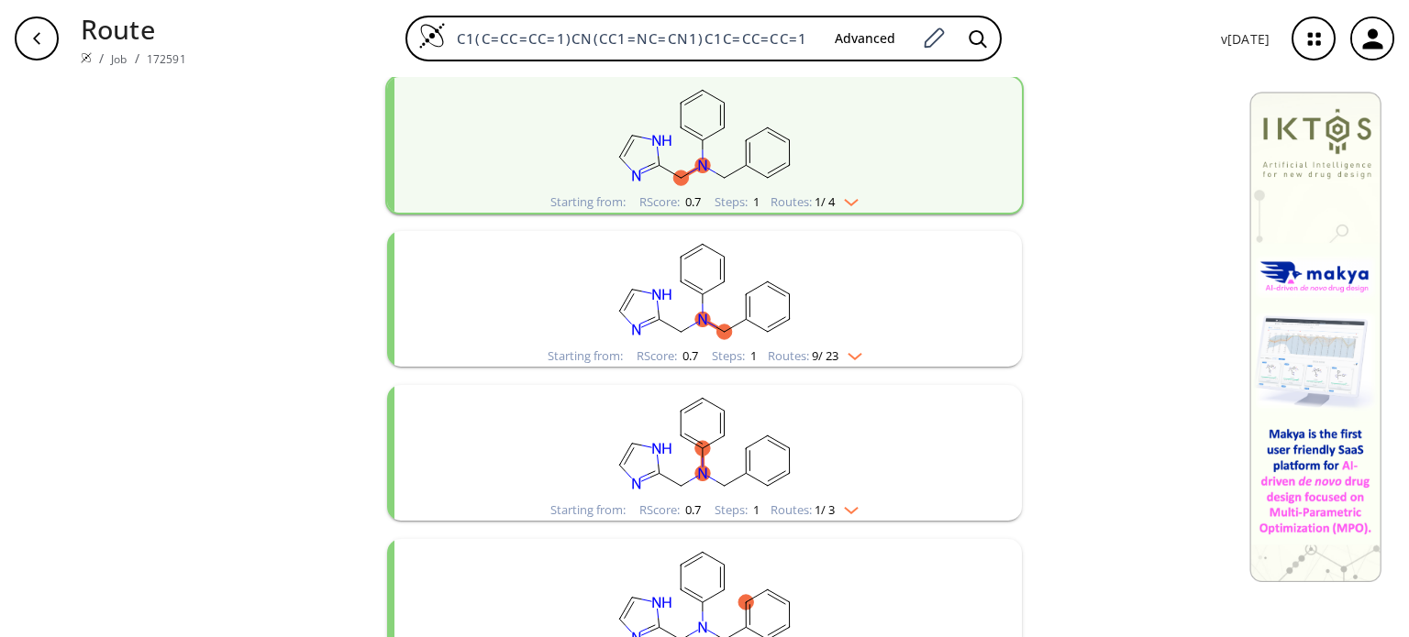
click at [855, 201] on img "clusters" at bounding box center [847, 199] width 24 height 15
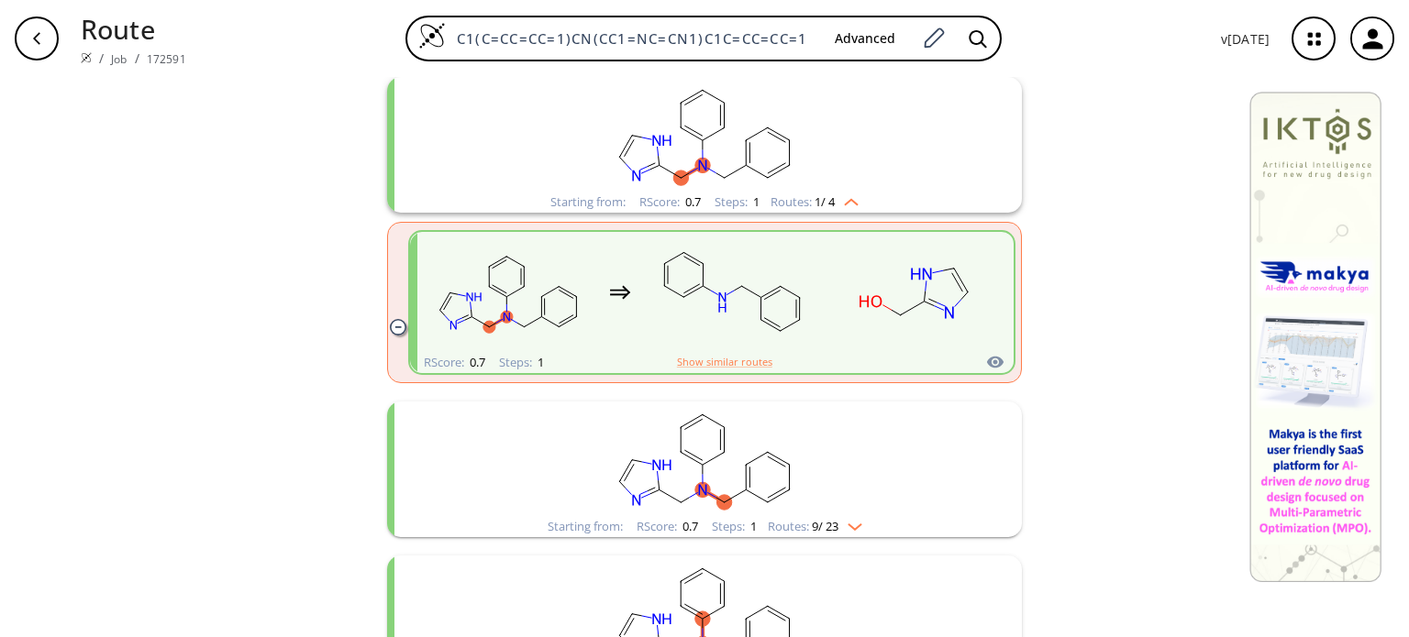
scroll to position [2018, 0]
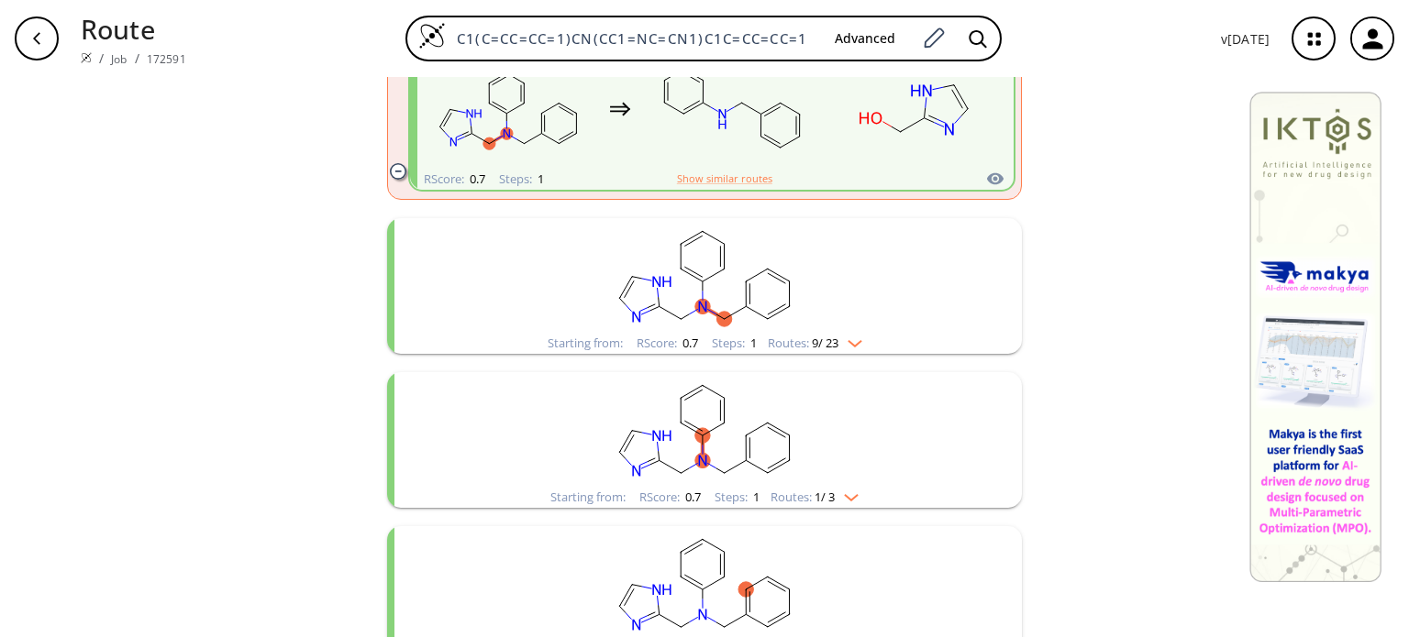
click at [864, 344] on div "Starting from: RScore : 0.7 Steps : 1 Routes: 9 / 23" at bounding box center [705, 343] width 342 height 21
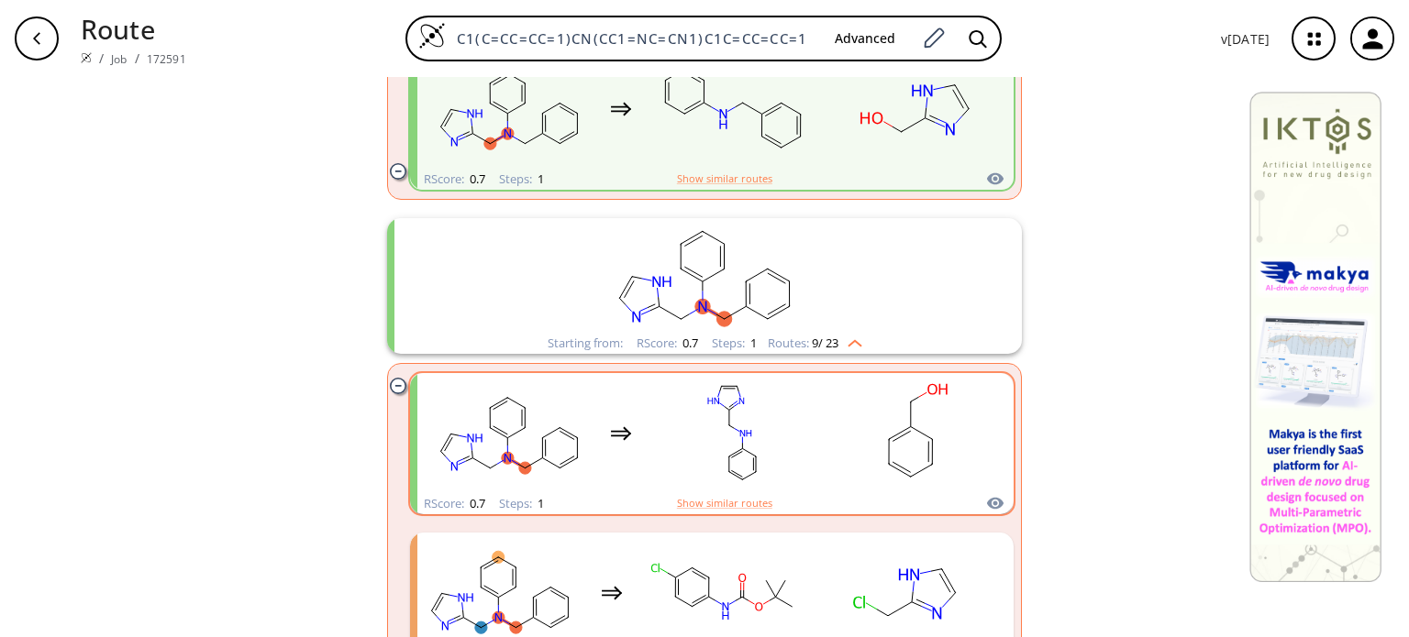
click at [822, 461] on div "clusters" at bounding box center [712, 433] width 572 height 120
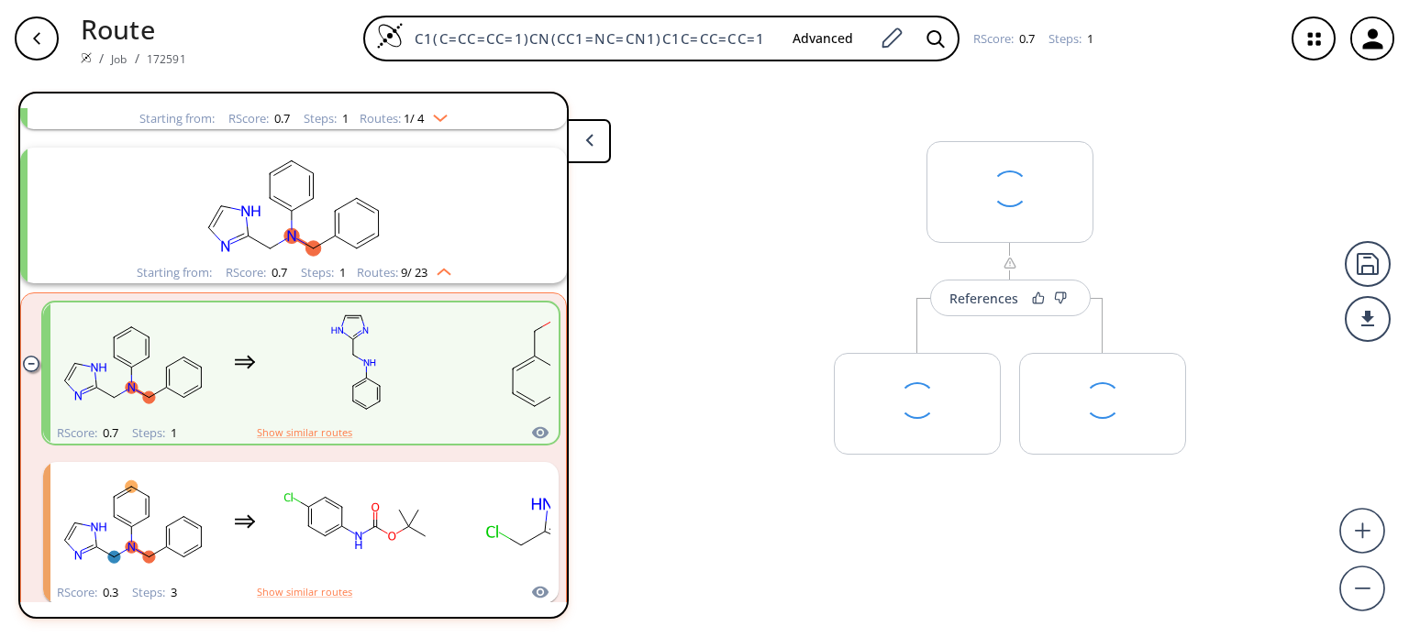
scroll to position [349, 0]
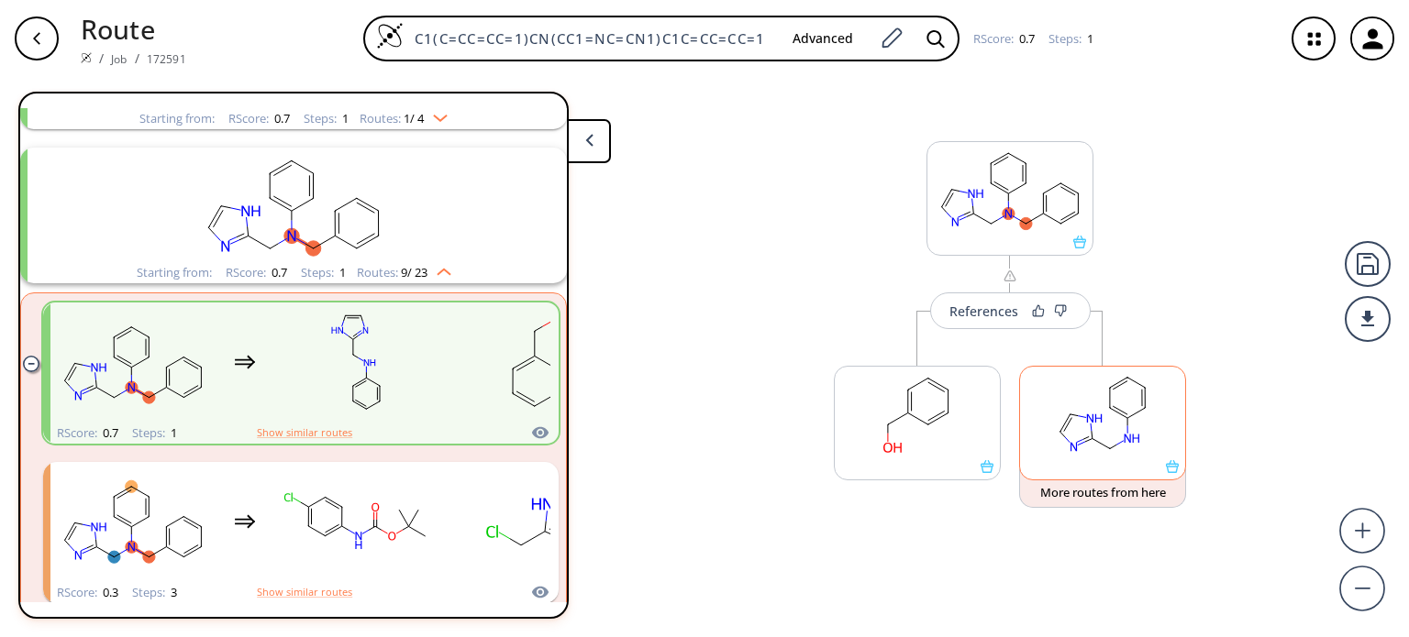
click at [1116, 439] on rect at bounding box center [1102, 414] width 165 height 94
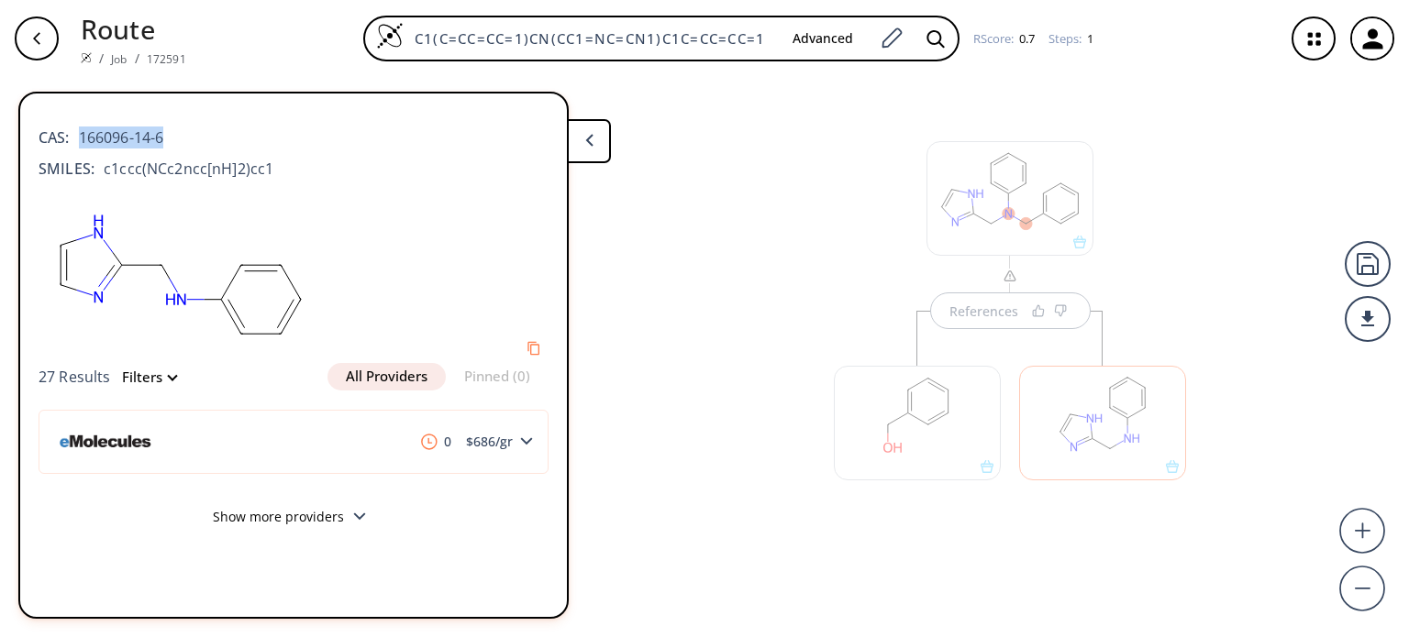
drag, startPoint x: 167, startPoint y: 129, endPoint x: 73, endPoint y: 142, distance: 94.4
click at [79, 142] on div "CAS: 166096-14-6" at bounding box center [294, 128] width 510 height 40
copy span "166096-14-6"
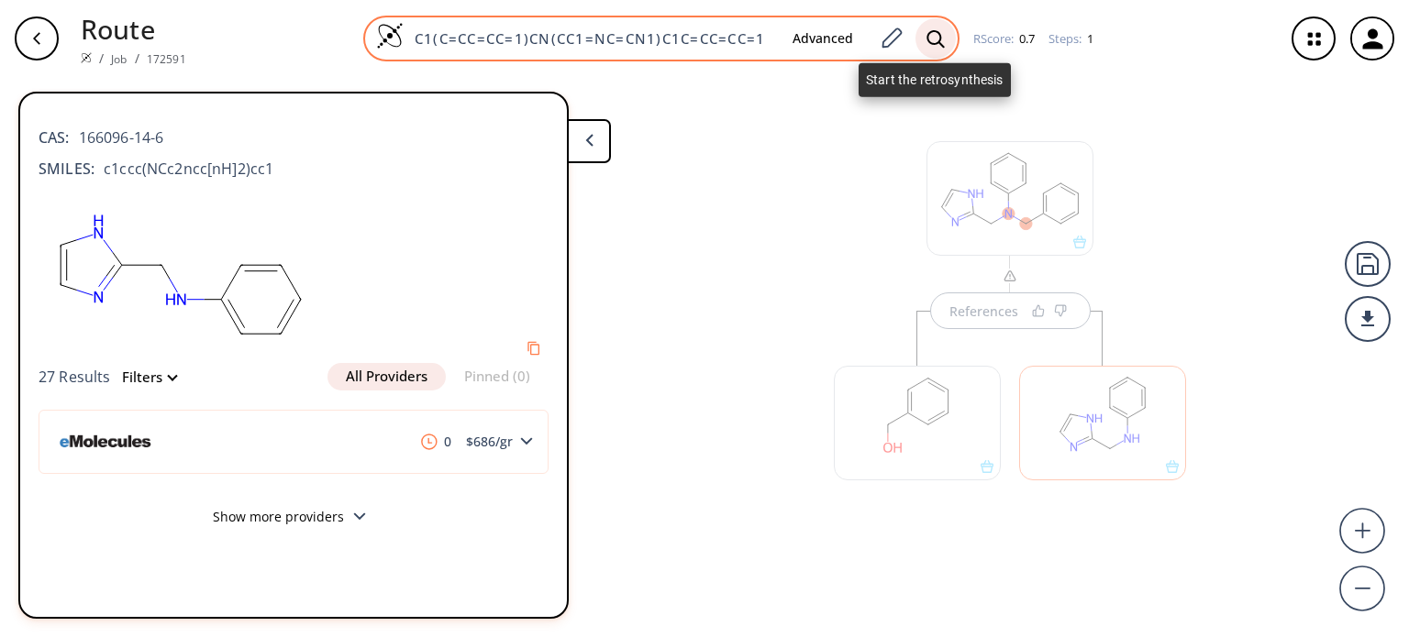
click at [935, 41] on icon at bounding box center [935, 38] width 18 height 19
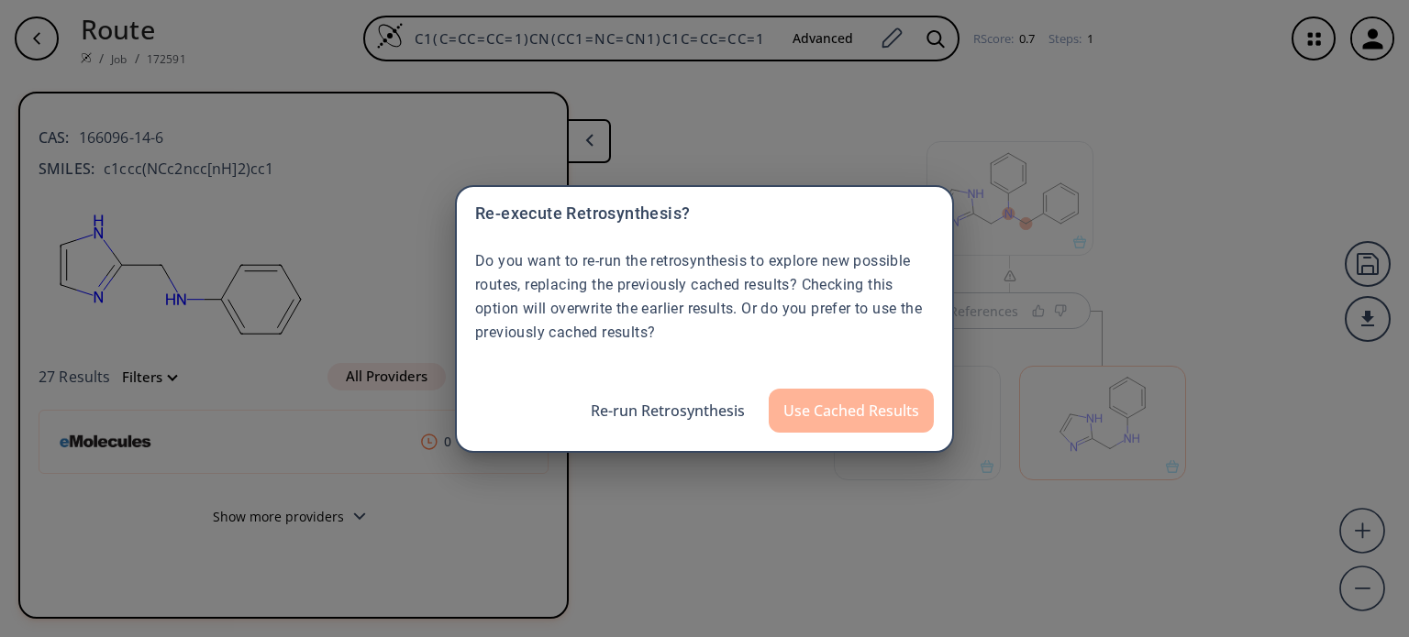
click at [846, 406] on button "Use Cached Results" at bounding box center [851, 411] width 165 height 44
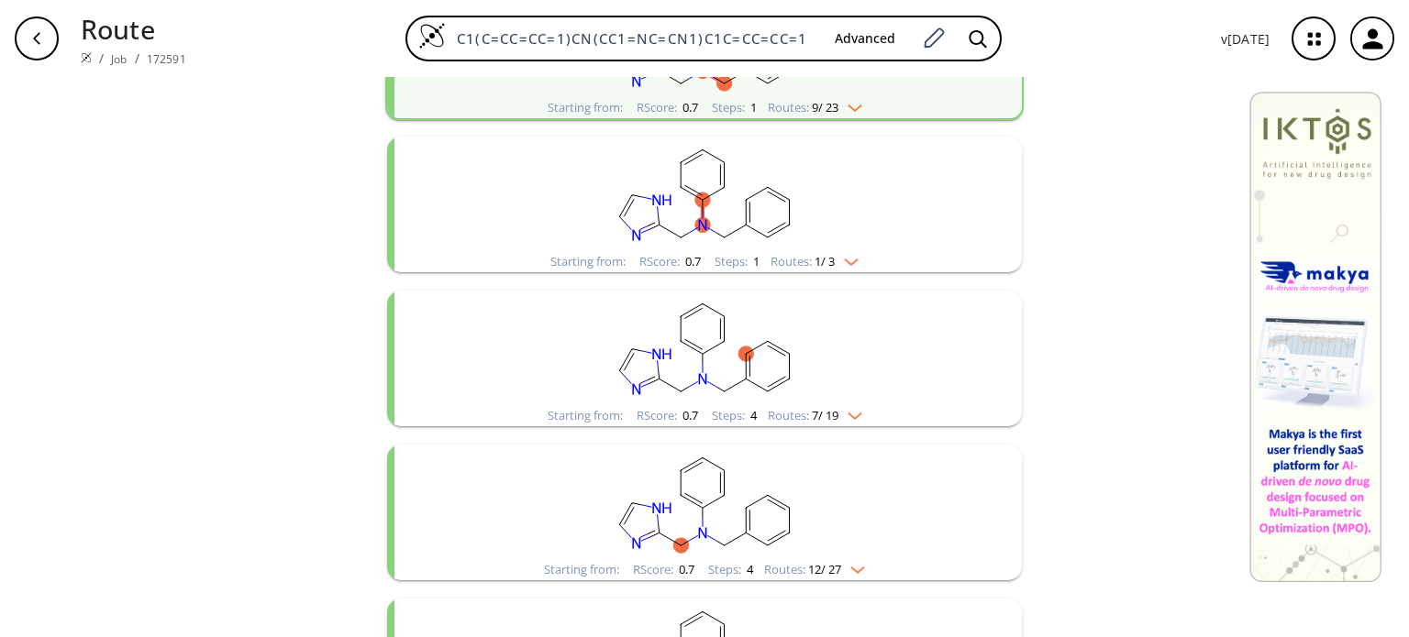
scroll to position [642, 0]
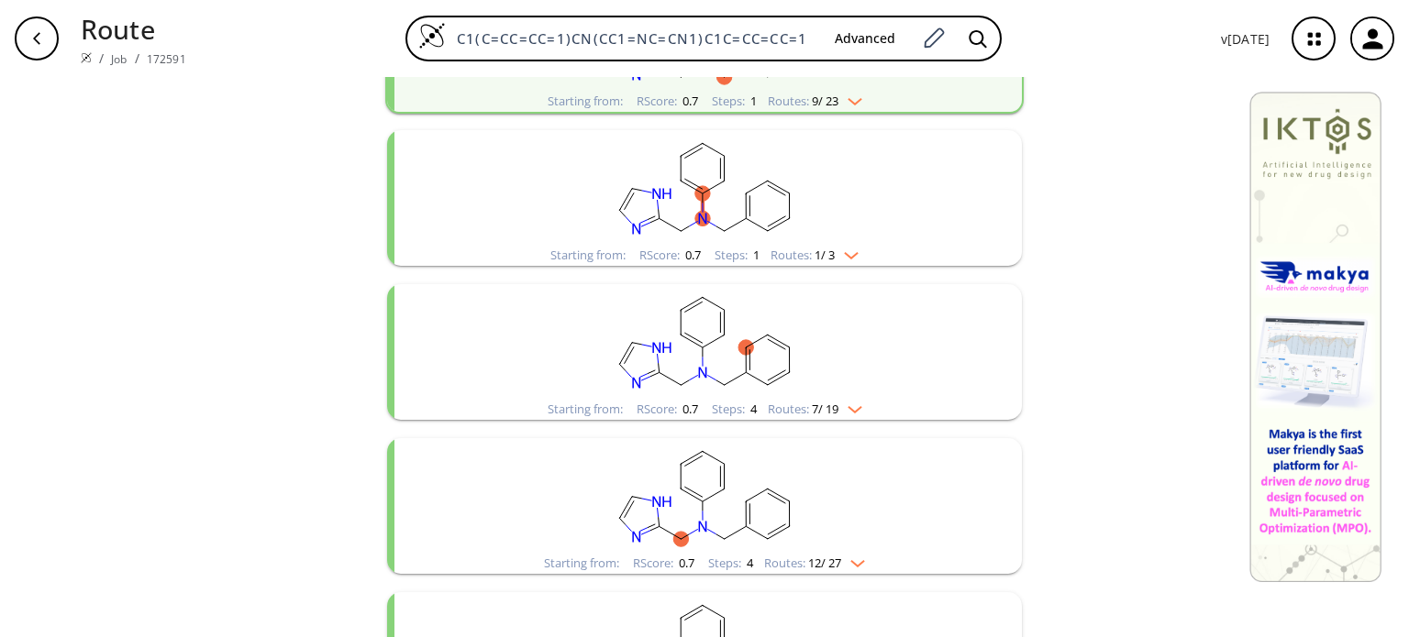
click at [840, 407] on img "clusters" at bounding box center [850, 406] width 24 height 15
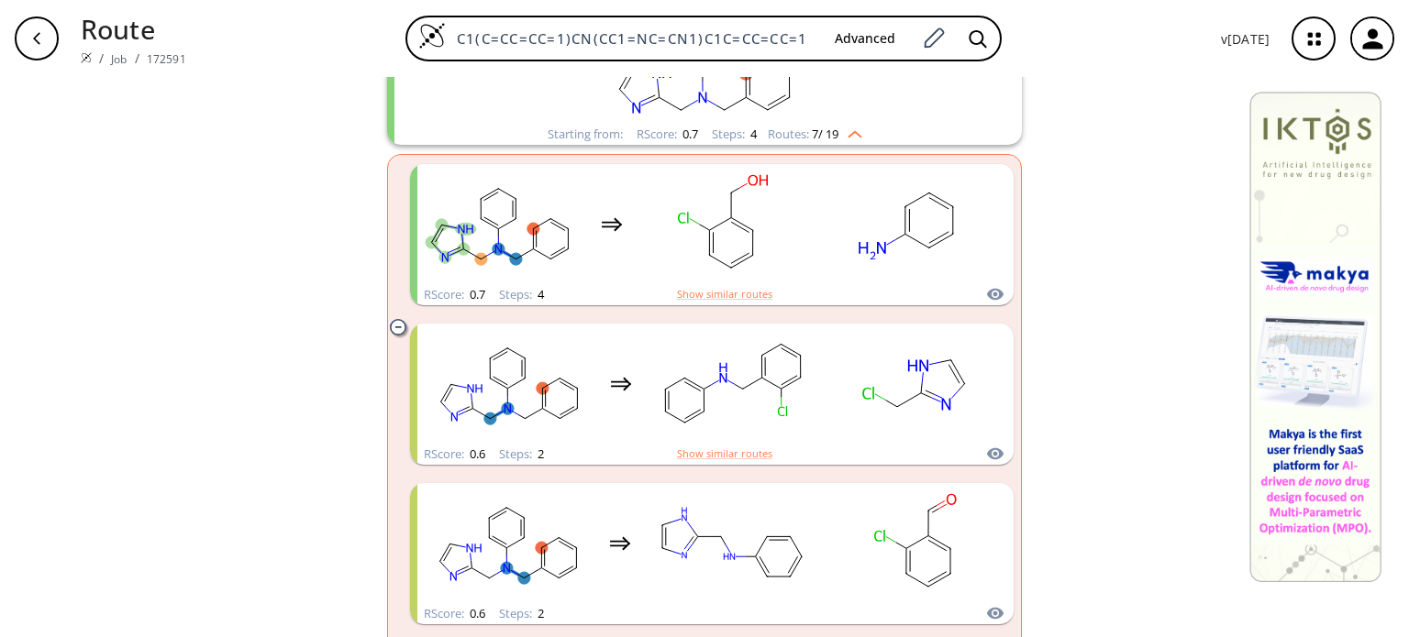
scroll to position [1101, 0]
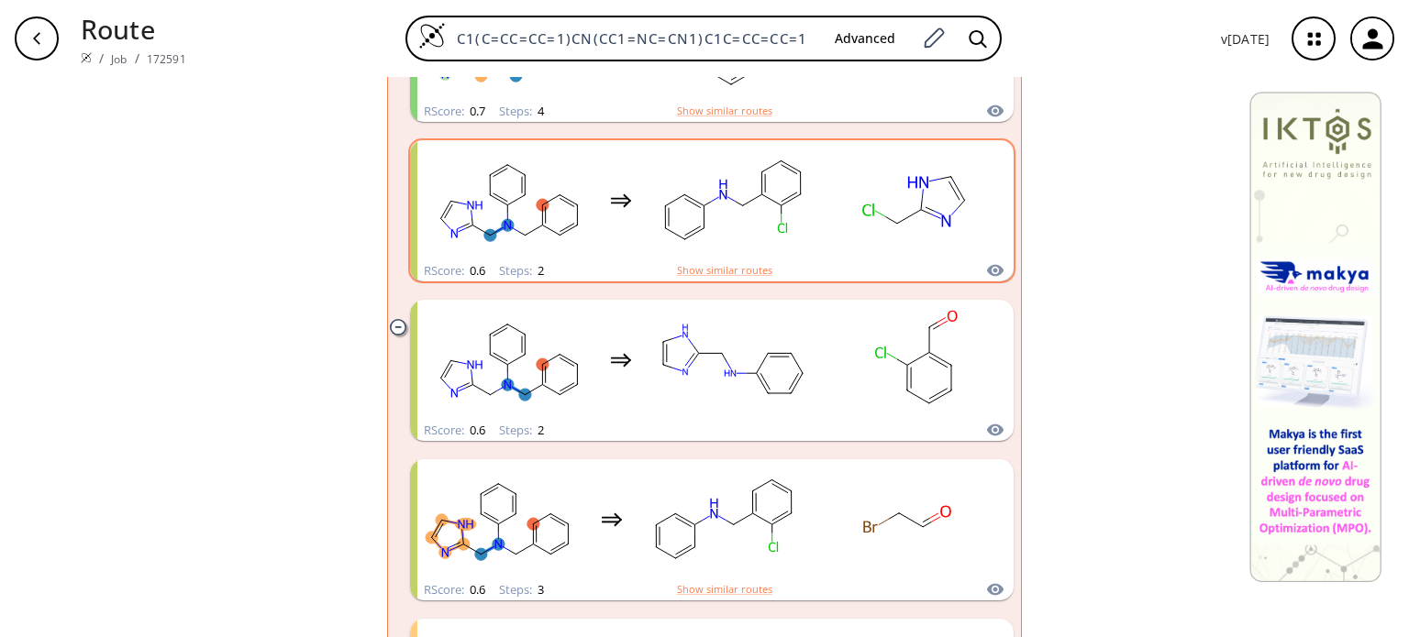
click at [778, 177] on rect "clusters" at bounding box center [732, 200] width 165 height 115
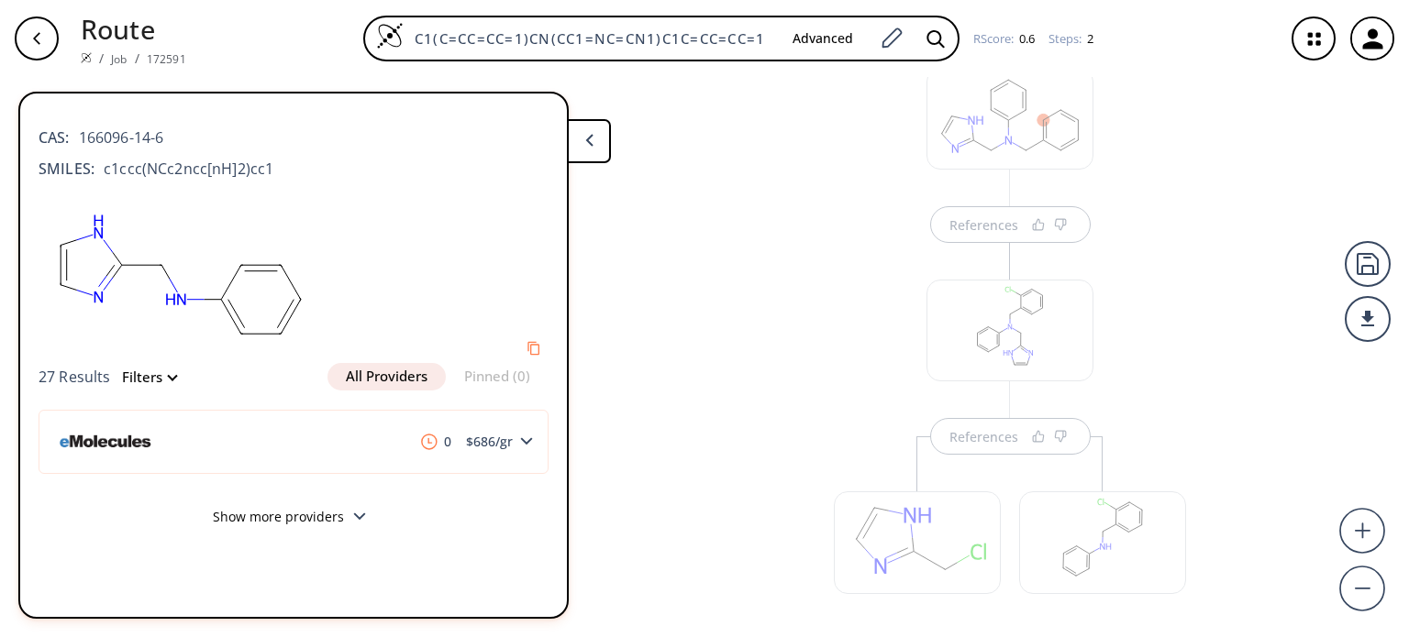
scroll to position [153, 0]
click at [921, 474] on div at bounding box center [917, 469] width 167 height 115
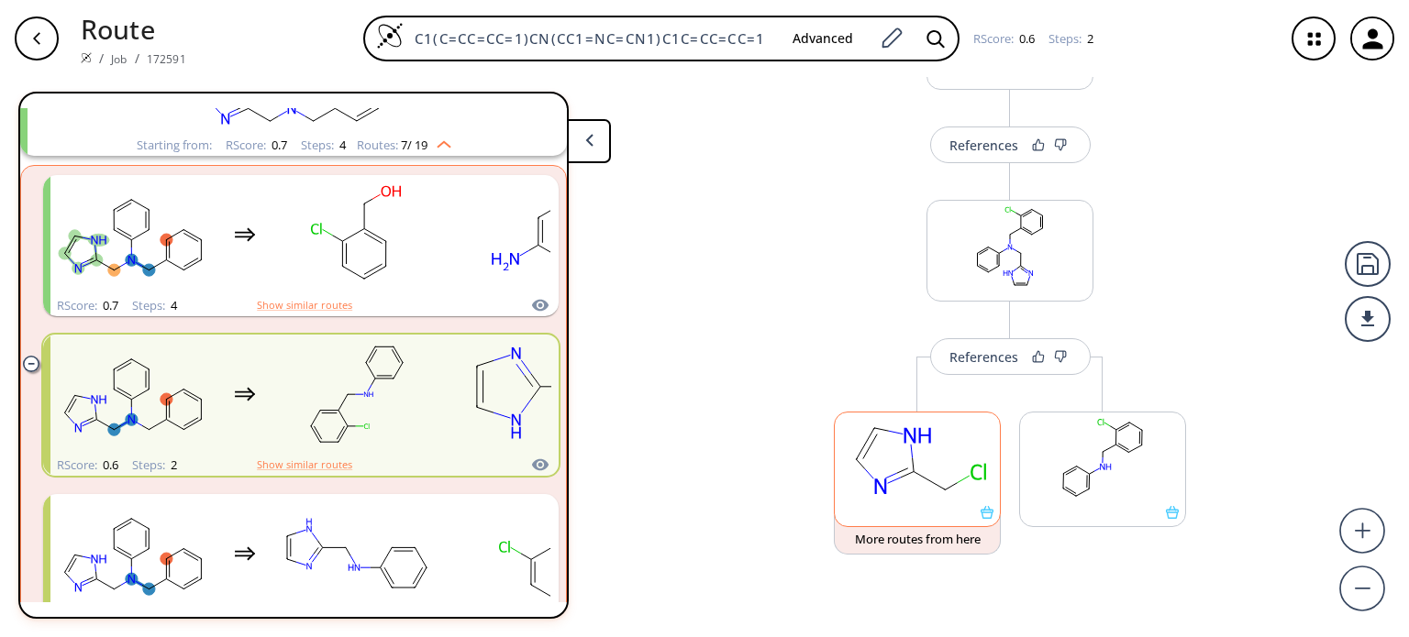
scroll to position [811, 0]
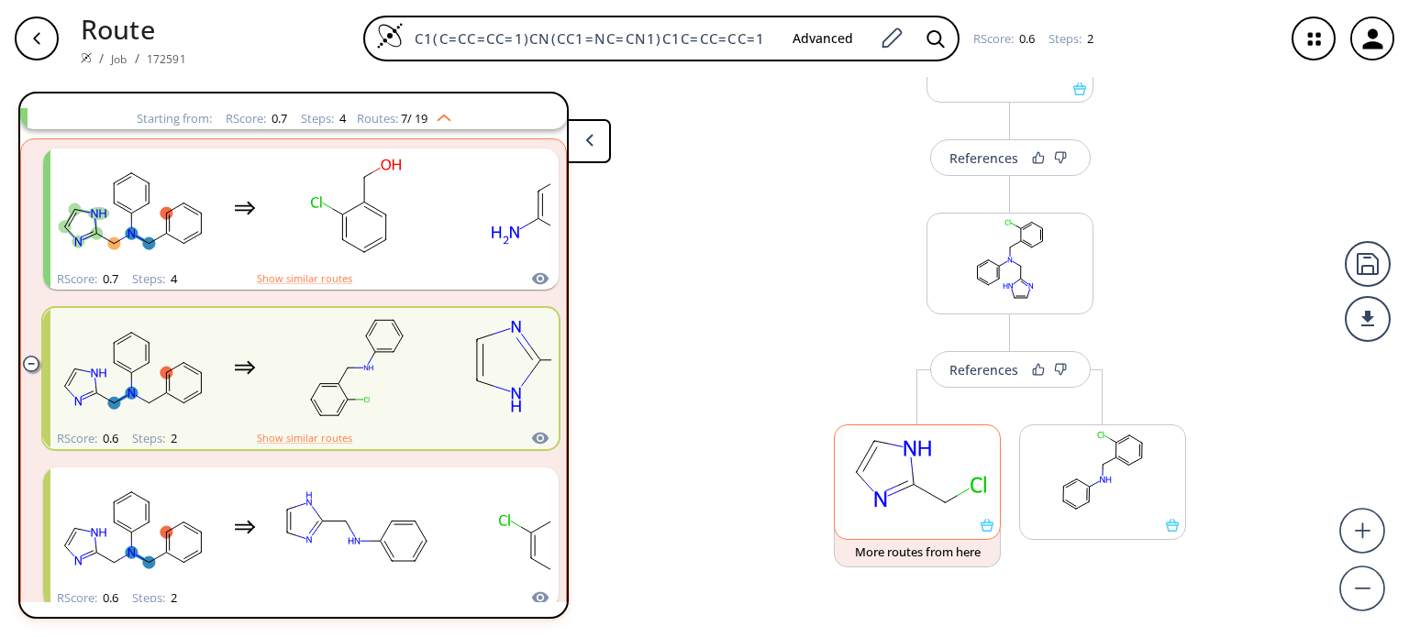
click at [921, 474] on rect at bounding box center [917, 473] width 165 height 94
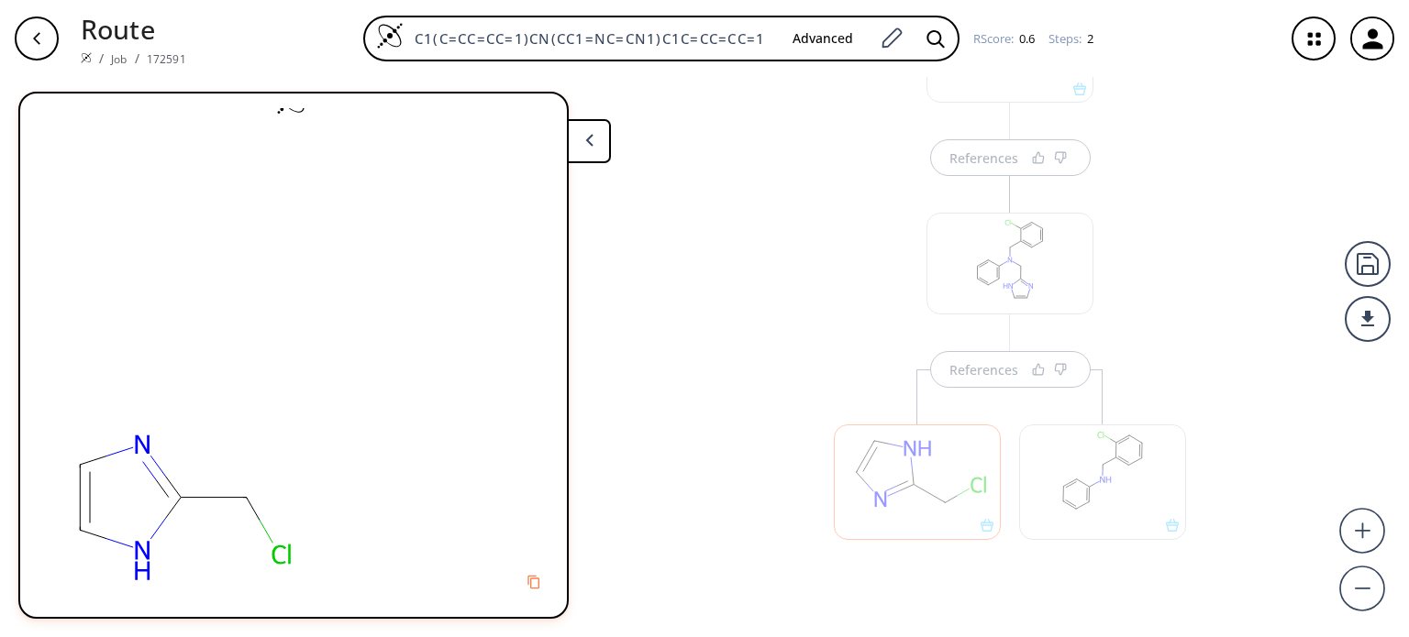
scroll to position [179, 0]
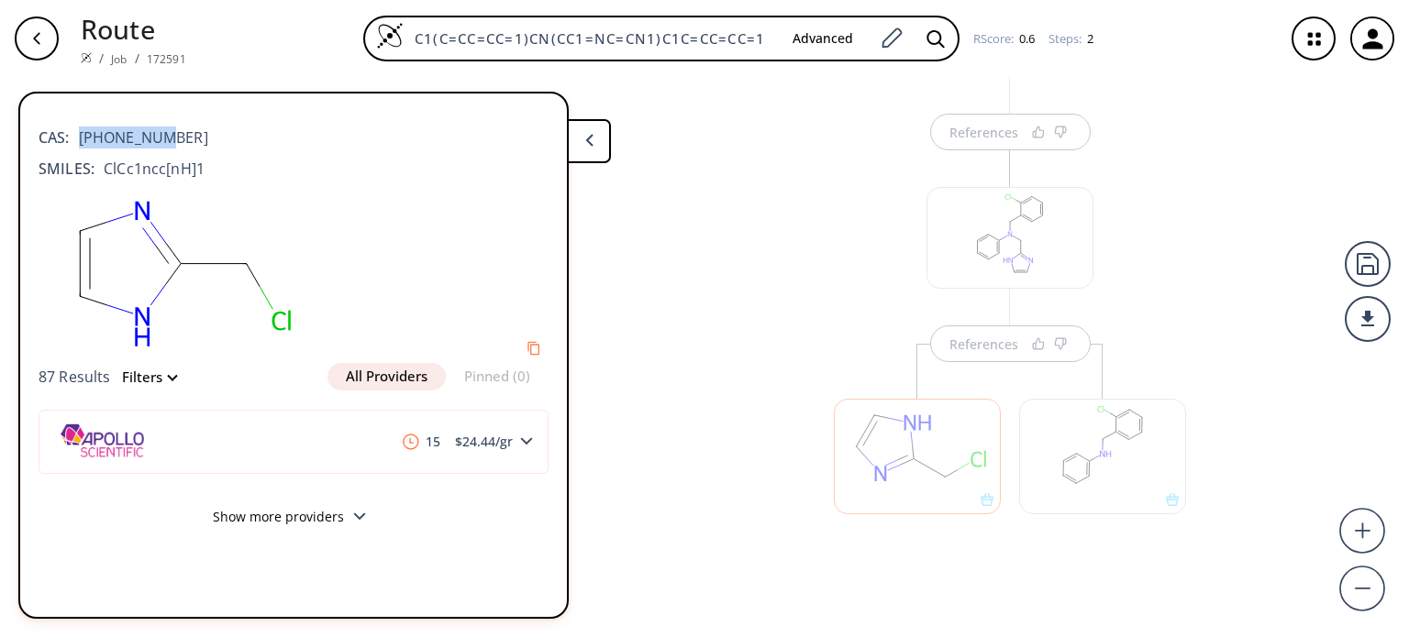
drag, startPoint x: 174, startPoint y: 141, endPoint x: 65, endPoint y: 153, distance: 109.8
click at [76, 143] on div "CAS: [PHONE_NUMBER]" at bounding box center [294, 128] width 510 height 40
copy span "[PHONE_NUMBER]"
click at [910, 439] on div at bounding box center [917, 456] width 167 height 115
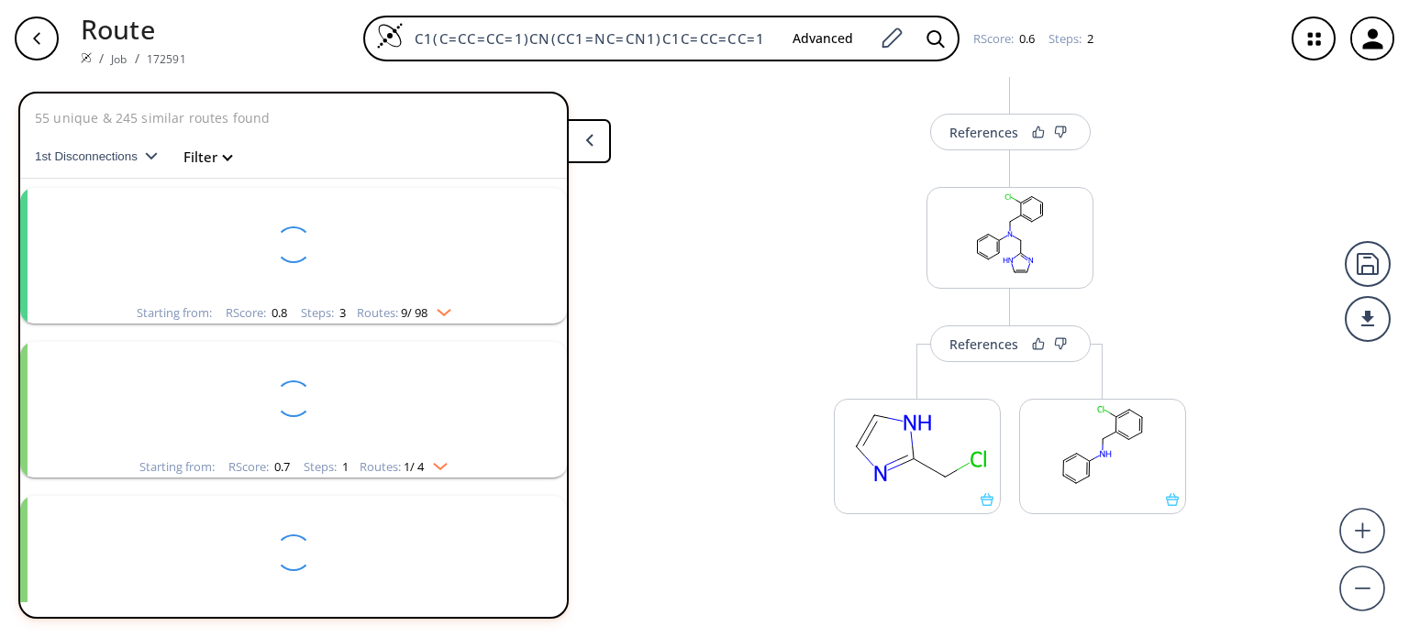
scroll to position [811, 0]
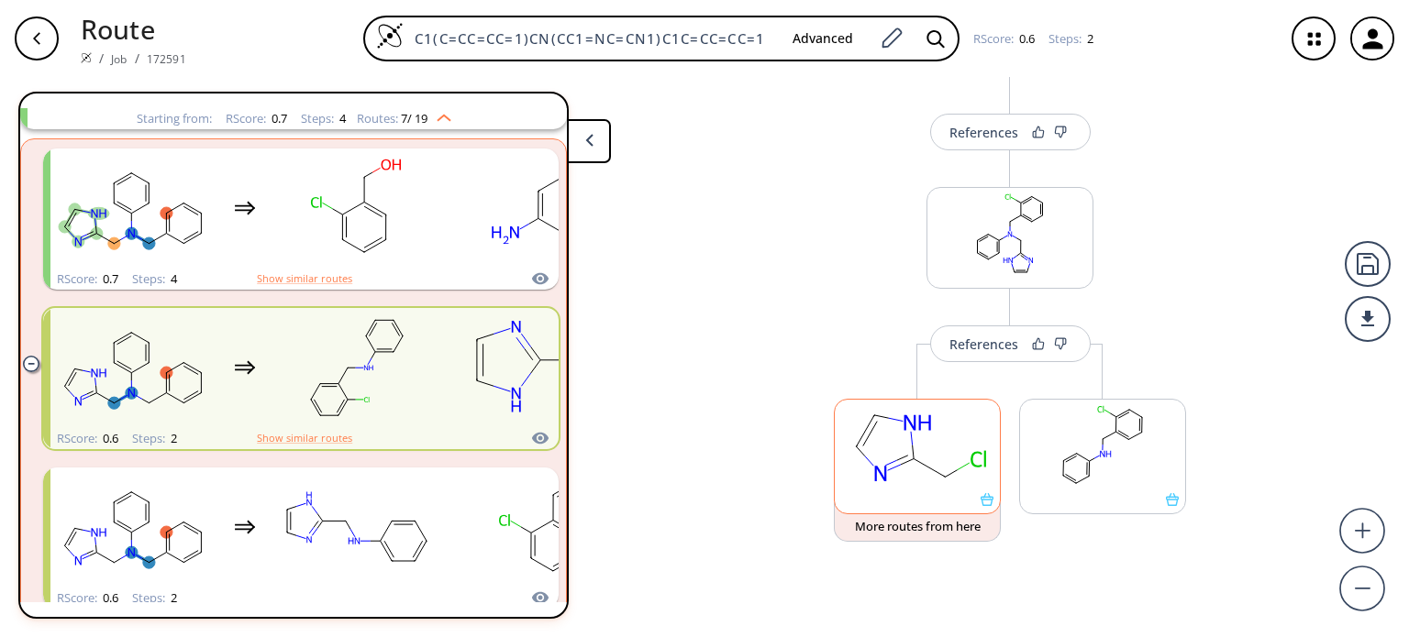
click at [968, 449] on ellipse at bounding box center [979, 460] width 22 height 24
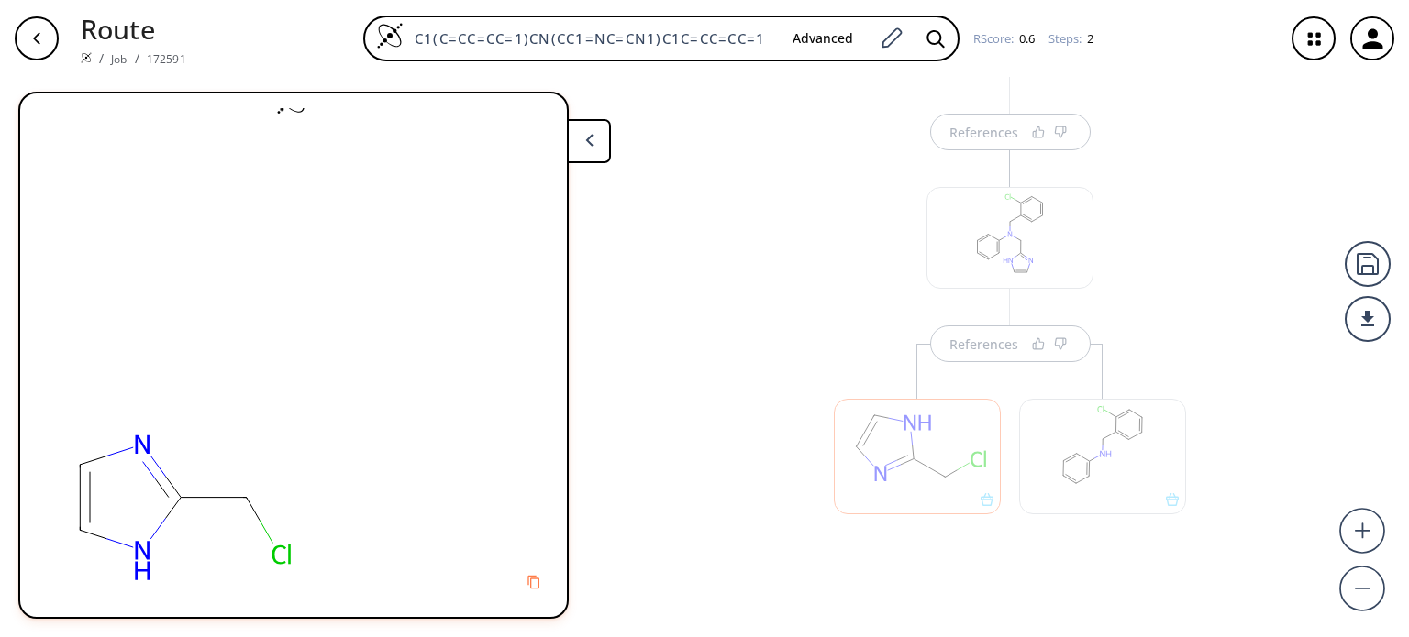
scroll to position [0, 0]
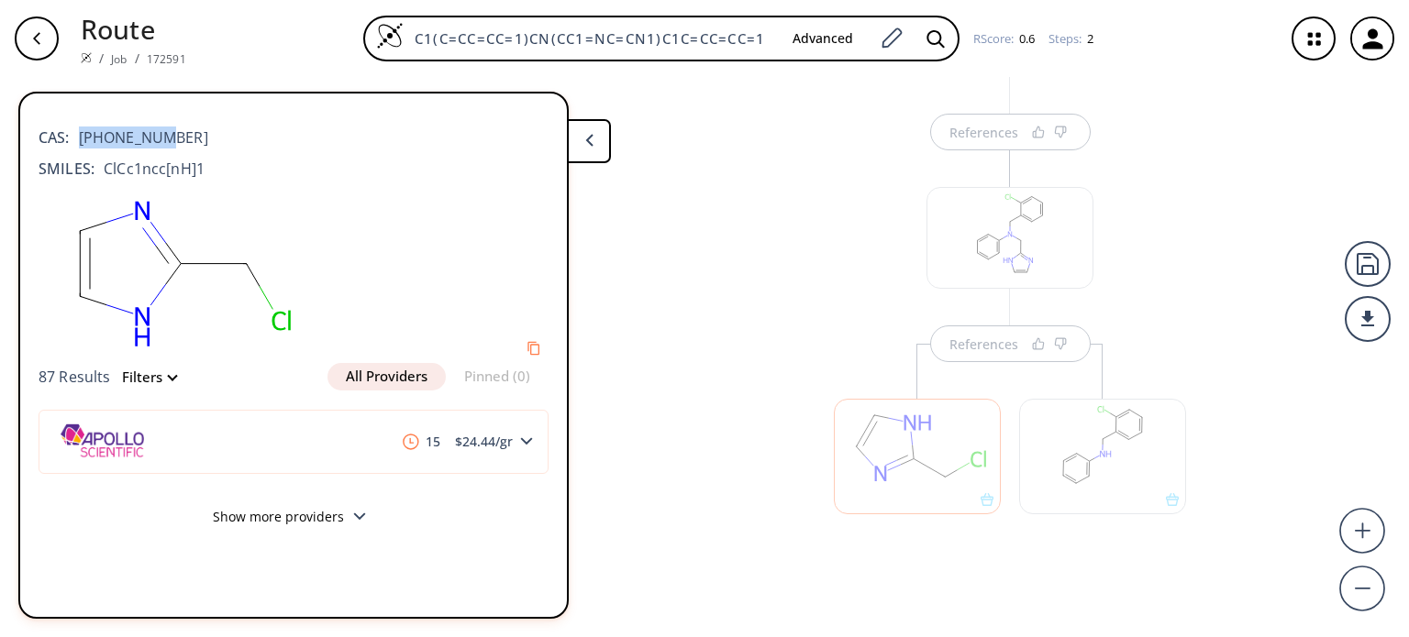
drag, startPoint x: 161, startPoint y: 141, endPoint x: 73, endPoint y: 139, distance: 88.1
click at [73, 139] on div "CAS: [PHONE_NUMBER]" at bounding box center [294, 128] width 510 height 40
copy span "[PHONE_NUMBER]"
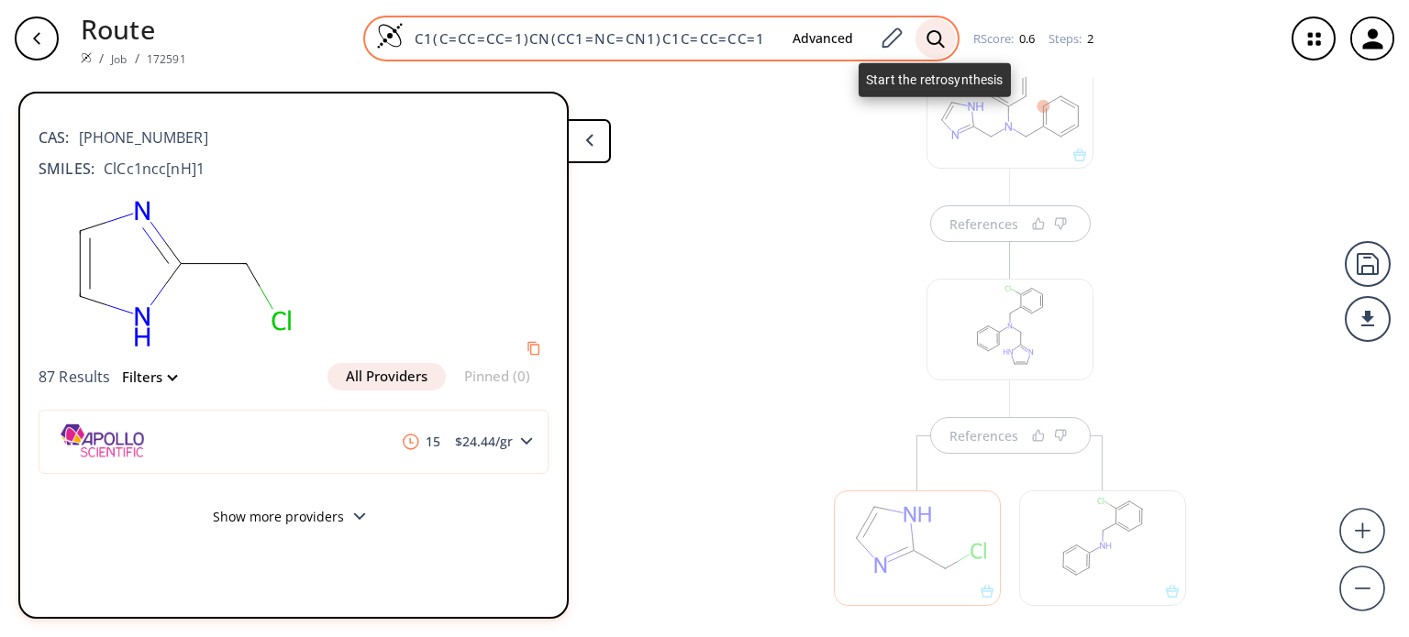
click at [937, 45] on icon at bounding box center [935, 38] width 18 height 19
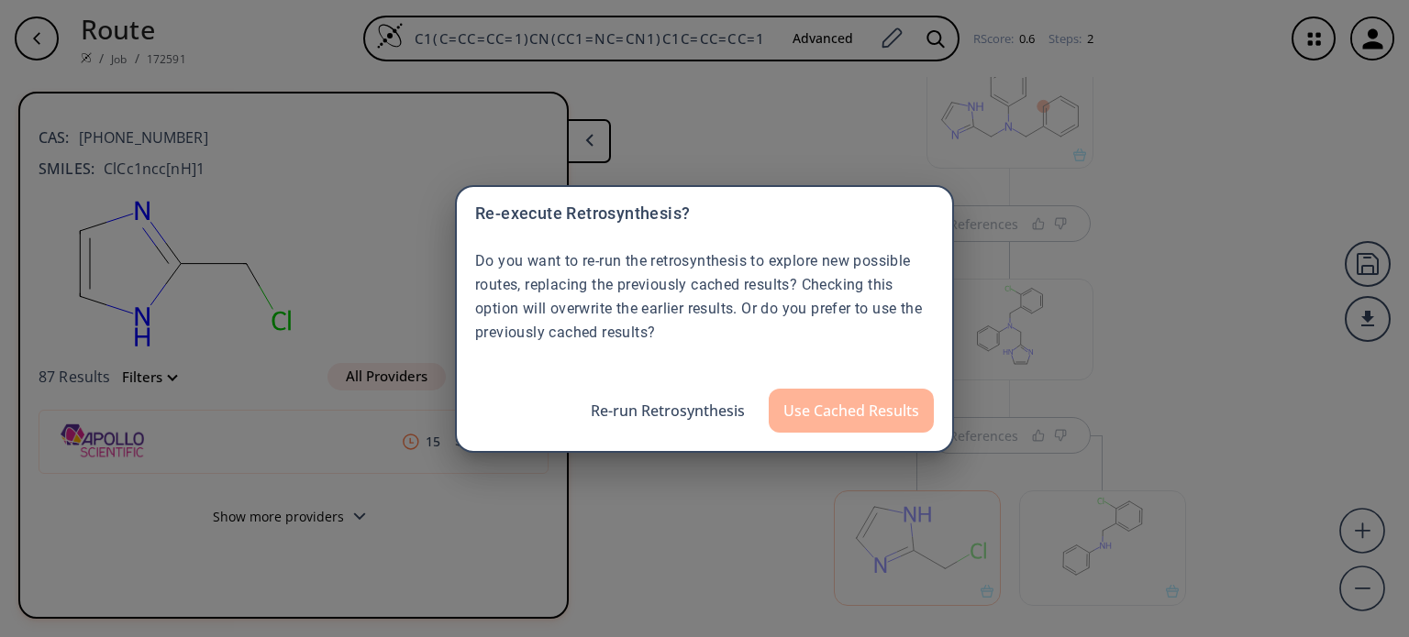
click at [835, 412] on button "Use Cached Results" at bounding box center [851, 411] width 165 height 44
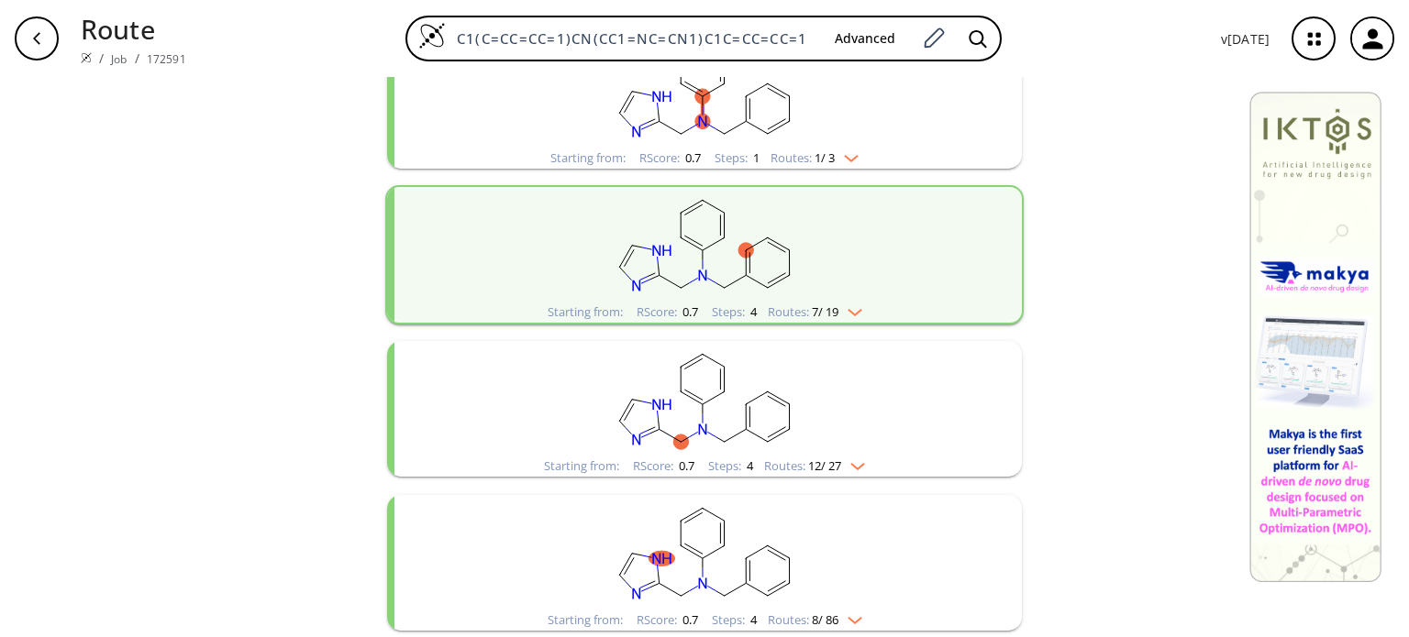
scroll to position [1049, 0]
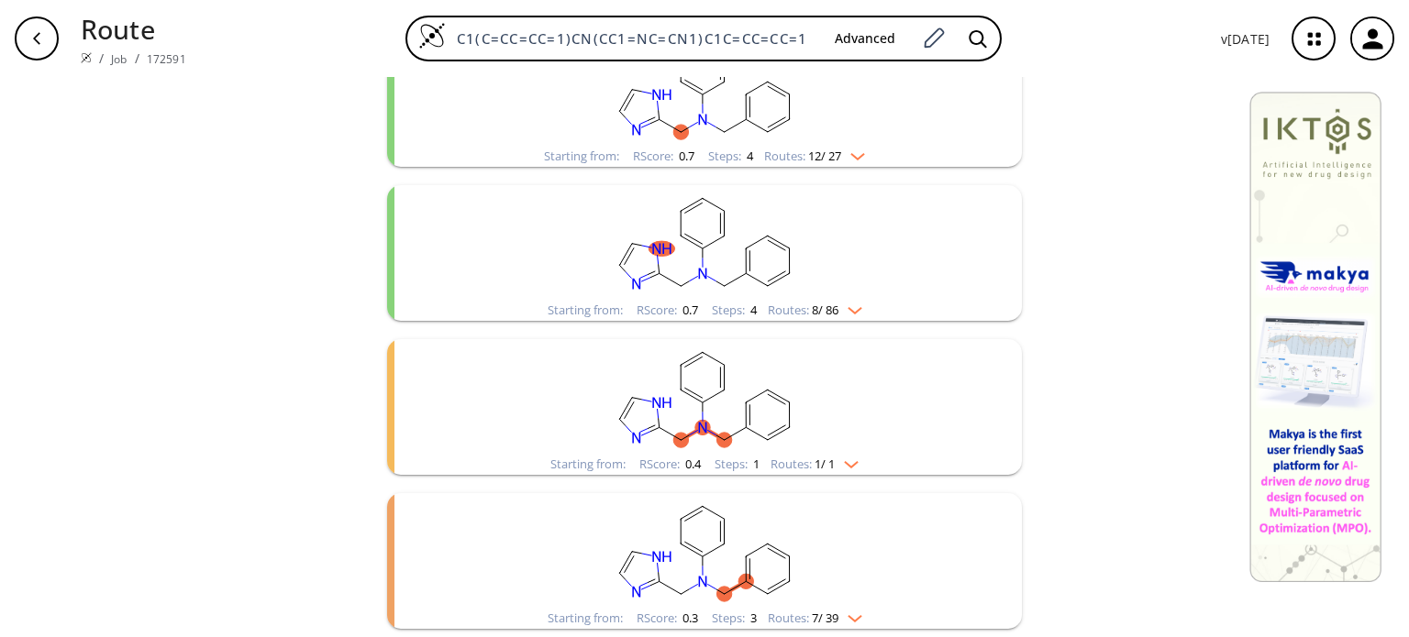
click at [848, 611] on img "clusters" at bounding box center [850, 615] width 24 height 15
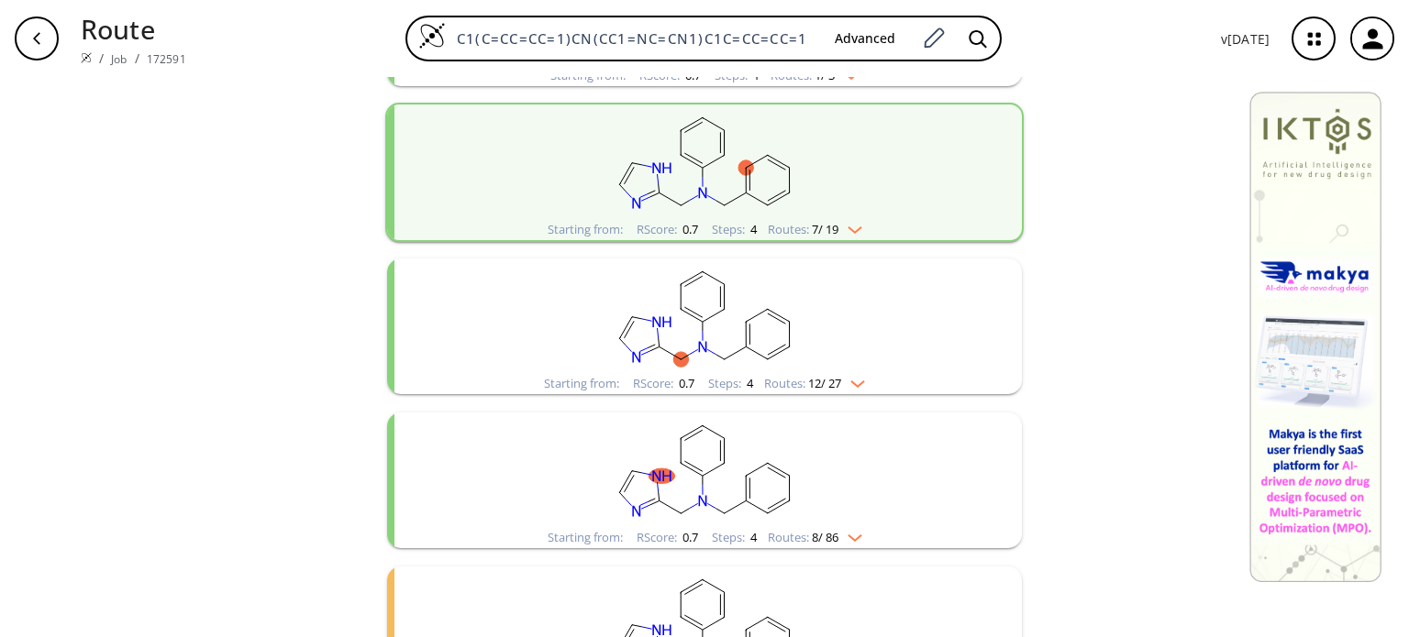
scroll to position [803, 0]
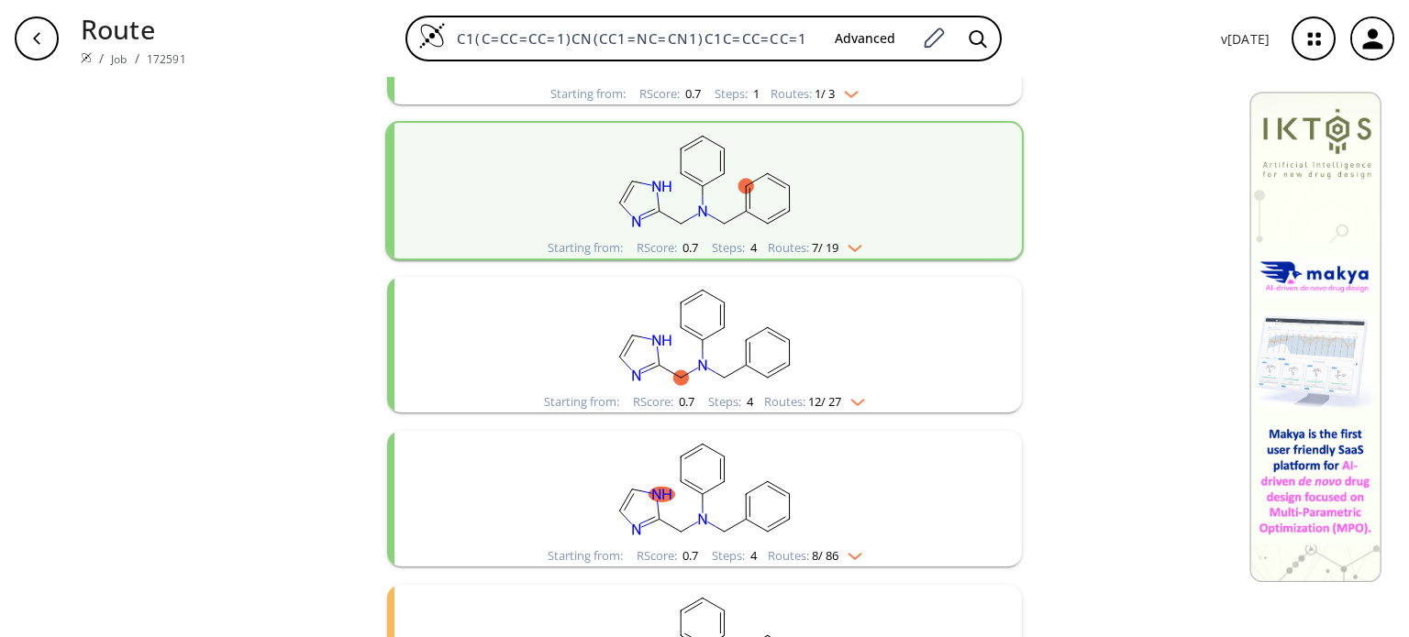
click at [856, 398] on img "clusters" at bounding box center [853, 399] width 24 height 15
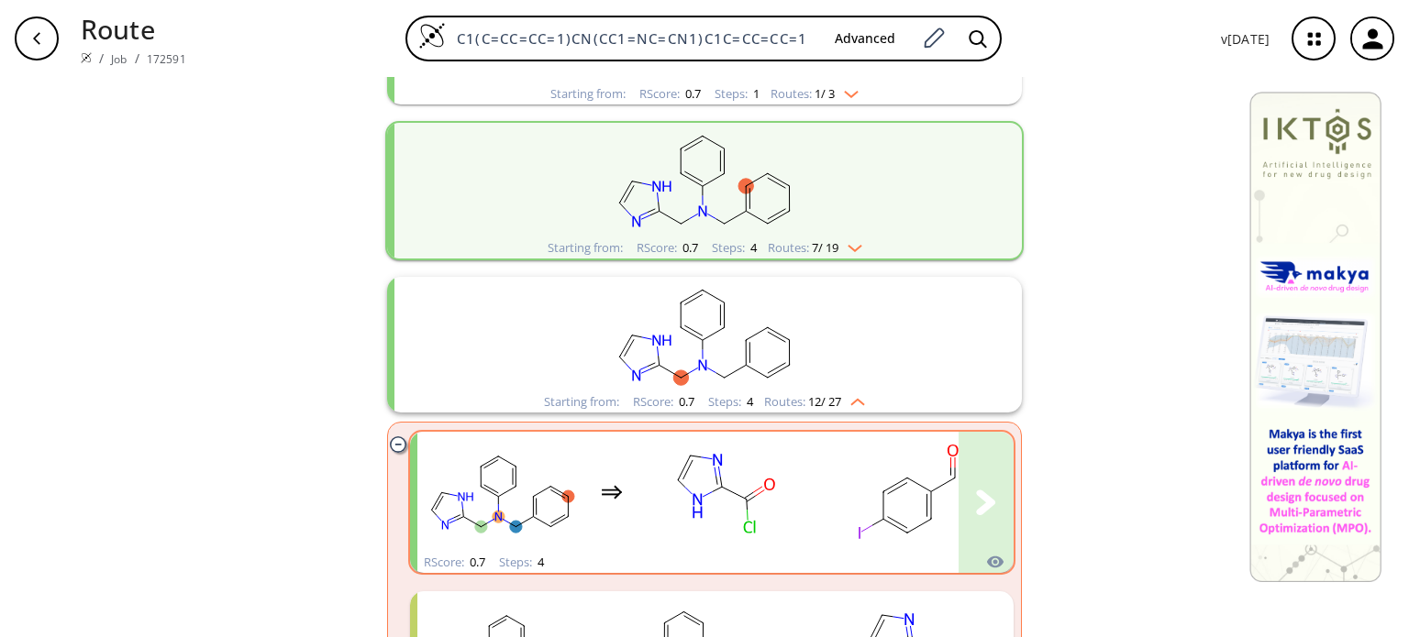
click at [780, 511] on rect "clusters" at bounding box center [723, 492] width 165 height 115
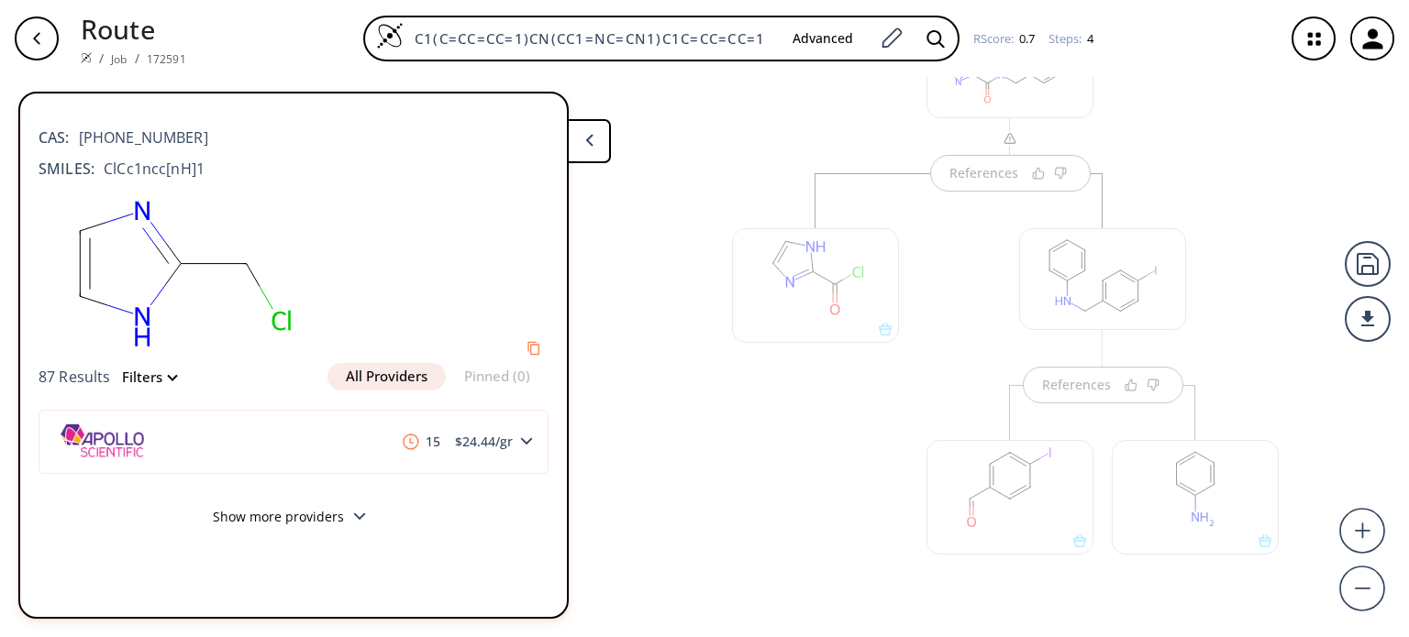
scroll to position [564, 0]
click at [856, 280] on div at bounding box center [815, 284] width 167 height 115
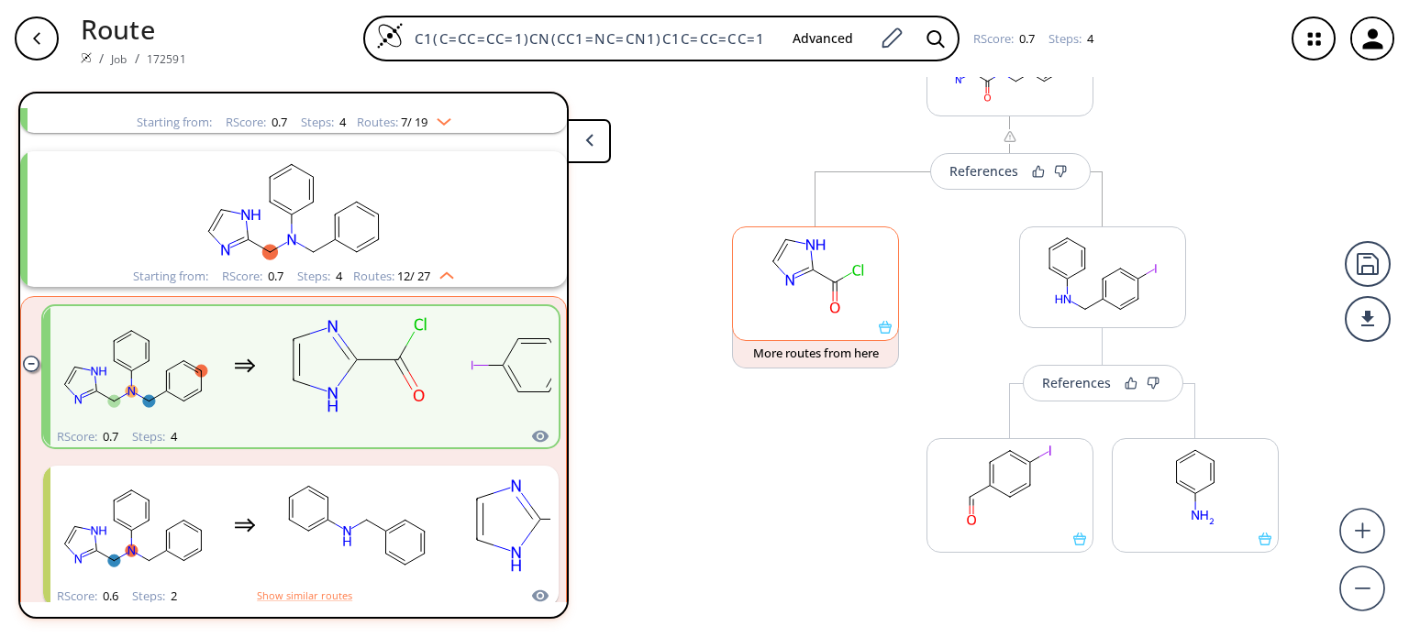
scroll to position [811, 0]
click at [856, 280] on rect at bounding box center [815, 274] width 165 height 94
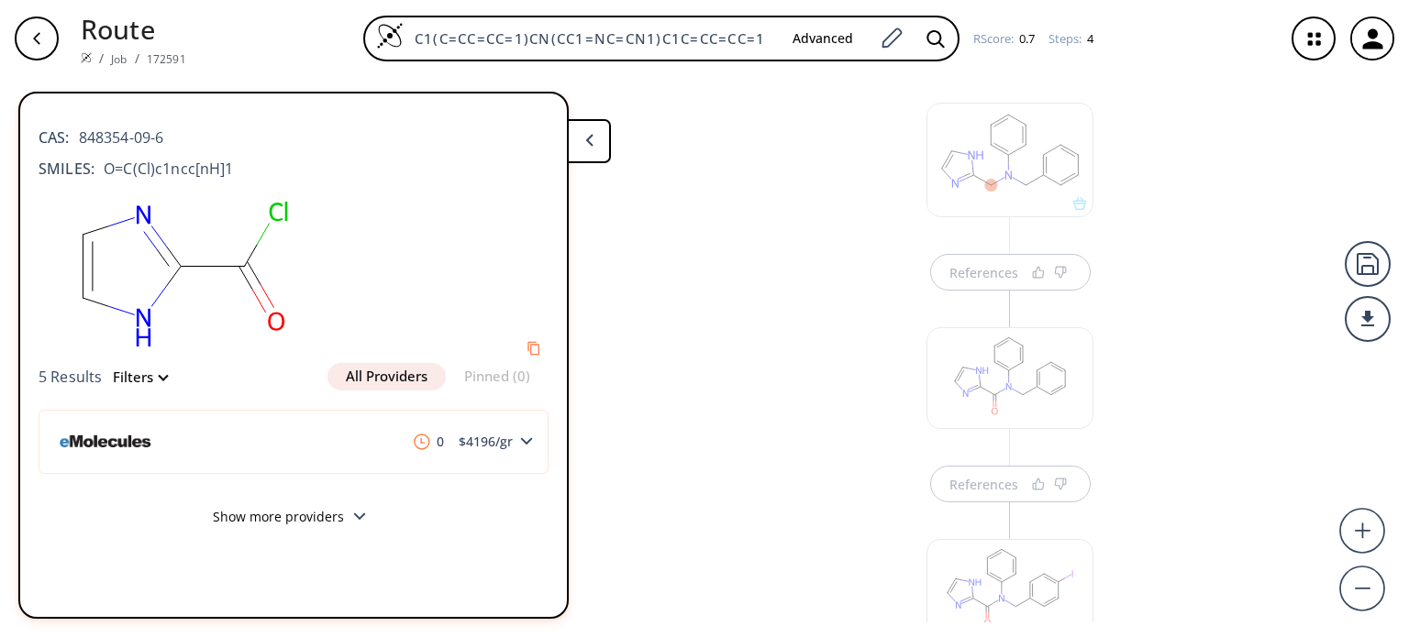
scroll to position [0, 0]
